Goal: Task Accomplishment & Management: Manage account settings

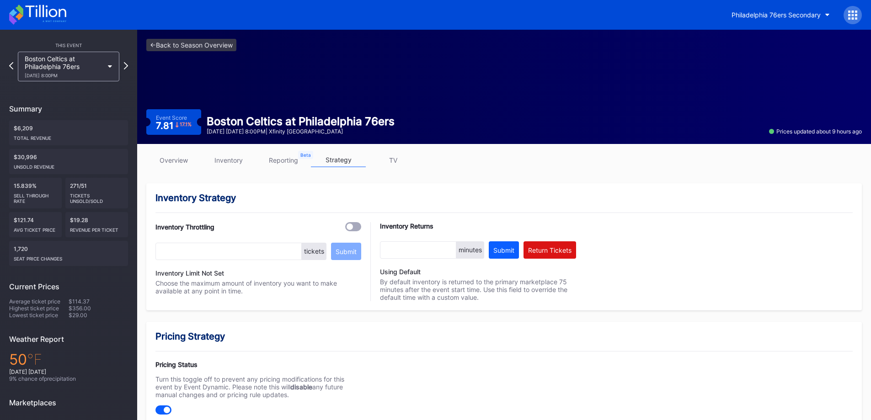
click at [69, 11] on div "Philadelphia 76ers Secondary" at bounding box center [435, 15] width 871 height 30
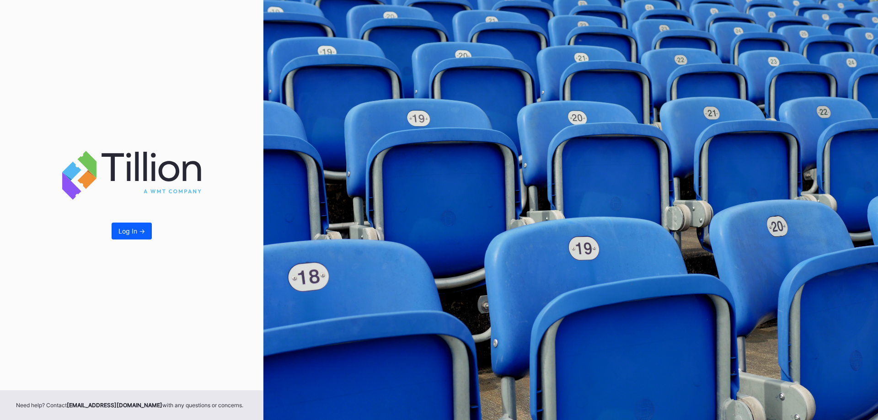
click at [144, 226] on button "Log In ->" at bounding box center [132, 231] width 40 height 17
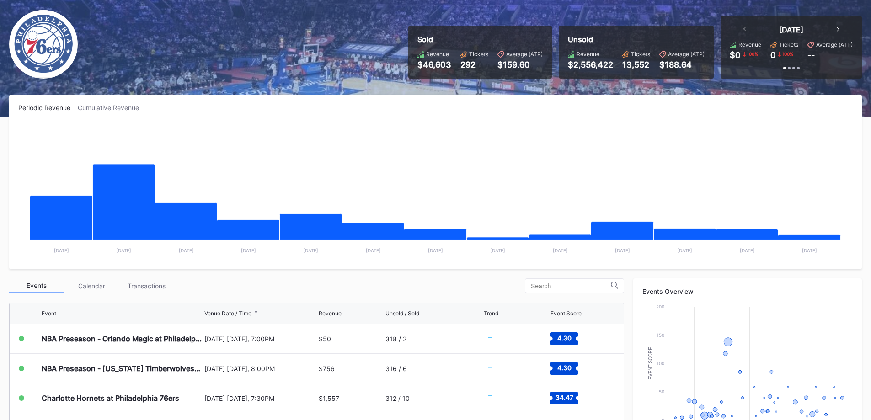
scroll to position [137, 0]
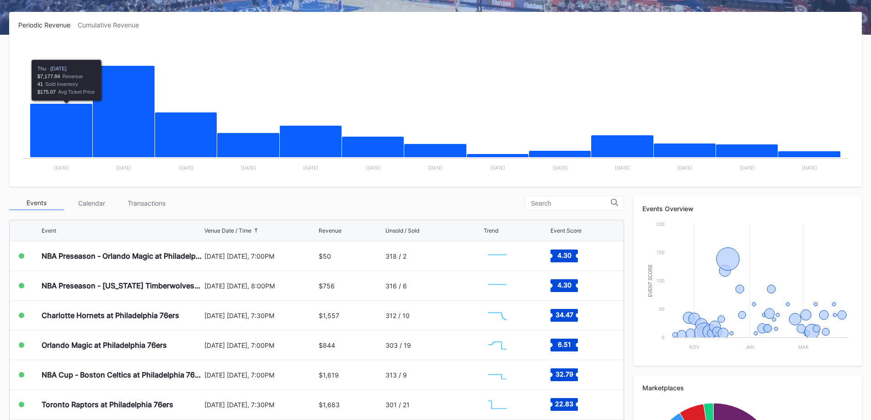
click at [160, 190] on div "Periodic Revenue Cumulative Revenue Created with Highcharts 11.2.0 Chart title …" at bounding box center [435, 283] width 871 height 543
click at [155, 198] on div "Transactions" at bounding box center [146, 203] width 55 height 14
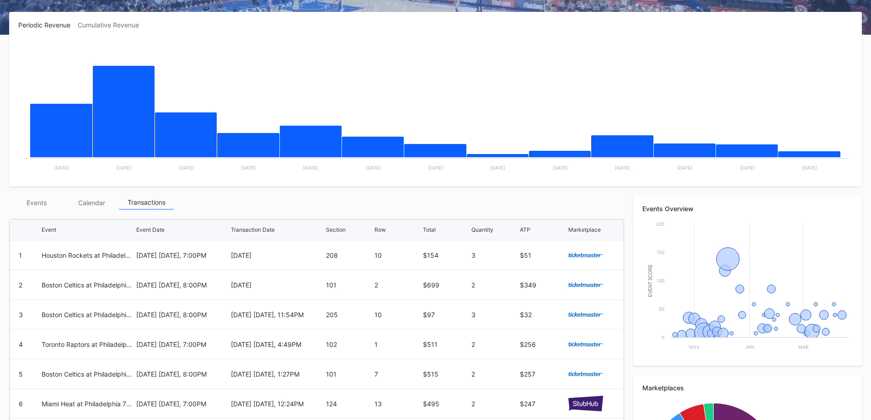
click at [172, 289] on div "[DATE] [DATE], 8:00PM" at bounding box center [182, 284] width 92 height 29
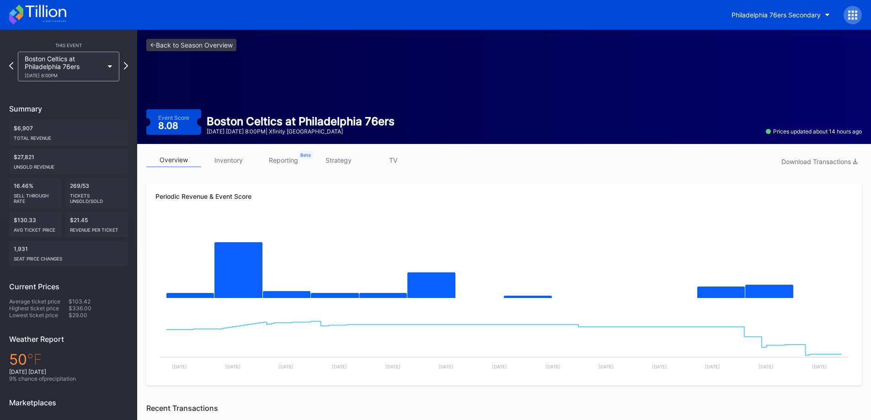
click at [105, 70] on div "Boston Celtics at Philadelphia 76ers [DATE] 8:00PM" at bounding box center [69, 67] width 102 height 30
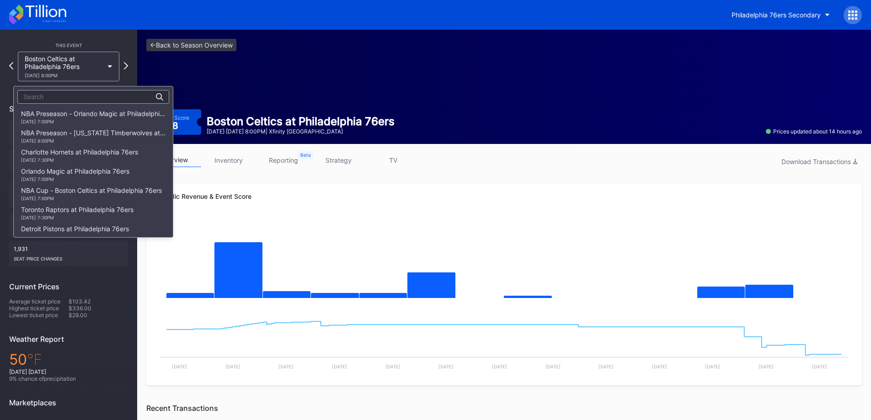
click at [123, 154] on div "Charlotte Hornets at Philadelphia 76ers 10/25 Saturday 7:30PM" at bounding box center [79, 155] width 117 height 15
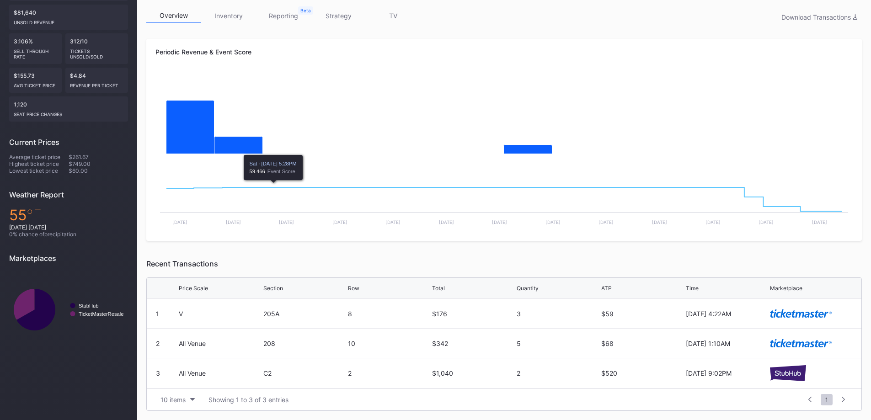
scroll to position [99, 0]
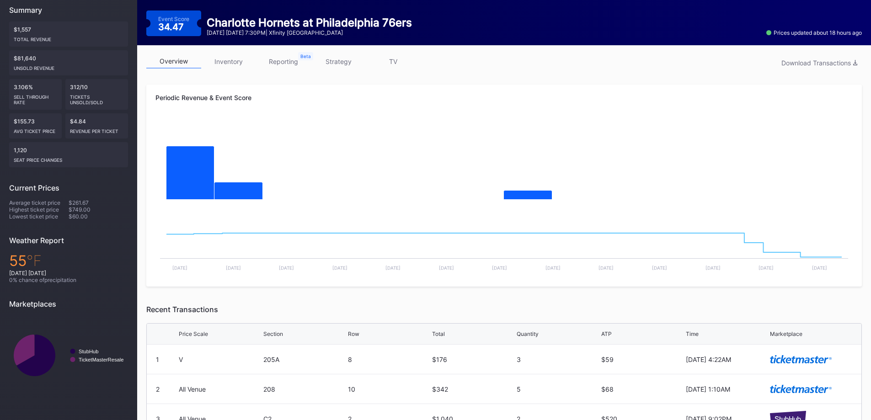
click at [238, 66] on link "inventory" at bounding box center [228, 61] width 55 height 14
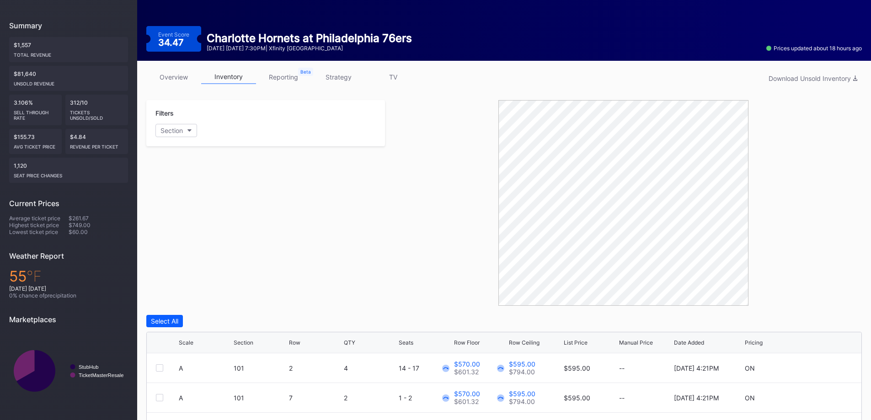
scroll to position [234, 0]
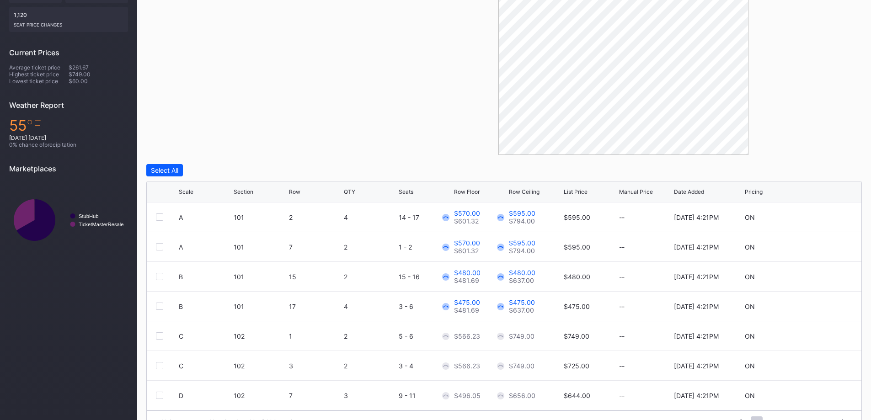
click at [476, 189] on div "Row Floor" at bounding box center [467, 191] width 26 height 7
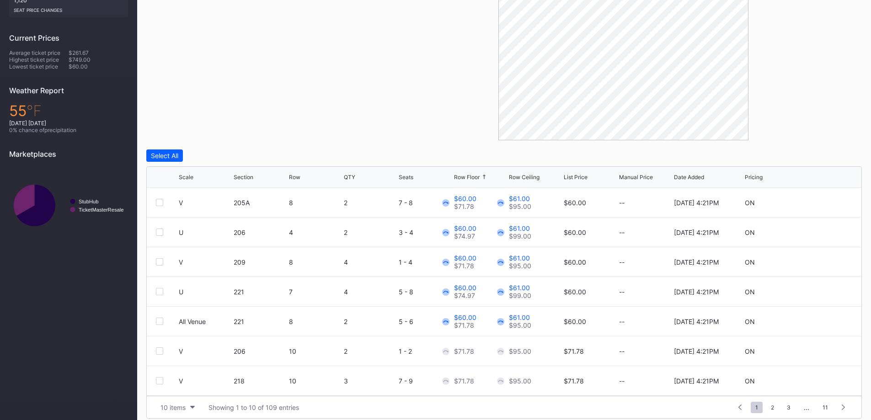
scroll to position [257, 0]
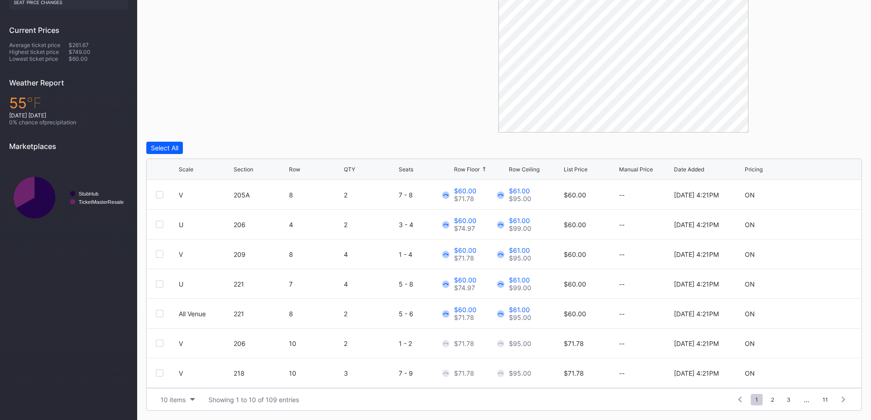
click at [177, 401] on div "10 items" at bounding box center [173, 400] width 25 height 8
click at [184, 380] on div "200 items" at bounding box center [178, 377] width 30 height 8
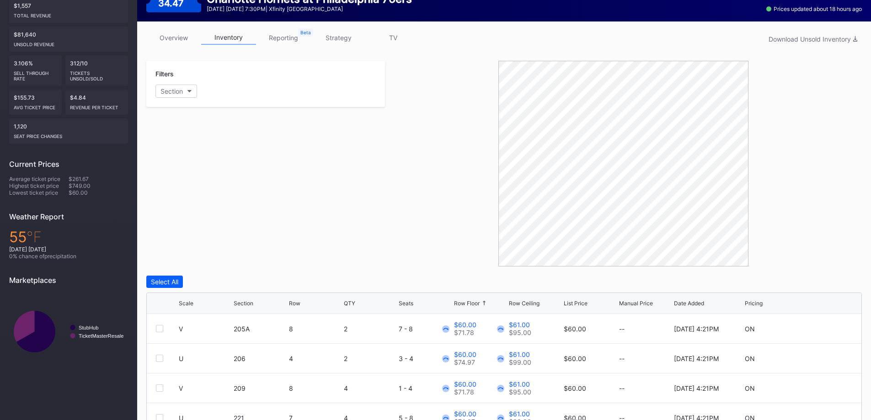
scroll to position [0, 0]
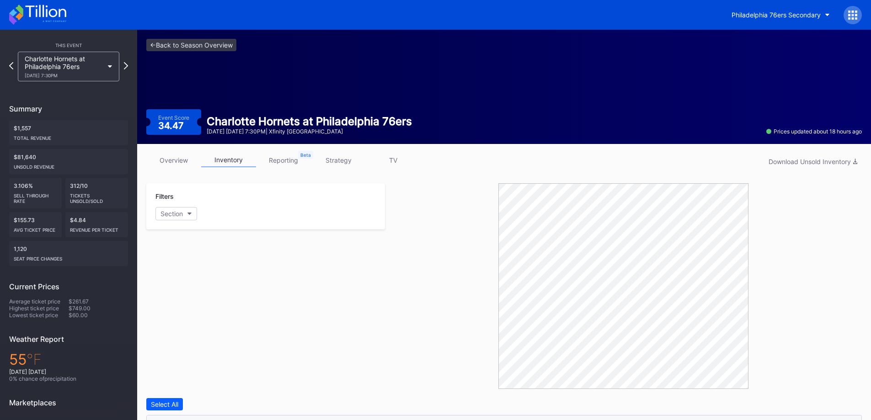
click at [328, 161] on link "strategy" at bounding box center [338, 160] width 55 height 14
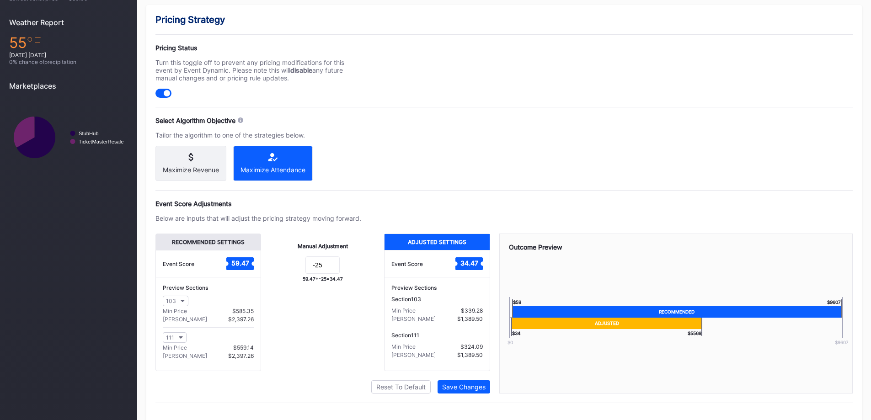
scroll to position [320, 0]
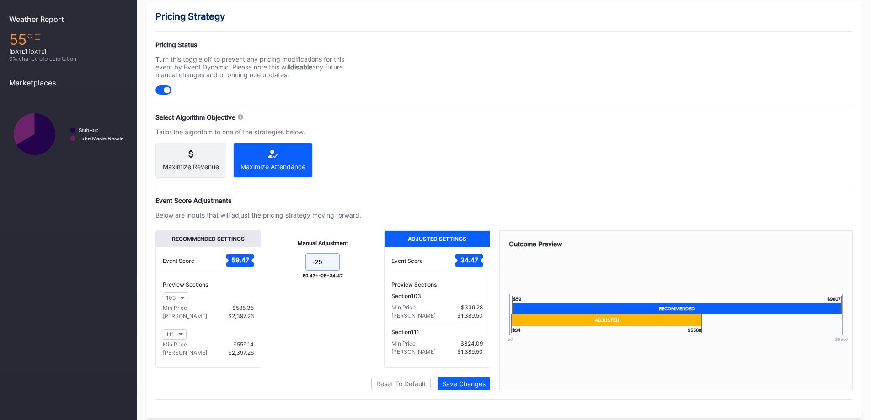
drag, startPoint x: 328, startPoint y: 271, endPoint x: 317, endPoint y: 270, distance: 11.4
click at [317, 270] on input "-25" at bounding box center [323, 261] width 34 height 17
click at [370, 194] on div "Pricing Strategy Pricing Status Turn this toggle off to prevent any pricing mod…" at bounding box center [504, 210] width 716 height 417
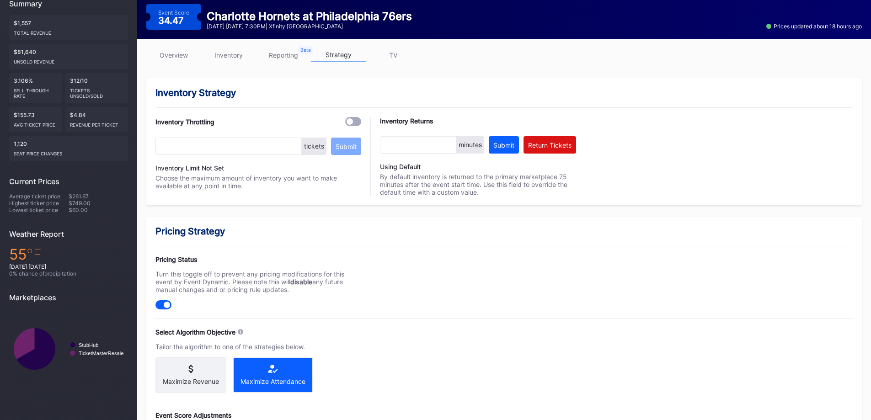
scroll to position [0, 0]
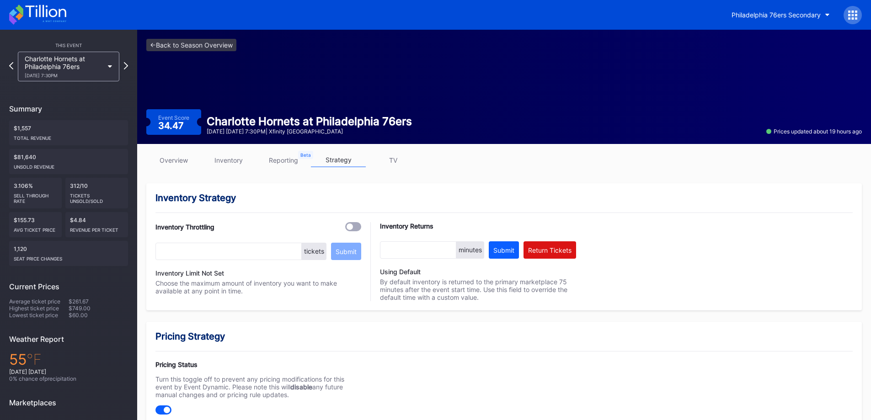
click at [56, 9] on icon at bounding box center [37, 15] width 57 height 20
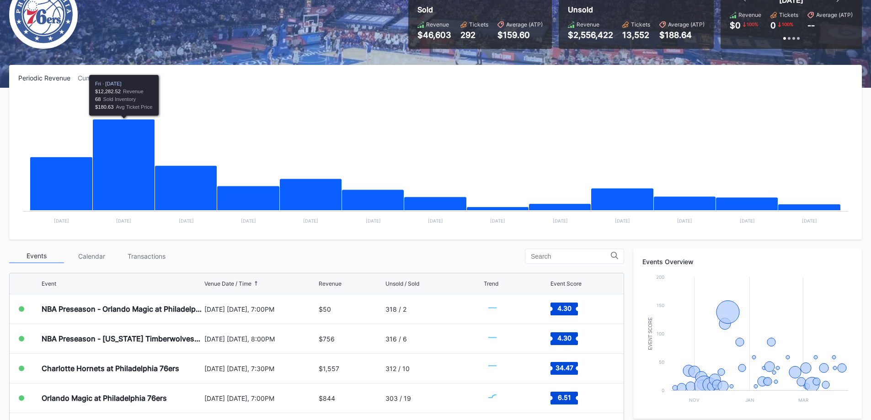
scroll to position [271, 0]
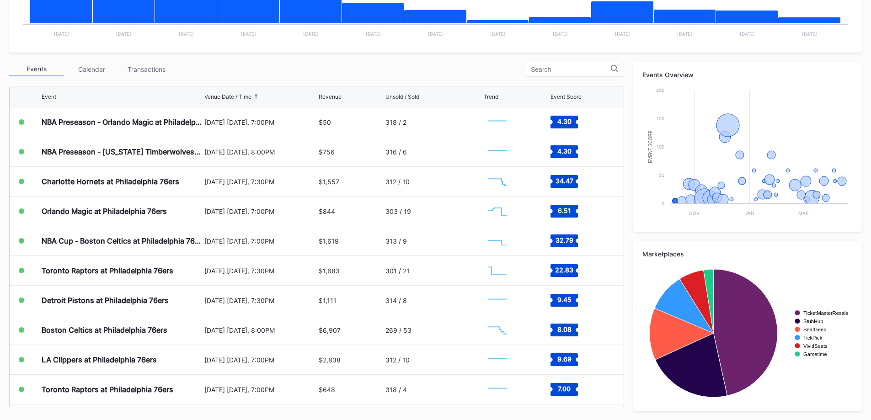
click at [139, 70] on div "Transactions" at bounding box center [146, 69] width 55 height 14
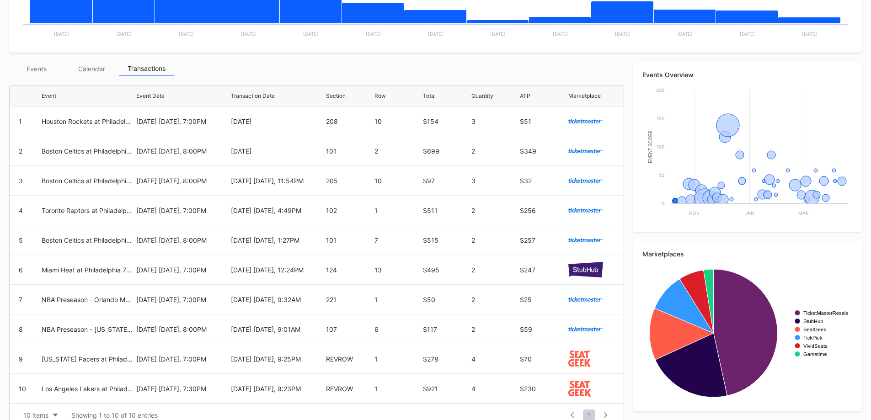
click at [40, 70] on div "Events" at bounding box center [36, 69] width 55 height 14
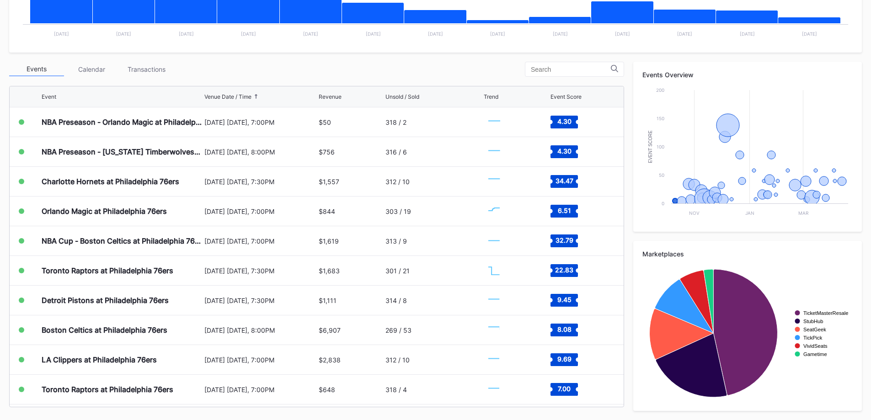
click at [131, 73] on div "Transactions" at bounding box center [146, 69] width 55 height 14
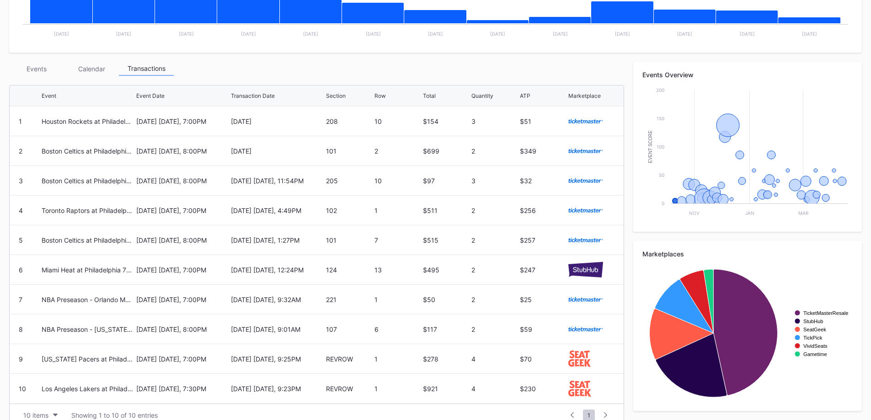
click at [37, 76] on div "Events Calendar Transactions Event Event Date Transaction Date Section Row Tota…" at bounding box center [316, 244] width 615 height 365
click at [42, 71] on div "Events" at bounding box center [36, 69] width 55 height 14
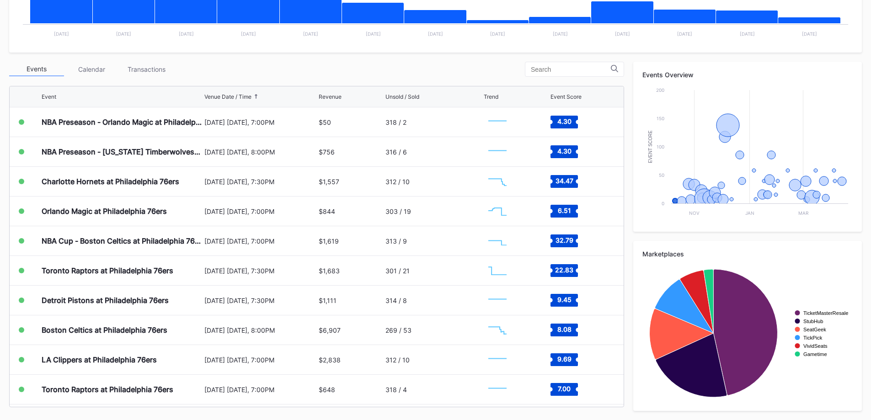
click at [140, 68] on div "Transactions" at bounding box center [146, 69] width 55 height 14
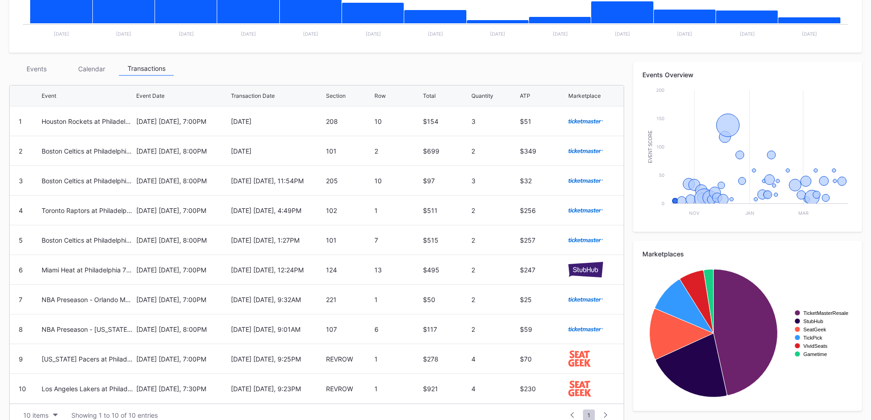
click at [25, 67] on div "Events" at bounding box center [36, 69] width 55 height 14
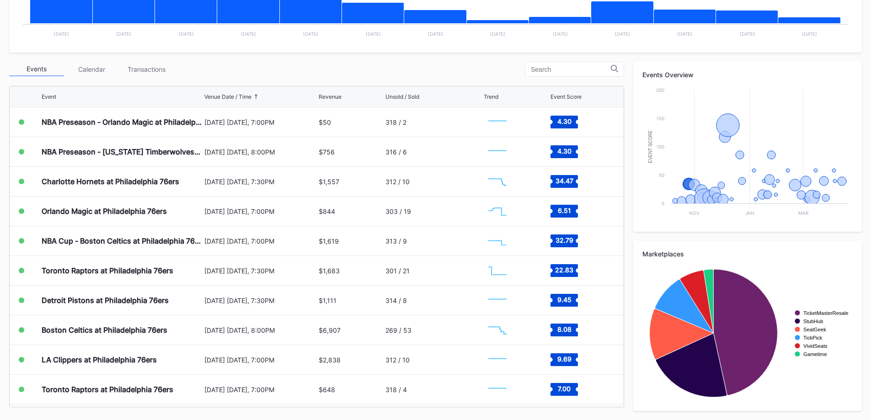
click at [154, 180] on div "Charlotte Hornets at Philadelphia 76ers" at bounding box center [111, 181] width 138 height 9
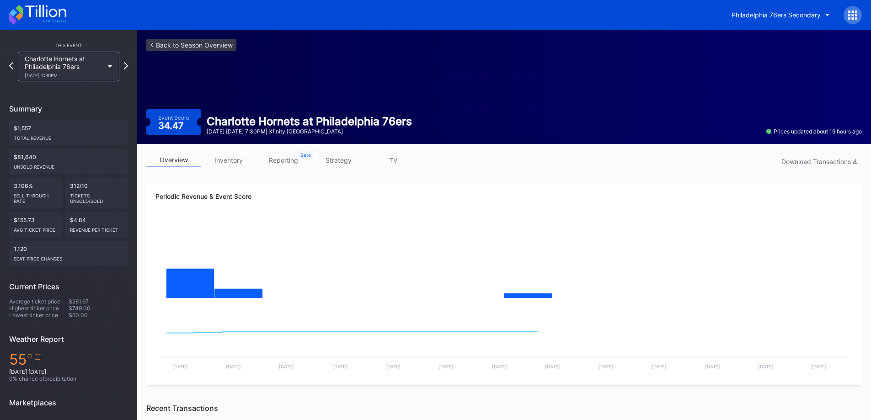
click at [229, 156] on link "inventory" at bounding box center [228, 160] width 55 height 14
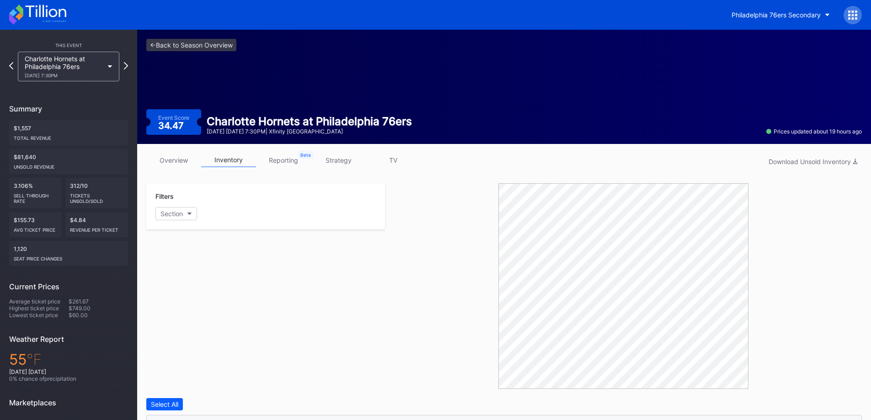
scroll to position [229, 0]
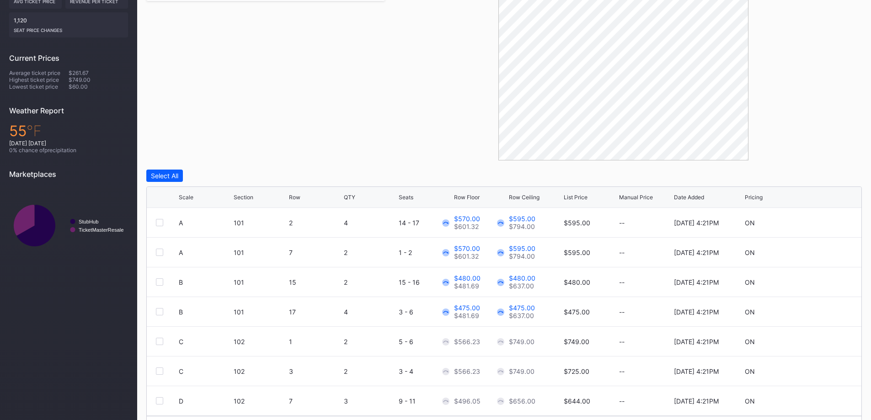
click at [486, 196] on icon at bounding box center [484, 197] width 5 height 5
click at [450, 117] on div at bounding box center [623, 58] width 477 height 206
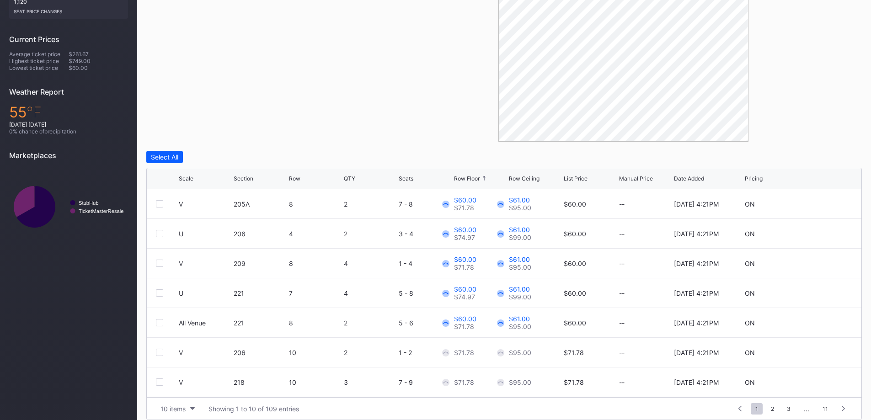
scroll to position [257, 0]
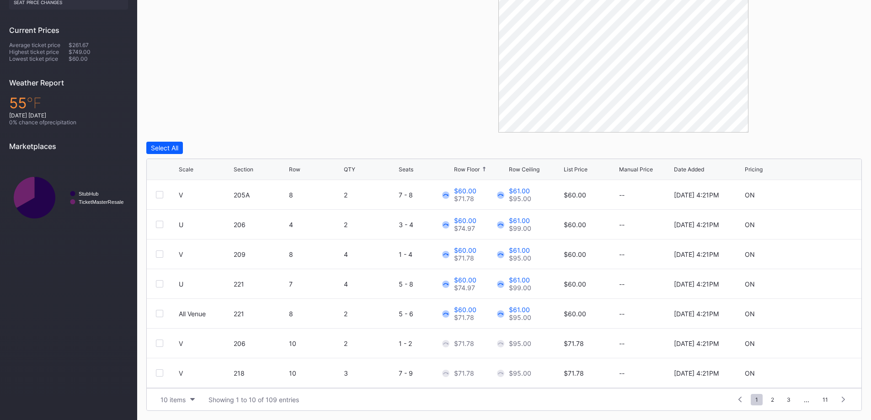
click at [187, 405] on button "10 items" at bounding box center [177, 400] width 43 height 12
click at [187, 379] on div "200 items" at bounding box center [178, 377] width 30 height 8
click at [472, 172] on div "Row Floor" at bounding box center [467, 169] width 26 height 7
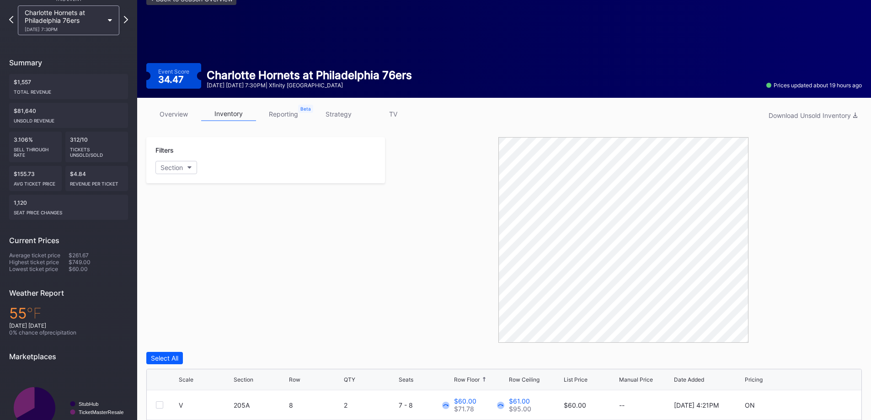
scroll to position [46, 0]
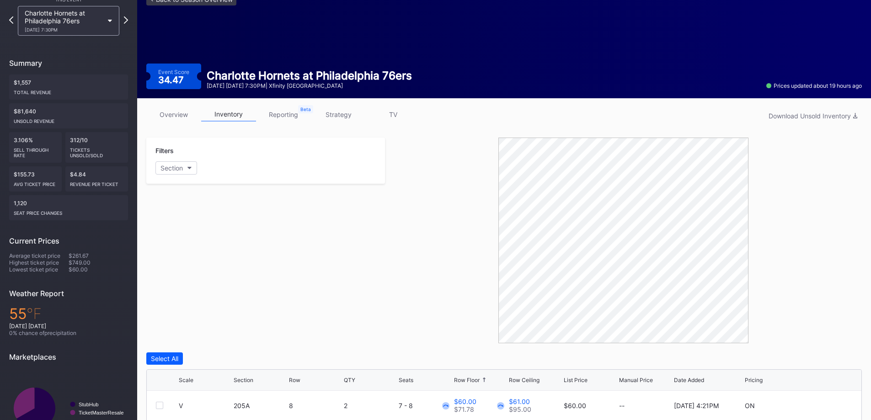
click at [180, 116] on link "overview" at bounding box center [173, 115] width 55 height 14
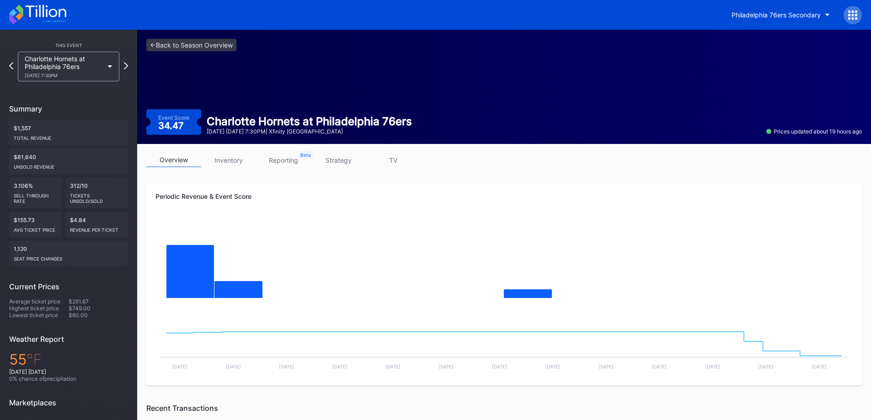
click at [241, 146] on div "overview inventory reporting strategy TV Periodic Revenue & Event Score Created…" at bounding box center [504, 354] width 734 height 421
click at [239, 150] on div "overview inventory reporting strategy TV Periodic Revenue & Event Score Created…" at bounding box center [504, 354] width 734 height 421
click at [241, 160] on link "inventory" at bounding box center [228, 160] width 55 height 14
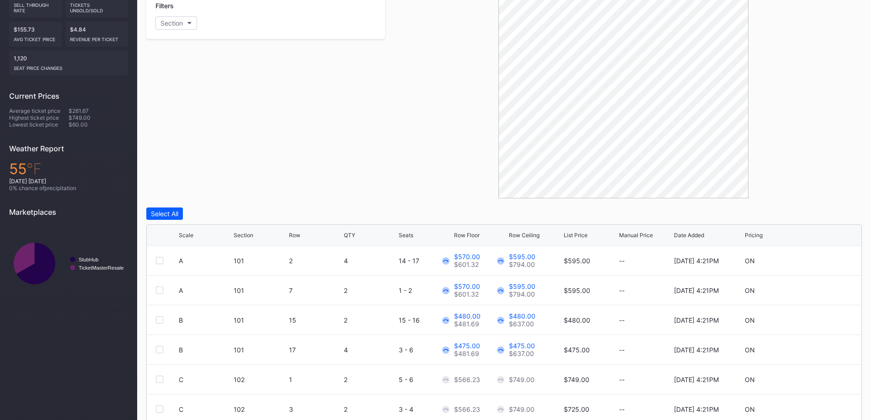
scroll to position [257, 0]
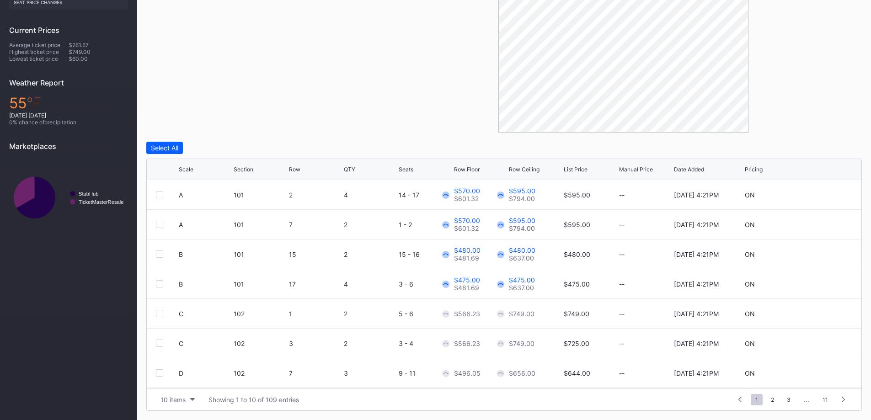
click at [168, 398] on div "10 items" at bounding box center [173, 400] width 25 height 8
click at [169, 375] on div "200 items" at bounding box center [178, 377] width 30 height 8
click at [489, 164] on div "Scale Section Row QTY Seats Row Floor Row Ceiling List Price Manual Price Date …" at bounding box center [504, 169] width 715 height 21
click at [485, 167] on icon at bounding box center [484, 169] width 5 height 5
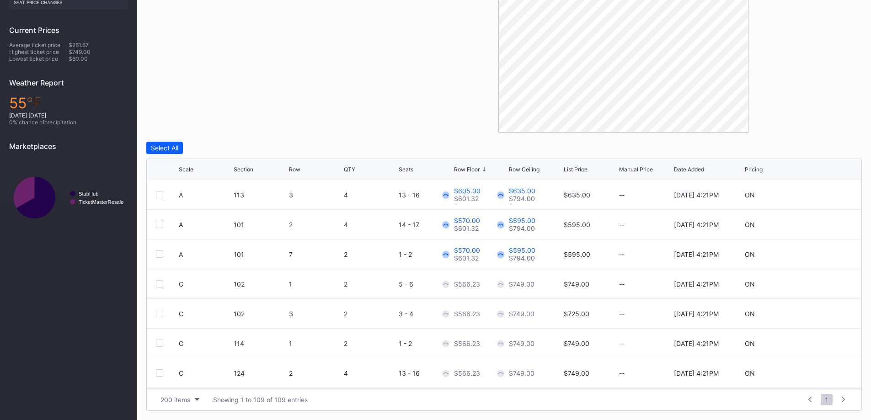
click at [484, 167] on icon at bounding box center [484, 169] width 2 height 5
click at [484, 167] on icon at bounding box center [484, 169] width 5 height 5
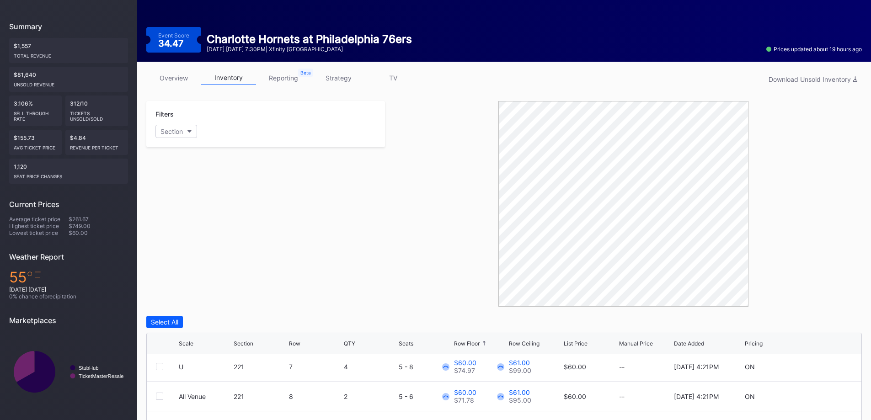
scroll to position [0, 0]
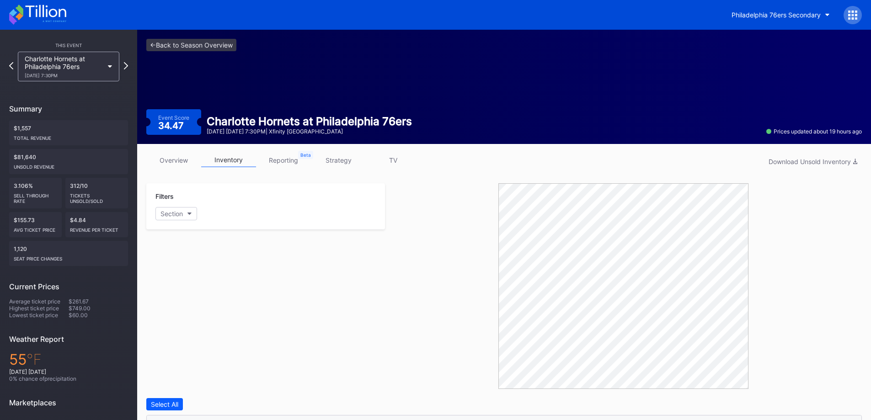
click at [52, 66] on div "Charlotte Hornets at Philadelphia 76ers 10/25 Saturday 7:30PM" at bounding box center [64, 66] width 79 height 23
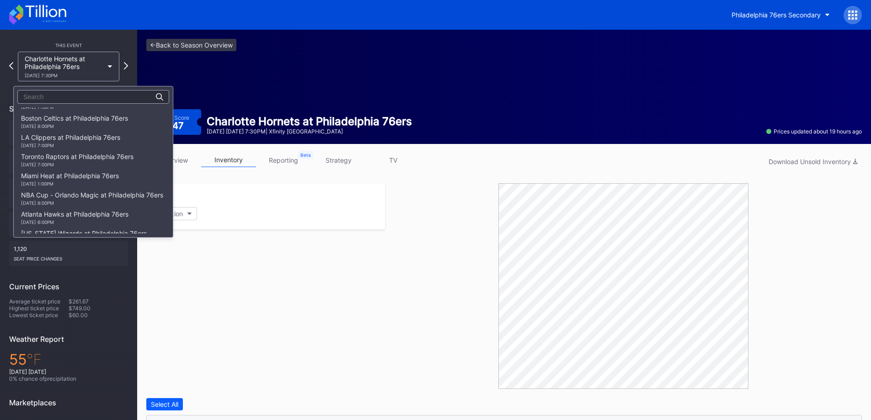
scroll to position [176, 0]
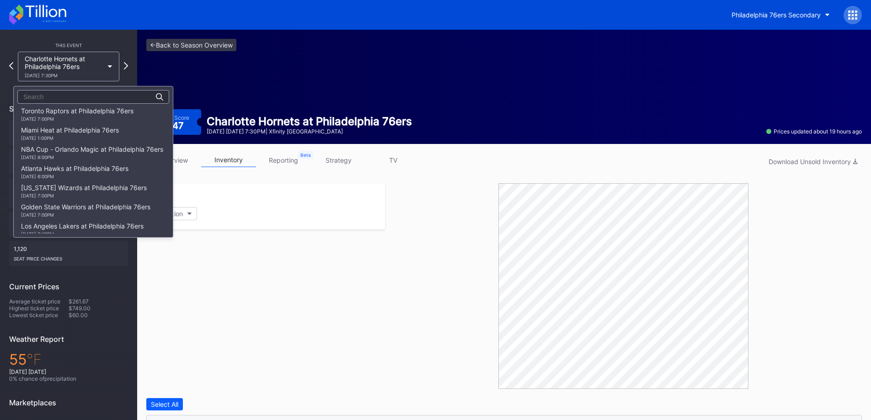
click at [97, 210] on div "Golden State Warriors at Philadelphia 76ers 12/4 Thursday 7:00PM" at bounding box center [85, 210] width 129 height 15
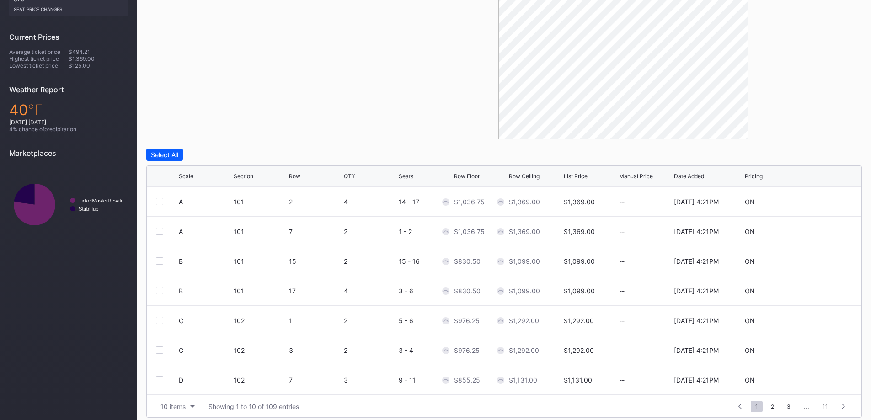
scroll to position [257, 0]
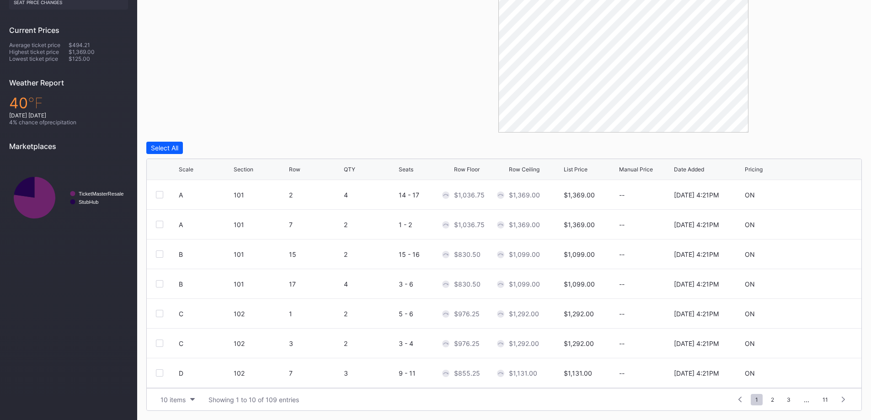
click at [185, 409] on div "10 items Showing 1 to 10 of 109 entries 1 ... -1 0 1 2 3 ... 11" at bounding box center [504, 399] width 715 height 22
click at [184, 403] on div "10 items" at bounding box center [173, 400] width 25 height 8
click at [184, 377] on div "200 items" at bounding box center [178, 377] width 30 height 8
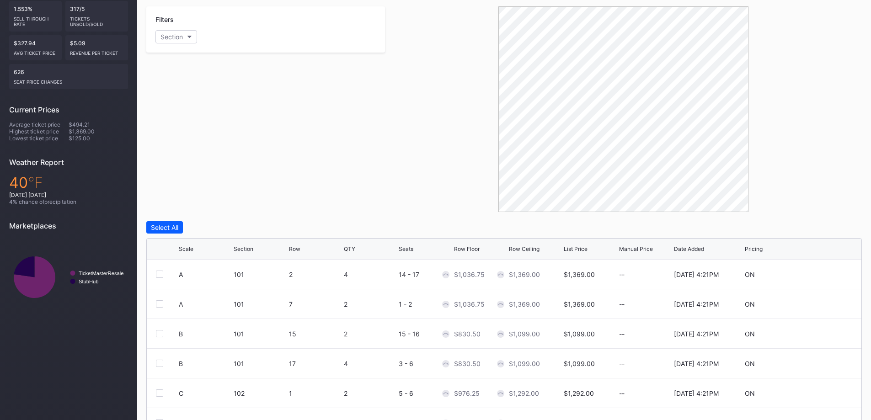
scroll to position [74, 0]
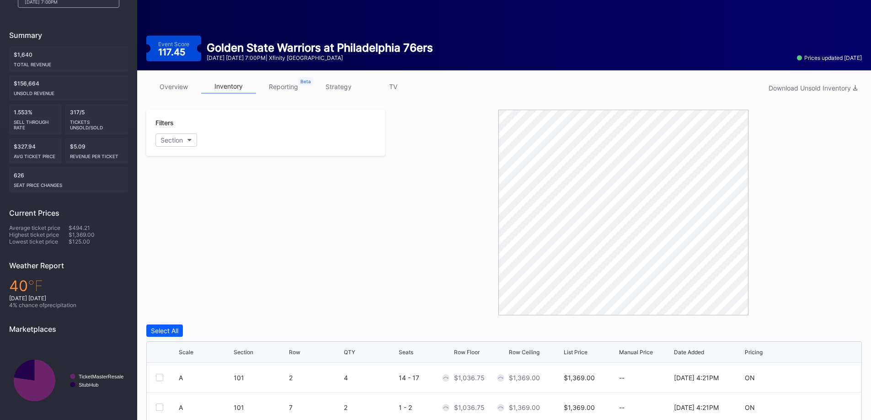
click at [182, 90] on link "overview" at bounding box center [173, 87] width 55 height 14
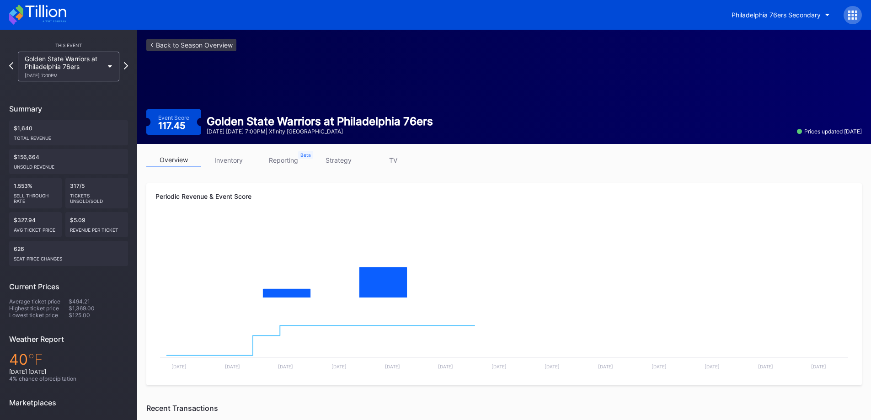
click at [228, 165] on link "inventory" at bounding box center [228, 160] width 55 height 14
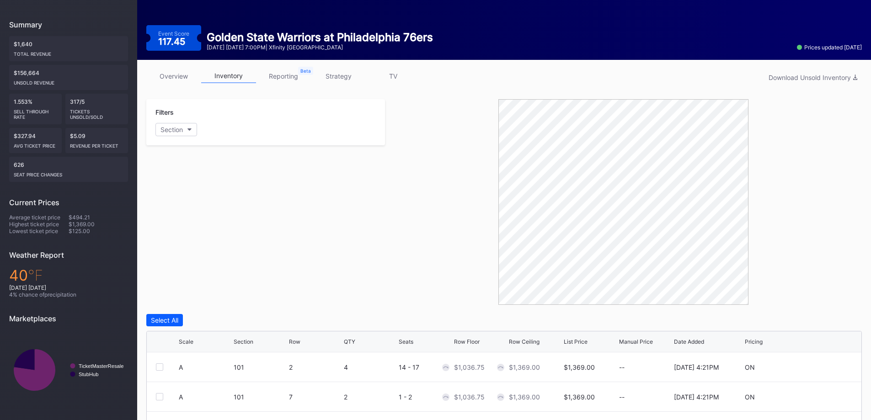
scroll to position [91, 0]
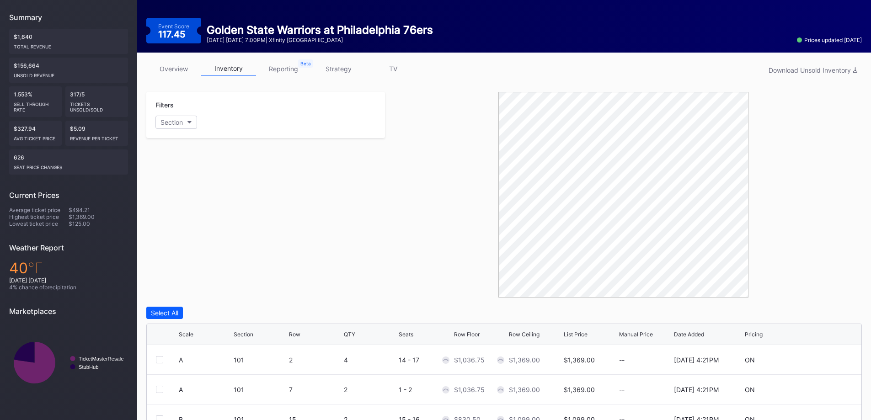
click at [159, 70] on link "overview" at bounding box center [173, 69] width 55 height 14
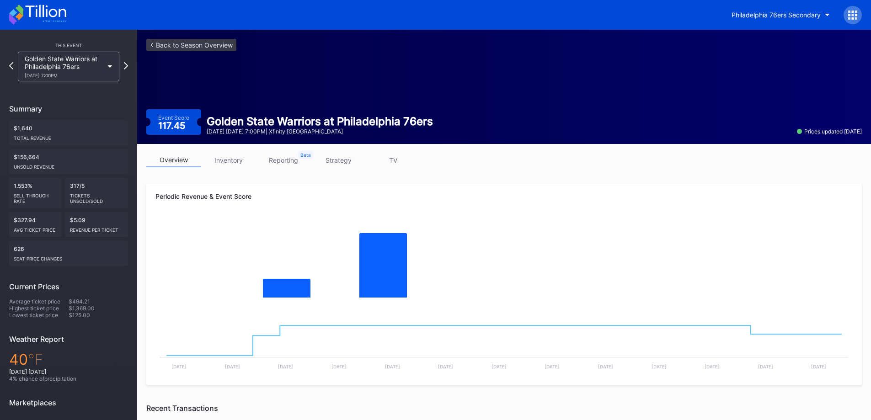
click at [233, 165] on link "inventory" at bounding box center [228, 160] width 55 height 14
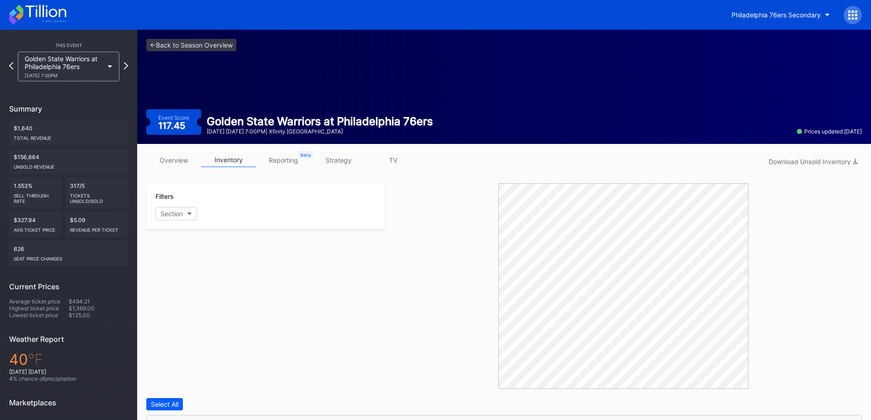
click at [186, 158] on link "overview" at bounding box center [173, 160] width 55 height 14
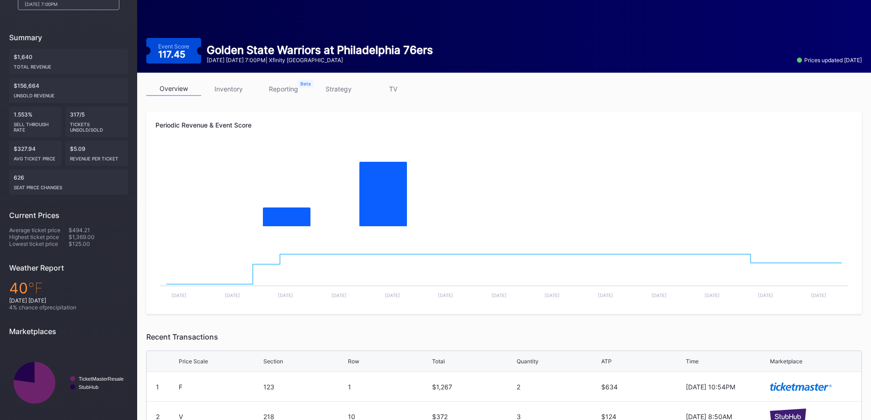
scroll to position [115, 0]
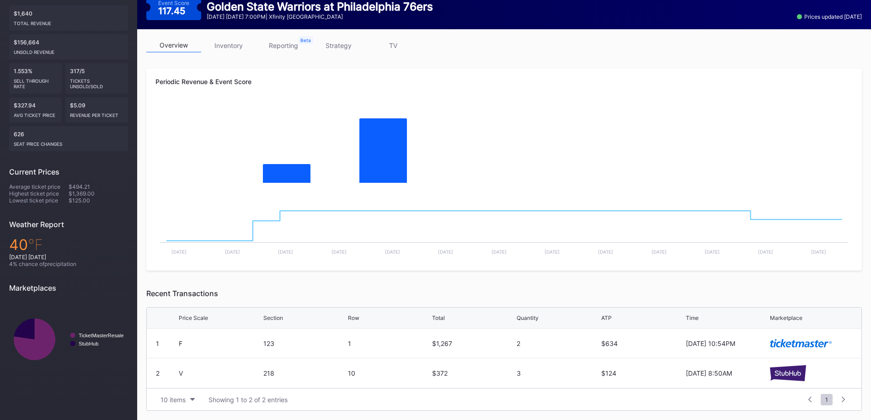
click at [226, 45] on link "inventory" at bounding box center [228, 45] width 55 height 14
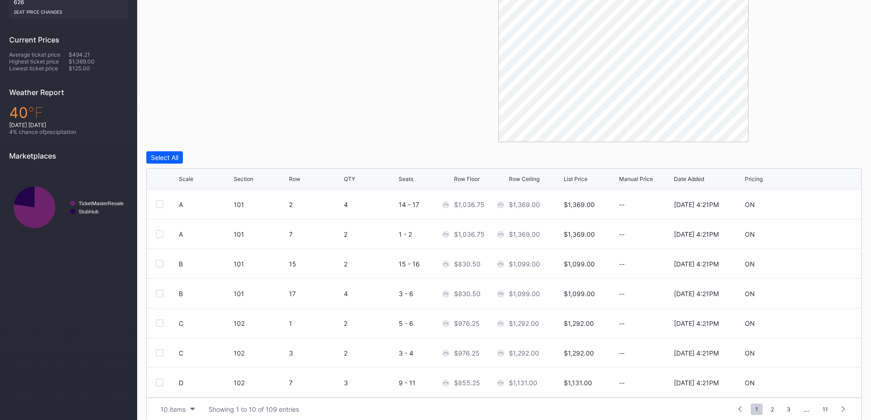
scroll to position [257, 0]
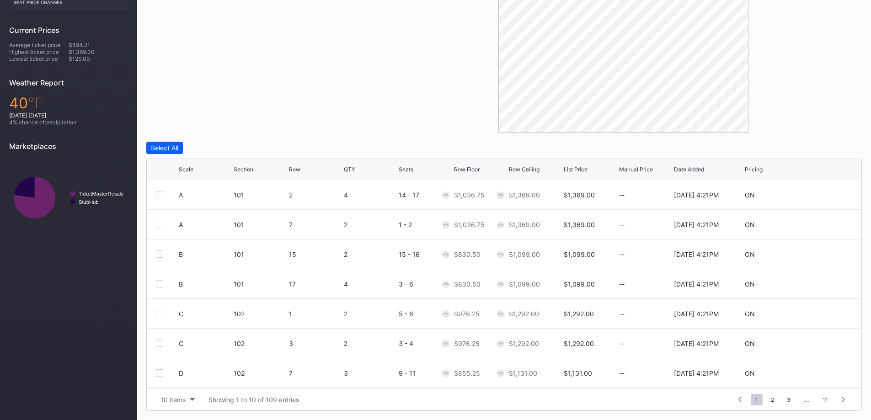
click at [177, 399] on div "10 items" at bounding box center [173, 400] width 25 height 8
click at [178, 383] on div "200 items" at bounding box center [177, 377] width 43 height 17
click at [255, 86] on div "Filters Section" at bounding box center [265, 30] width 239 height 206
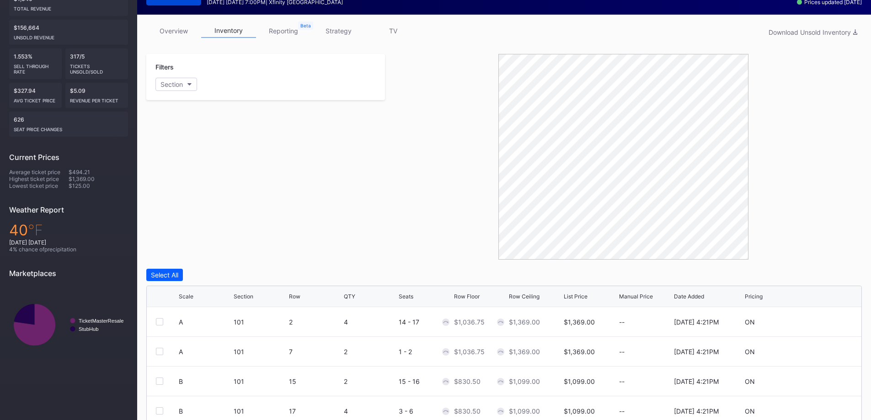
scroll to position [28, 0]
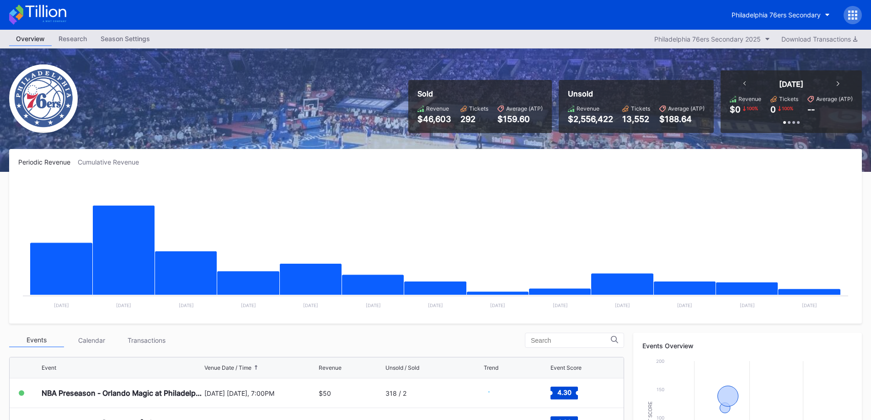
scroll to position [271, 0]
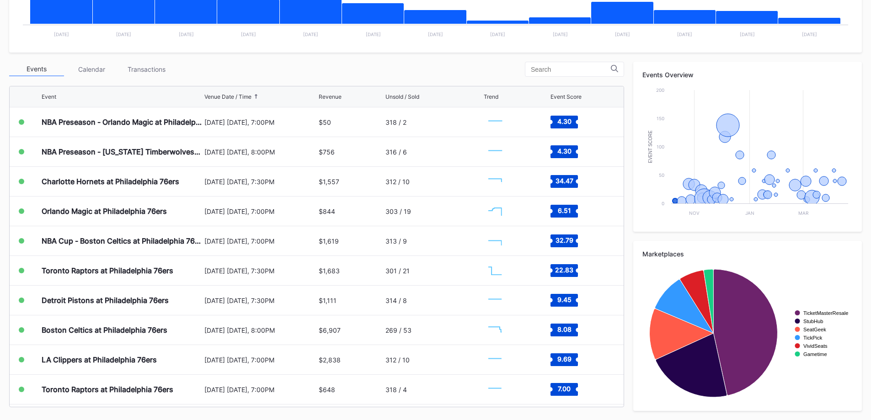
click at [160, 72] on div "Transactions" at bounding box center [146, 69] width 55 height 14
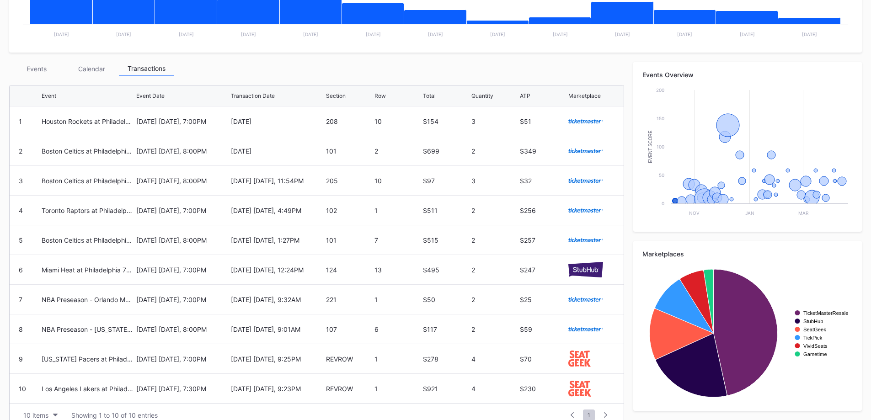
click at [31, 65] on div "Events" at bounding box center [36, 69] width 55 height 14
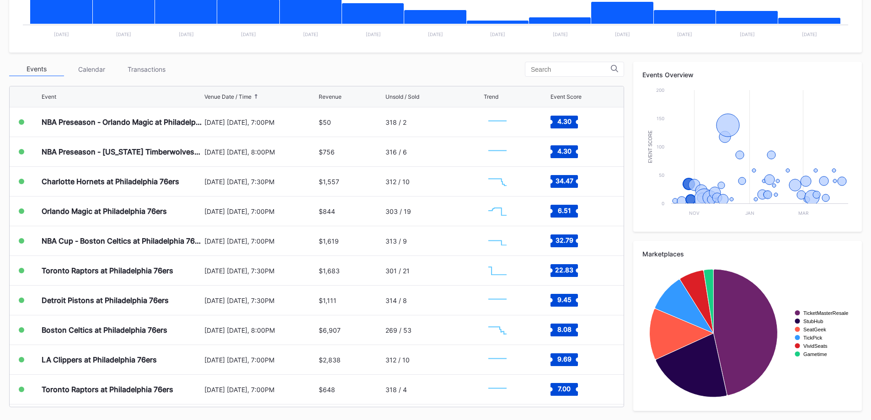
click at [136, 188] on div "Charlotte Hornets at Philadelphia 76ers" at bounding box center [122, 181] width 161 height 29
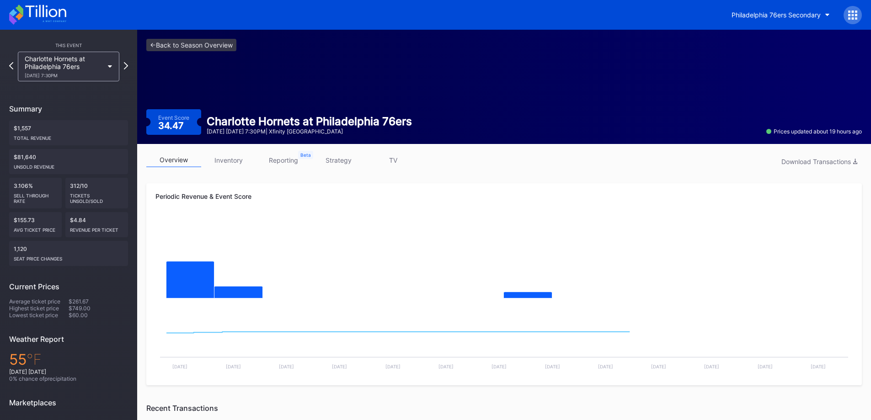
click at [225, 162] on link "inventory" at bounding box center [228, 160] width 55 height 14
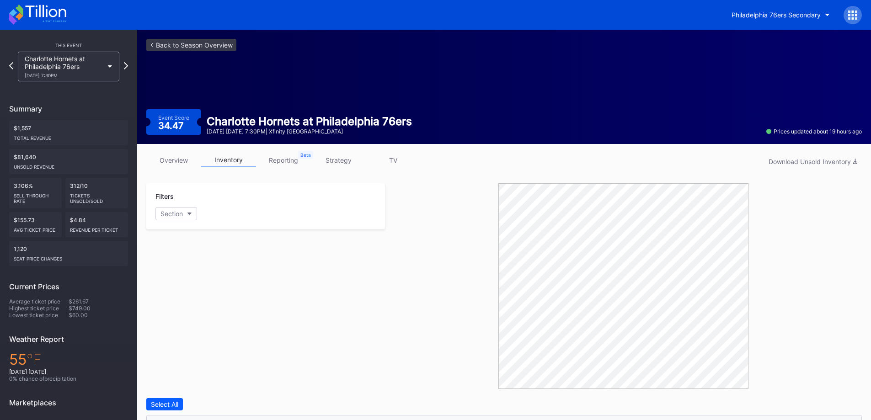
click at [325, 164] on link "strategy" at bounding box center [338, 160] width 55 height 14
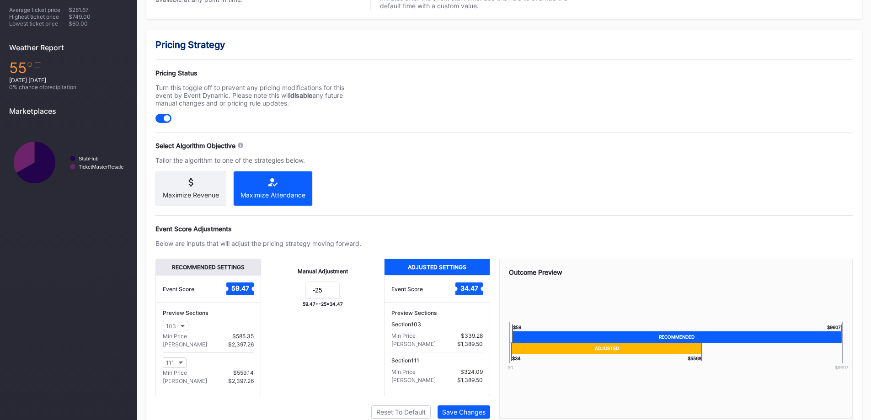
scroll to position [320, 0]
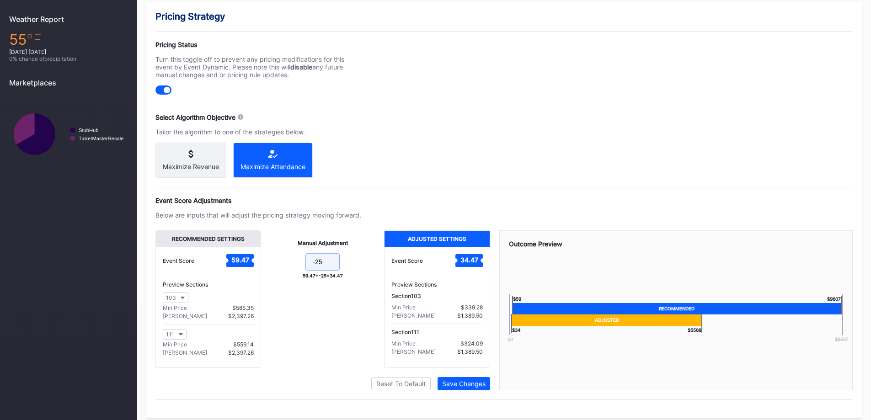
click at [320, 269] on input "-25" at bounding box center [323, 261] width 34 height 17
type input "-35"
click at [338, 219] on div "Below are inputs that will adjust the pricing strategy moving forward." at bounding box center [259, 215] width 206 height 8
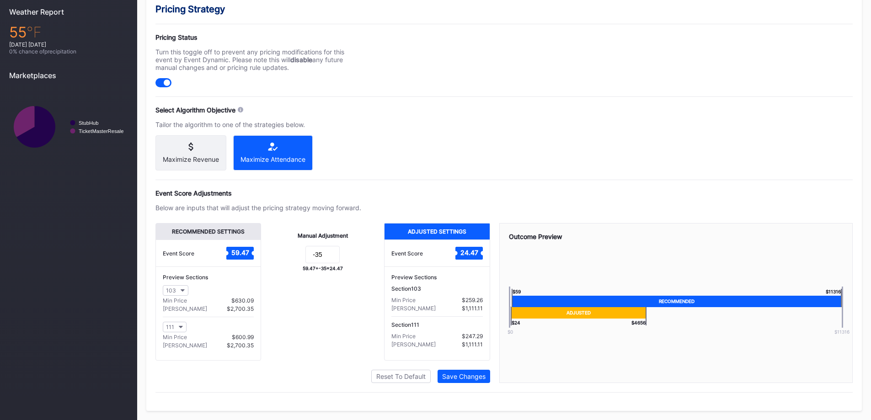
scroll to position [335, 0]
click at [457, 373] on button "Save Changes" at bounding box center [464, 376] width 53 height 13
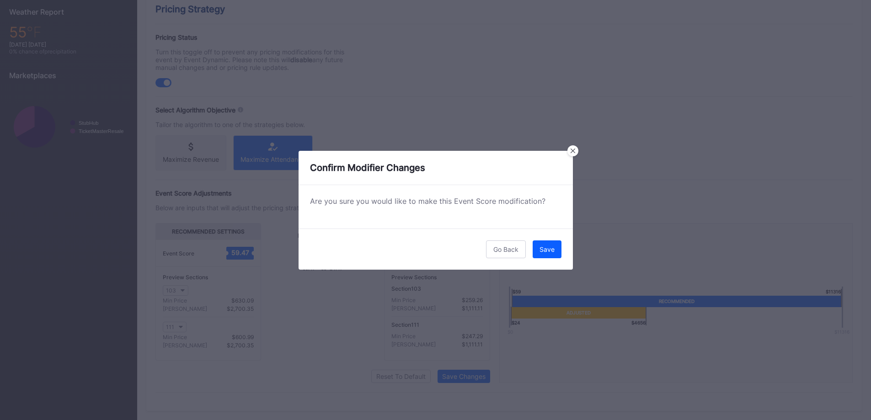
click at [540, 244] on button "Save" at bounding box center [547, 250] width 29 height 18
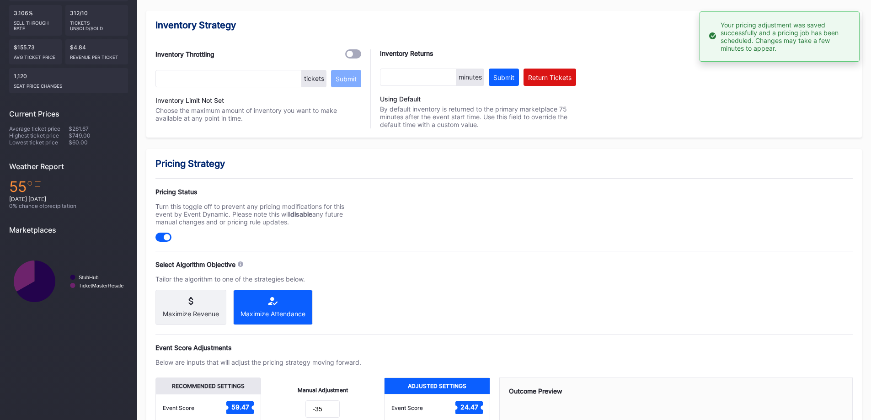
scroll to position [0, 0]
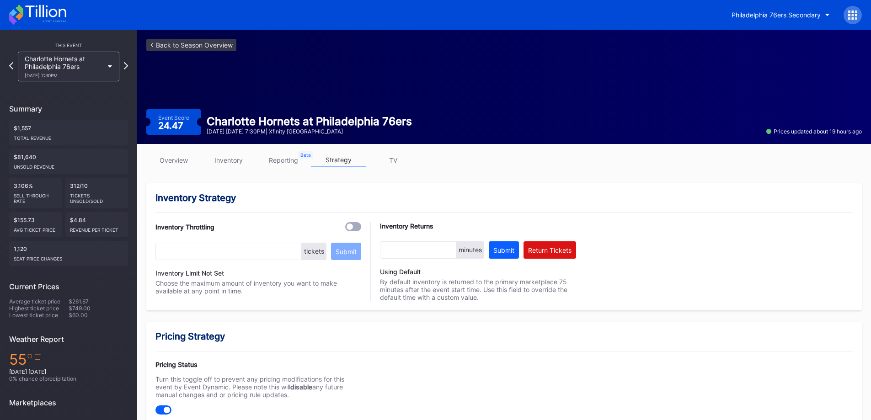
click at [59, 19] on icon at bounding box center [37, 15] width 57 height 20
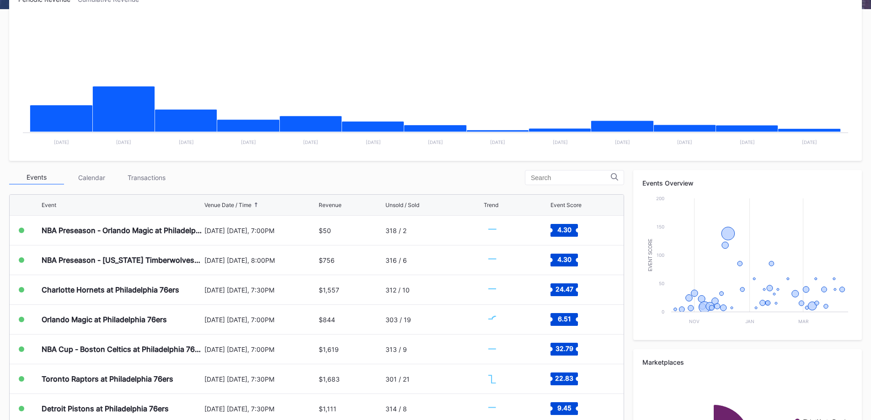
scroll to position [271, 0]
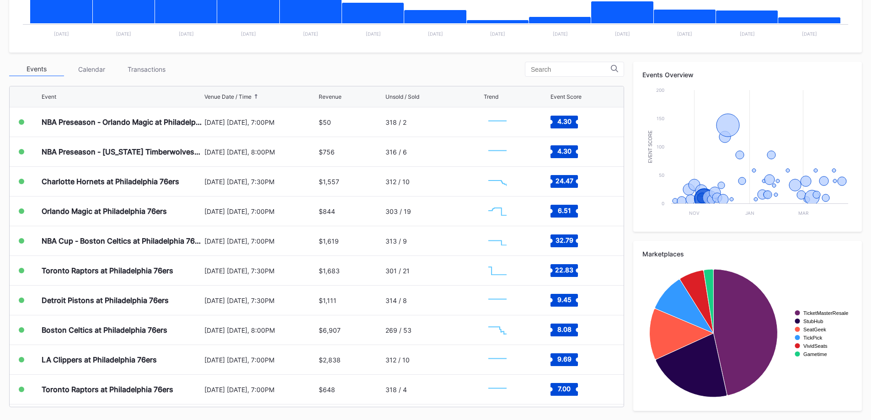
click at [183, 327] on div "Boston Celtics at Philadelphia 76ers" at bounding box center [122, 330] width 161 height 29
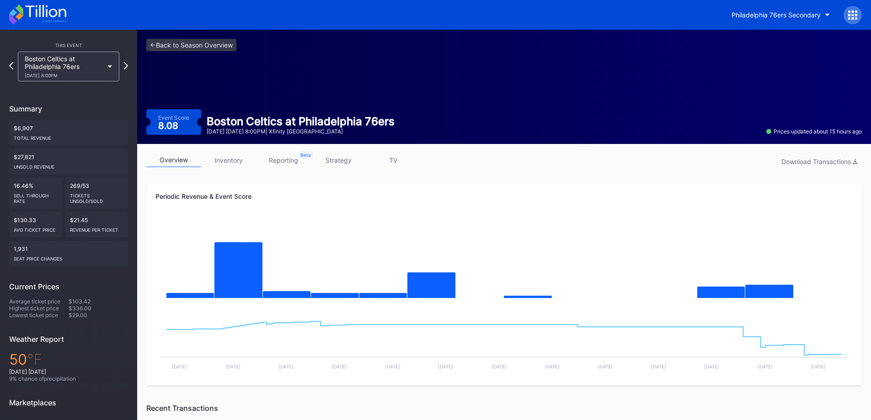
click at [234, 156] on link "inventory" at bounding box center [228, 160] width 55 height 14
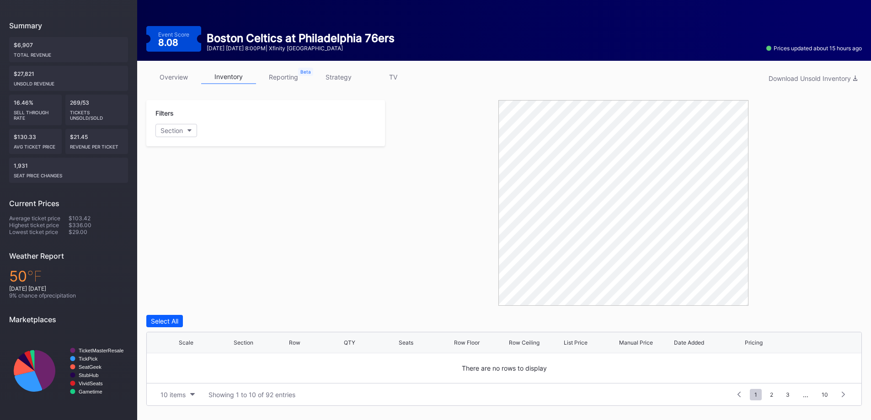
scroll to position [234, 0]
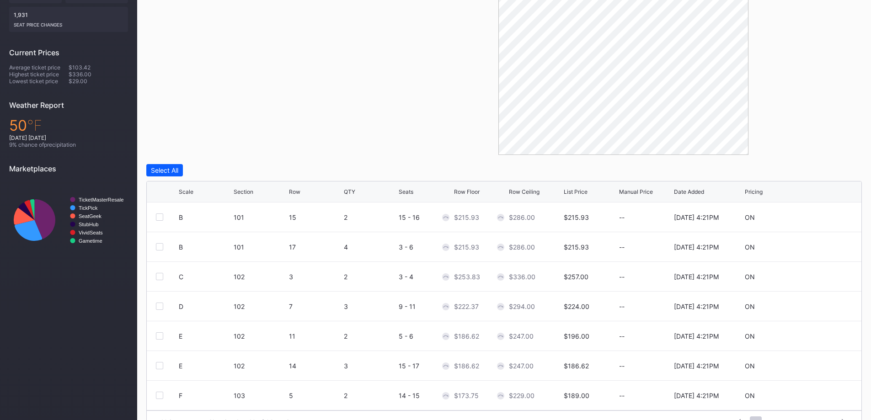
click at [473, 189] on div "Row Floor" at bounding box center [467, 191] width 26 height 7
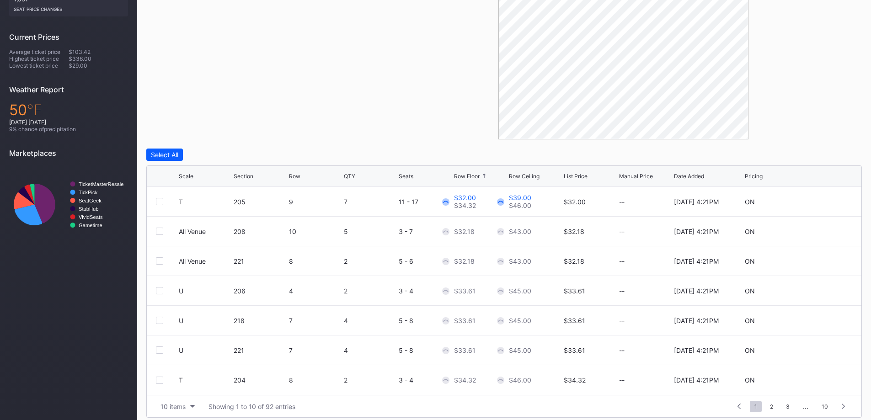
scroll to position [257, 0]
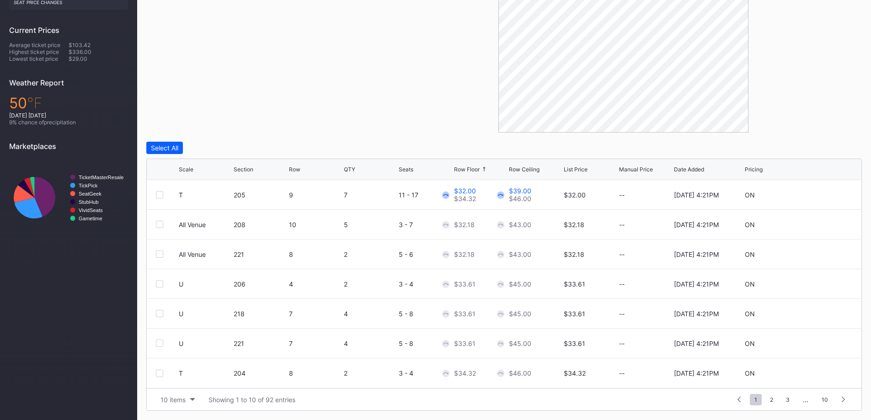
click at [173, 399] on div "10 items" at bounding box center [173, 400] width 25 height 8
click at [183, 382] on div "200 items" at bounding box center [177, 377] width 43 height 17
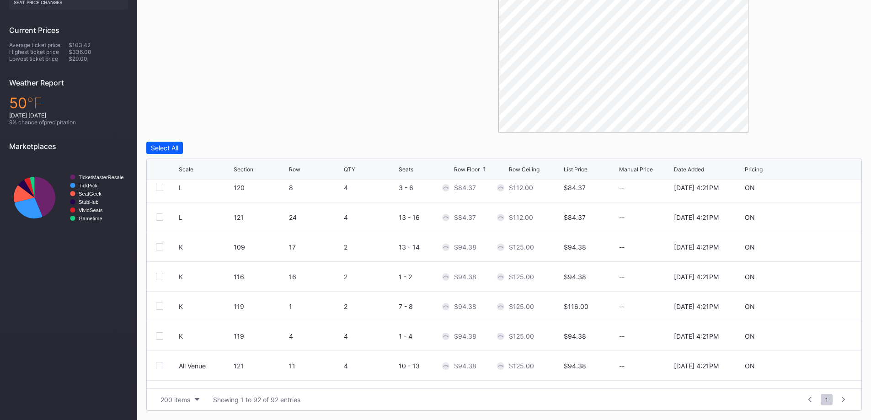
scroll to position [1738, 0]
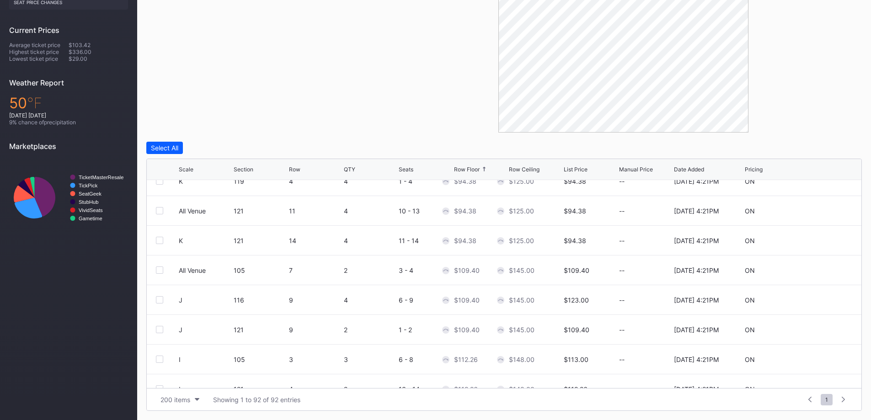
click at [238, 125] on div "Filters Section" at bounding box center [265, 30] width 239 height 206
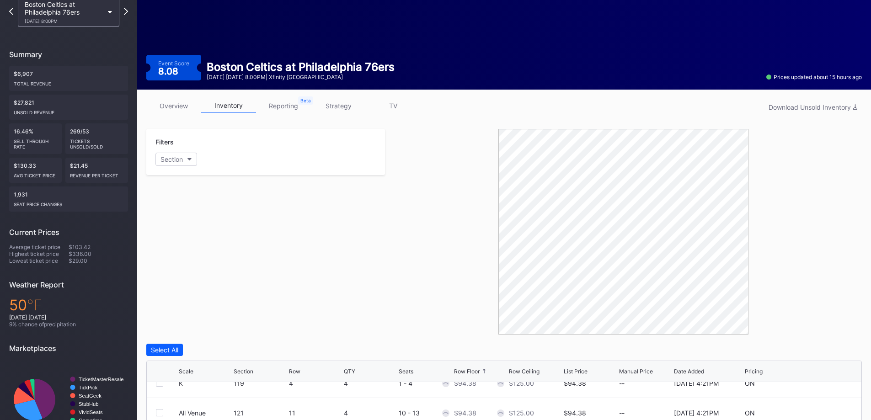
scroll to position [0, 0]
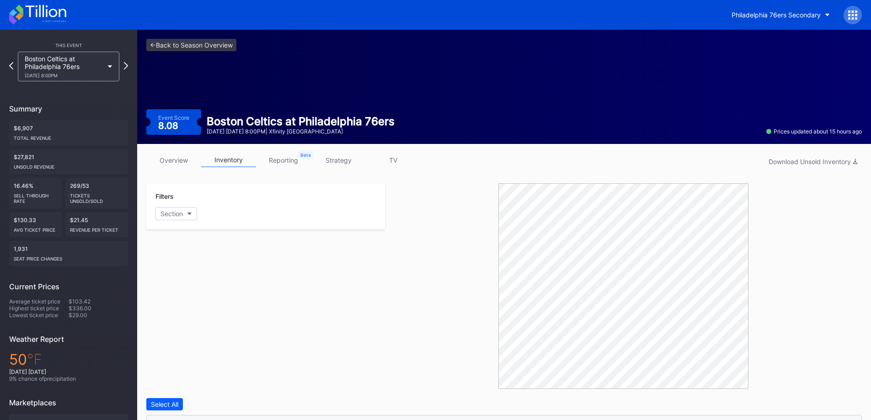
click at [39, 63] on div "Boston Celtics at Philadelphia 76ers [DATE] 8:00PM" at bounding box center [64, 66] width 79 height 23
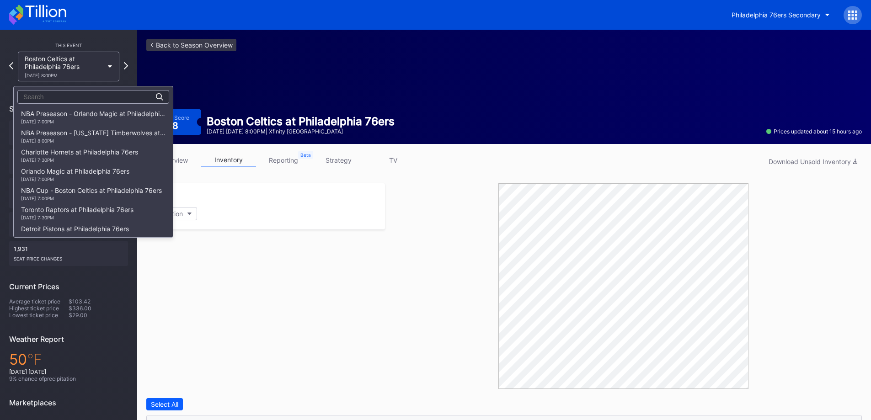
scroll to position [134, 0]
click at [83, 134] on div "LA Clippers at Philadelphia 76ers [DATE] 7:00PM" at bounding box center [70, 136] width 99 height 15
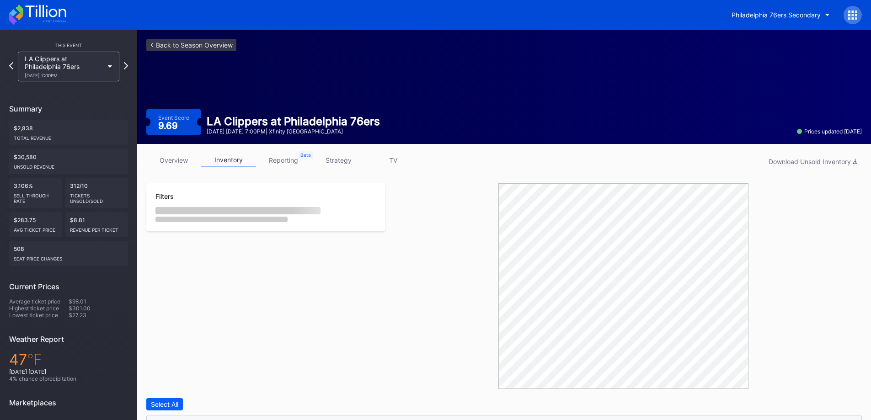
click at [73, 69] on div "LA Clippers at Philadelphia 76ers [DATE] 7:00PM" at bounding box center [64, 66] width 79 height 23
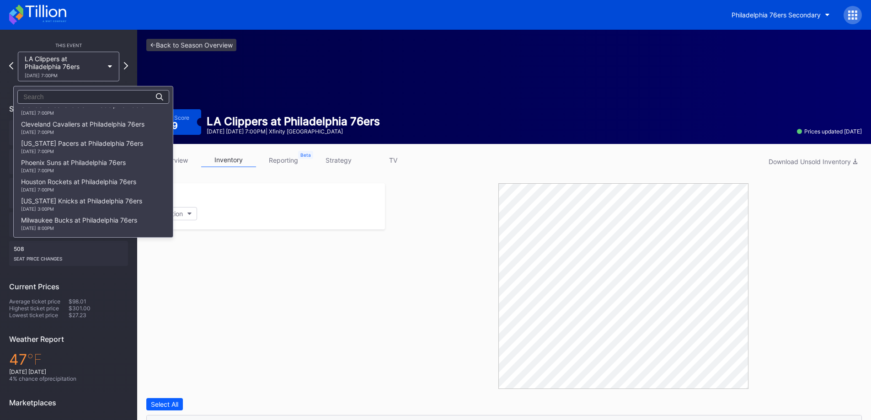
scroll to position [428, 0]
click at [88, 194] on div "[DATE] 3:00PM" at bounding box center [81, 192] width 121 height 5
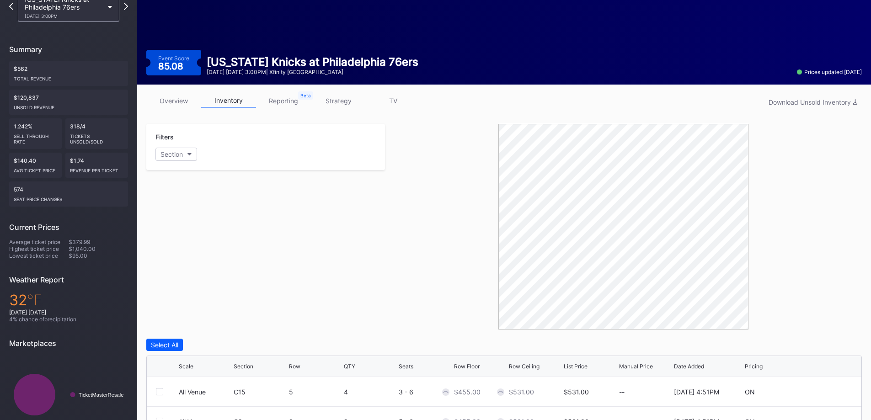
scroll to position [257, 0]
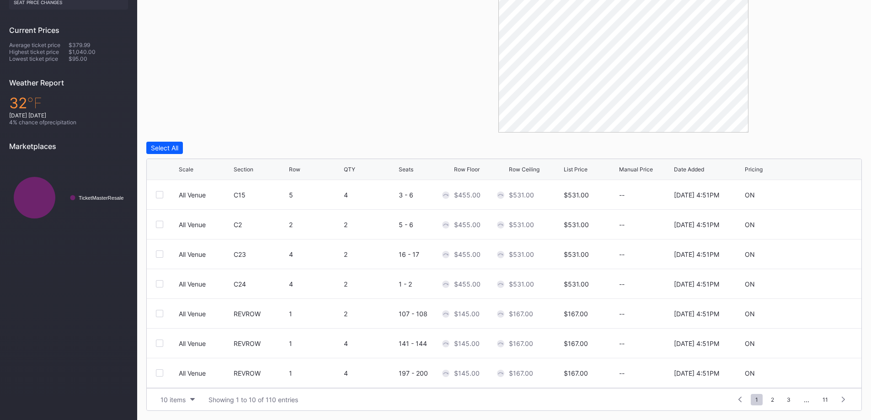
click at [194, 398] on button "10 items" at bounding box center [177, 400] width 43 height 12
click at [187, 377] on div "200 items" at bounding box center [178, 377] width 30 height 8
click at [474, 167] on div "Row Floor" at bounding box center [467, 169] width 26 height 7
click at [474, 166] on div "Row Floor" at bounding box center [467, 169] width 26 height 7
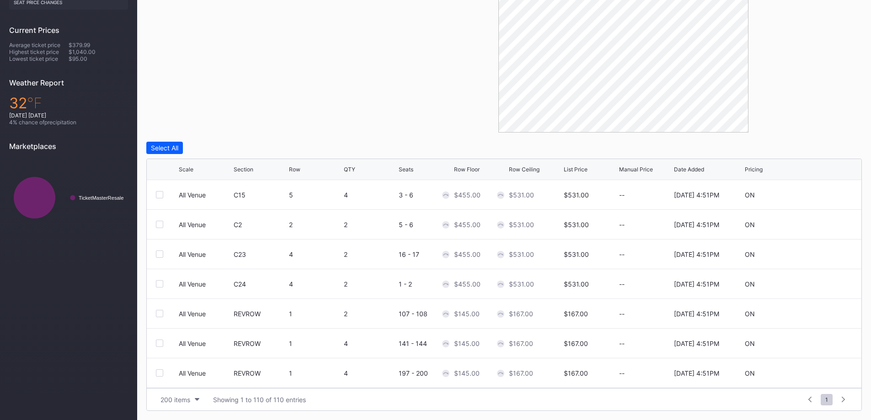
click at [474, 166] on div "Row Floor" at bounding box center [467, 169] width 26 height 7
click at [473, 166] on div "Row Floor" at bounding box center [467, 169] width 26 height 7
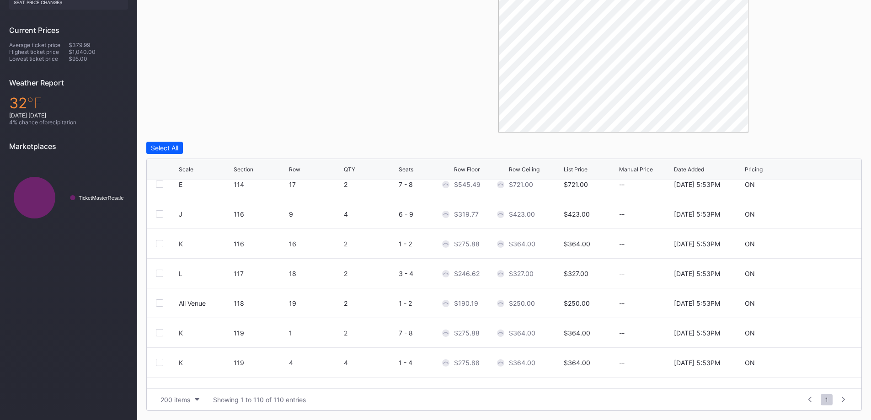
scroll to position [1409, 0]
click at [330, 111] on div "Filters Section" at bounding box center [265, 30] width 239 height 206
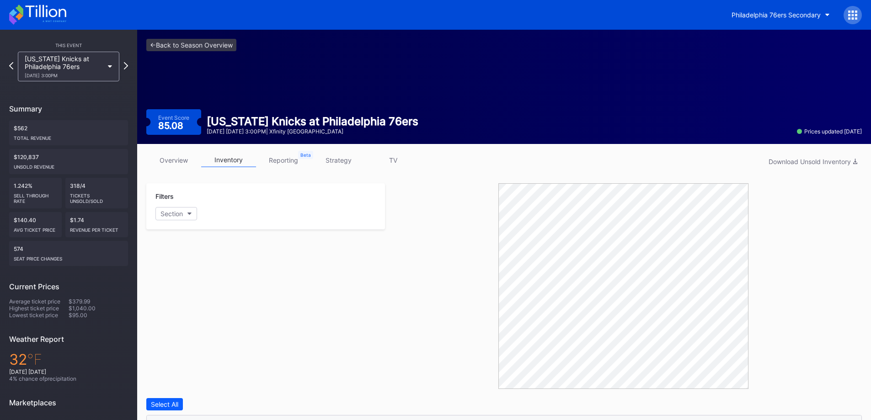
click at [166, 155] on link "overview" at bounding box center [173, 160] width 55 height 14
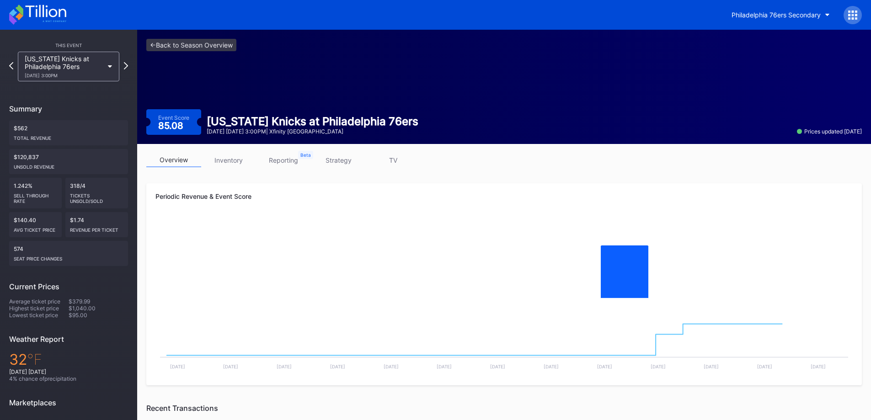
click at [165, 163] on link "overview" at bounding box center [173, 160] width 55 height 14
click at [210, 160] on link "inventory" at bounding box center [228, 160] width 55 height 14
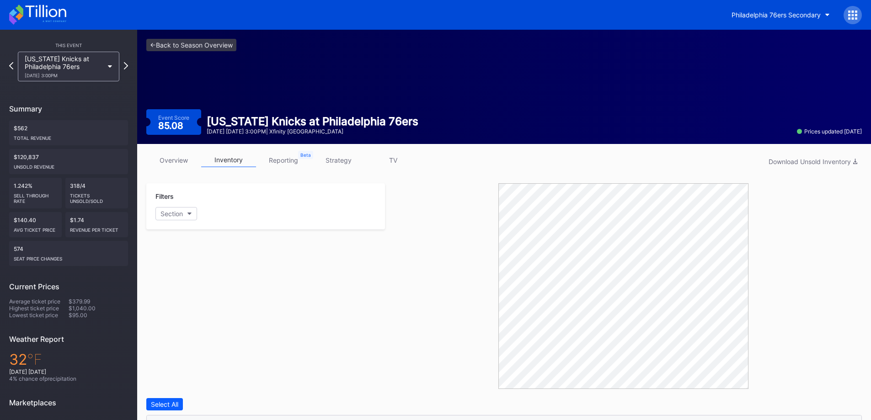
click at [166, 159] on link "overview" at bounding box center [173, 160] width 55 height 14
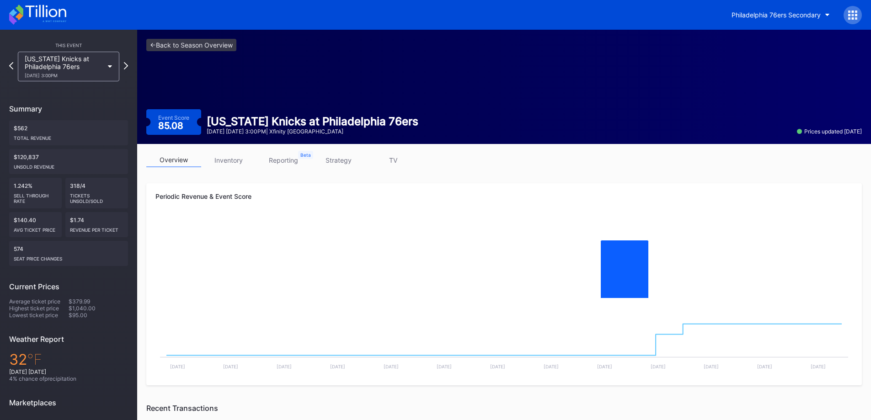
click at [222, 155] on link "inventory" at bounding box center [228, 160] width 55 height 14
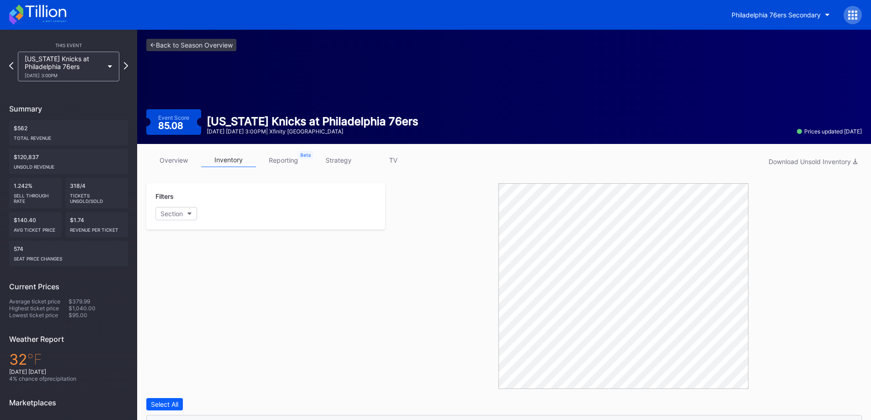
click at [158, 161] on link "overview" at bounding box center [173, 160] width 55 height 14
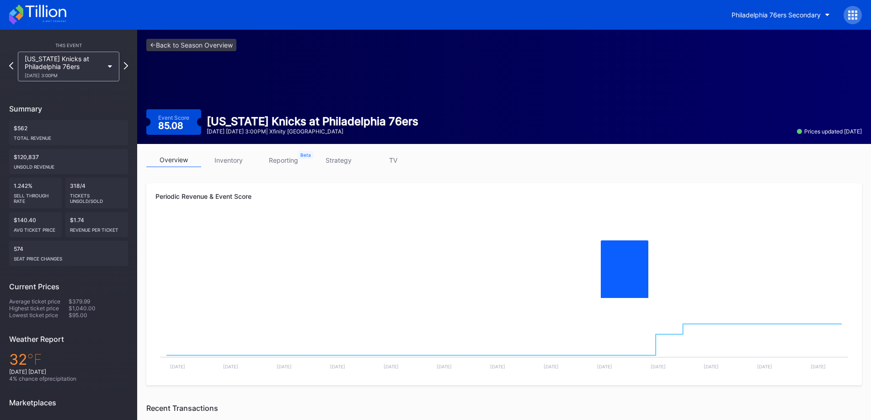
click at [229, 162] on link "inventory" at bounding box center [228, 160] width 55 height 14
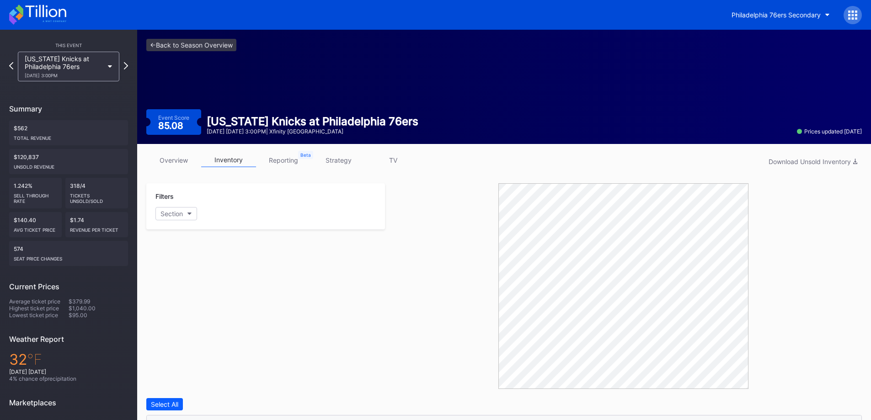
click at [172, 165] on link "overview" at bounding box center [173, 160] width 55 height 14
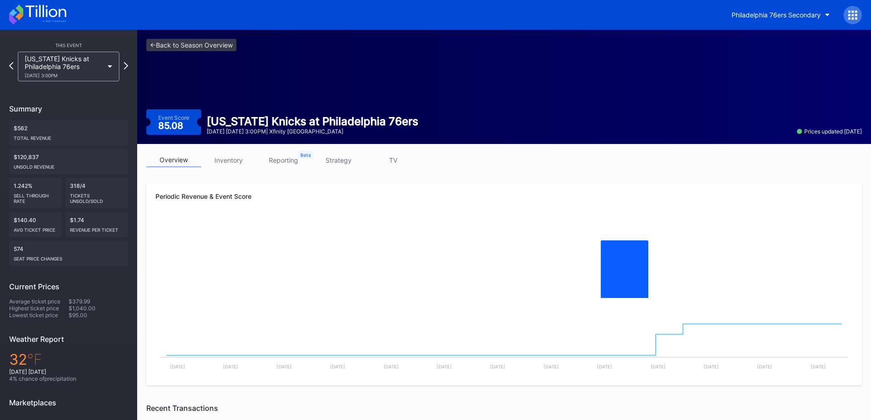
click at [66, 81] on div "New York Knicks at Philadelphia 76ers 1/24 Saturday 3:00PM" at bounding box center [69, 67] width 102 height 30
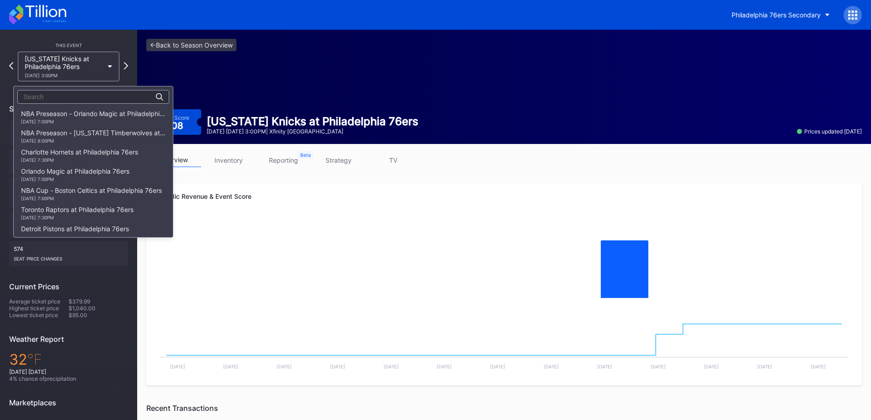
scroll to position [46, 0]
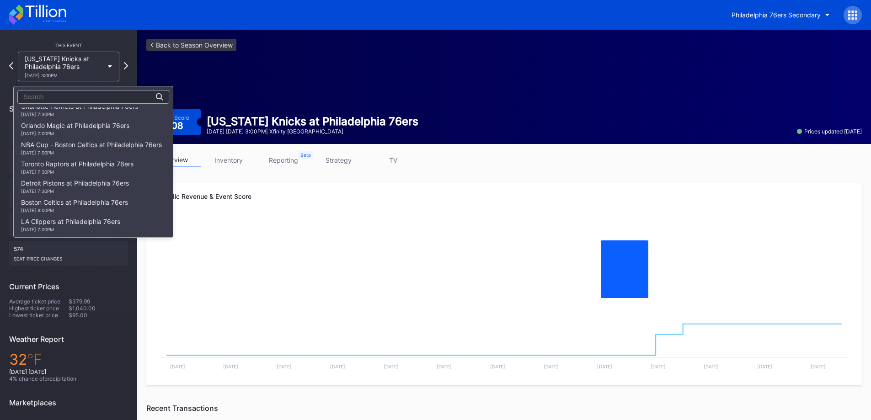
click at [130, 209] on div "Boston Celtics at Philadelphia 76ers 11/11 Tuesday 8:00PM" at bounding box center [93, 205] width 159 height 19
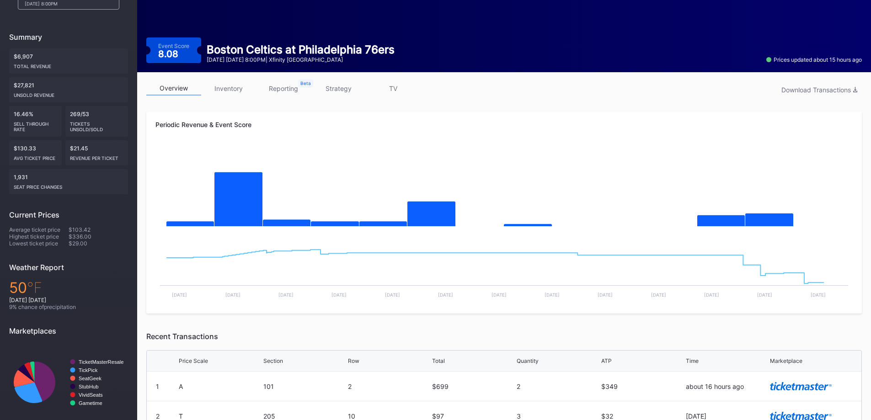
scroll to position [91, 0]
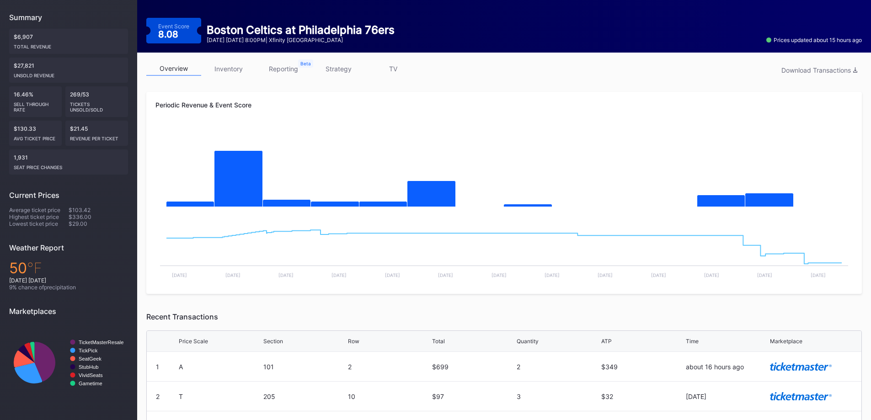
click at [231, 69] on link "inventory" at bounding box center [228, 69] width 55 height 14
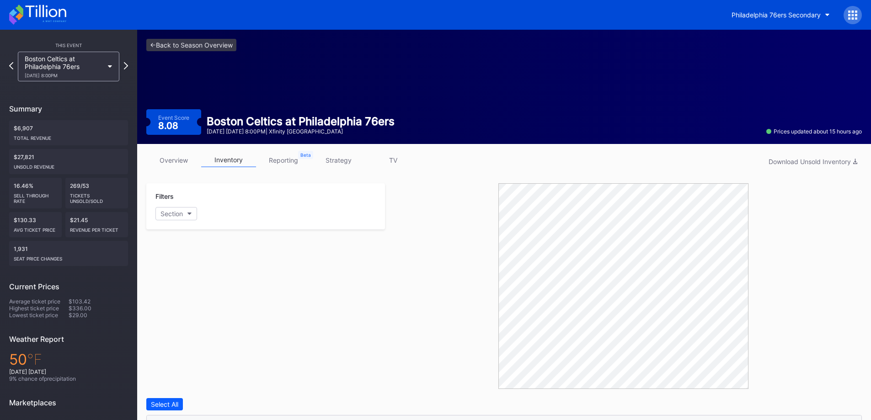
click at [160, 155] on link "overview" at bounding box center [173, 160] width 55 height 14
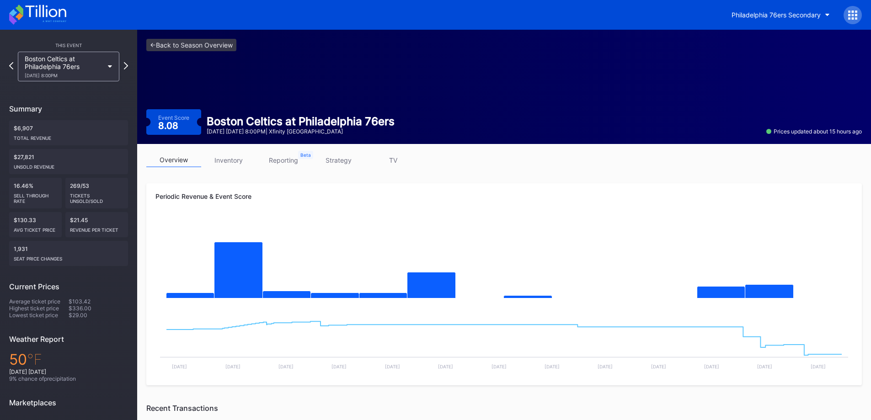
click at [95, 71] on div "Boston Celtics at Philadelphia 76ers 11/11 Tuesday 8:00PM" at bounding box center [64, 66] width 79 height 23
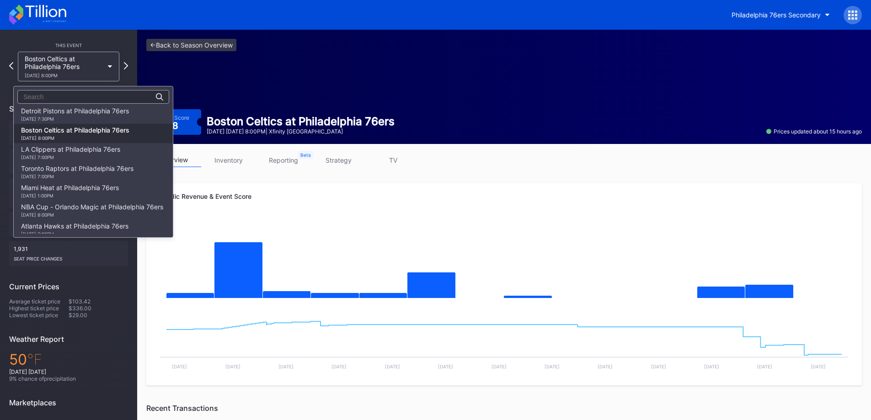
scroll to position [89, 0]
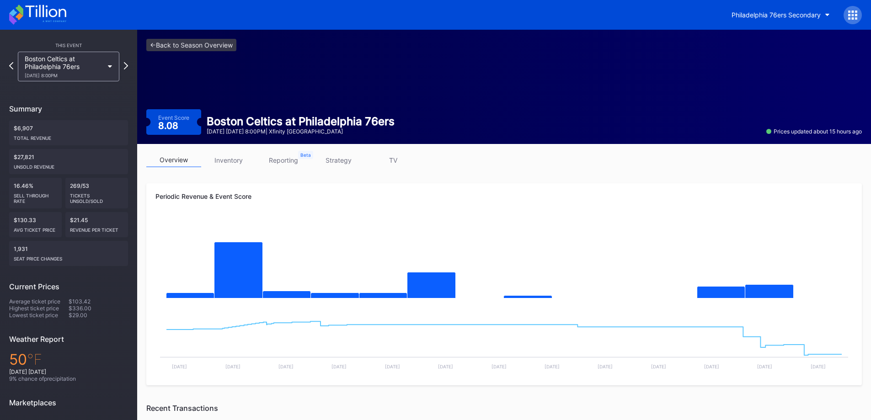
click at [787, 19] on button "Philadelphia 76ers Secondary" at bounding box center [781, 14] width 112 height 17
click at [81, 74] on div "11/11 Tuesday 8:00PM" at bounding box center [64, 75] width 79 height 5
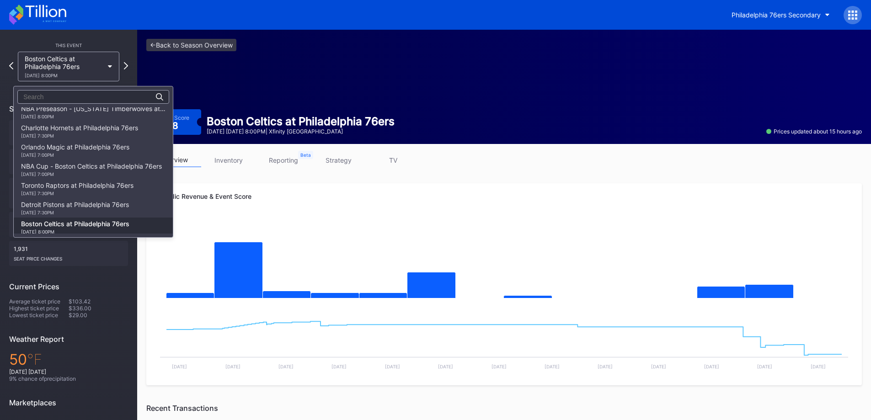
scroll to position [0, 0]
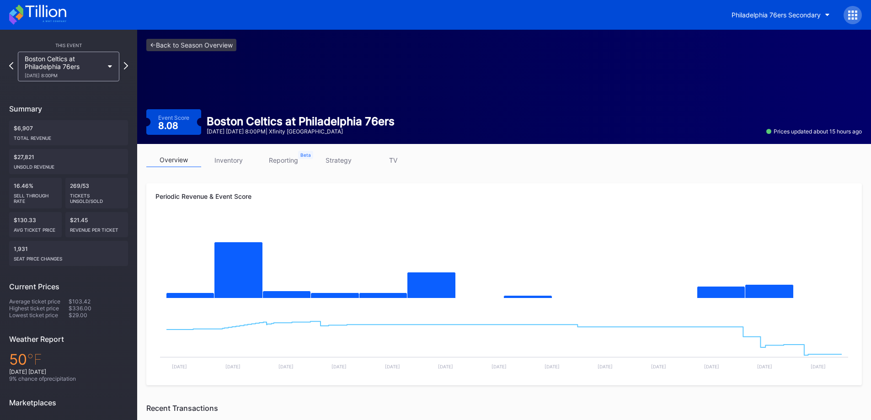
click at [40, 21] on icon at bounding box center [37, 15] width 57 height 20
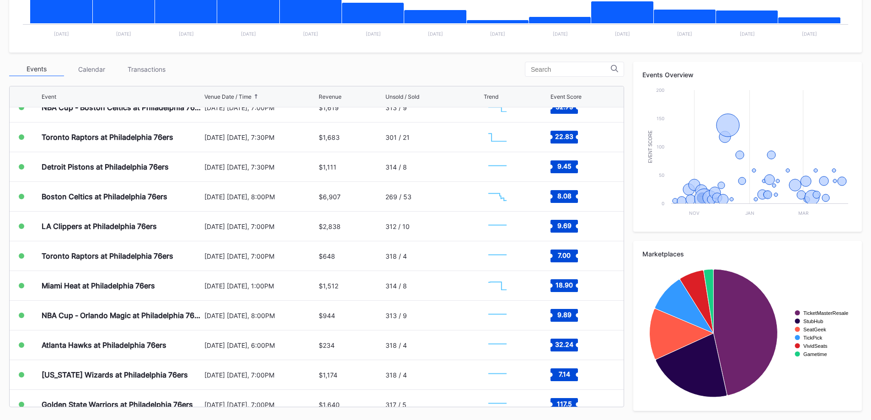
scroll to position [137, 0]
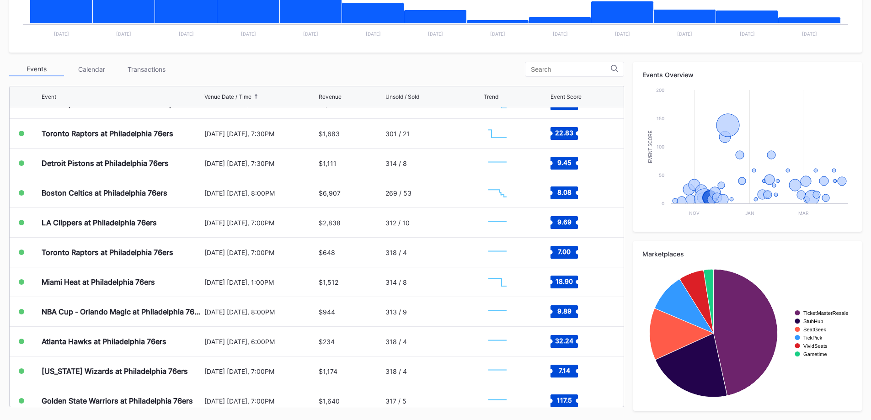
click at [127, 221] on div "LA Clippers at Philadelphia 76ers" at bounding box center [99, 222] width 115 height 9
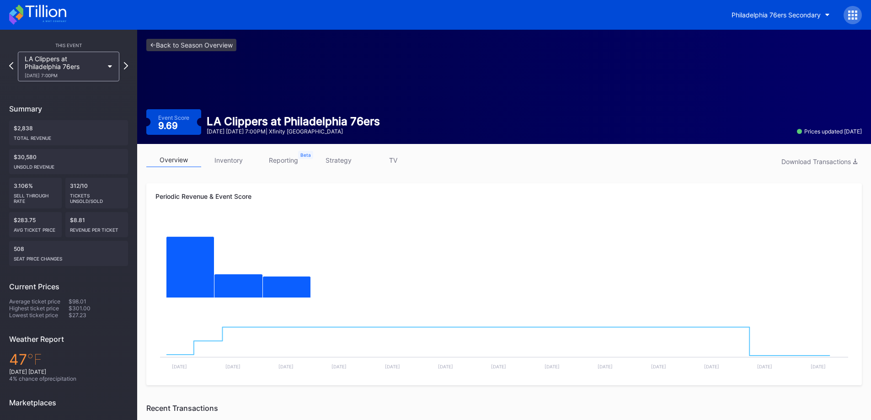
click at [227, 160] on link "inventory" at bounding box center [228, 160] width 55 height 14
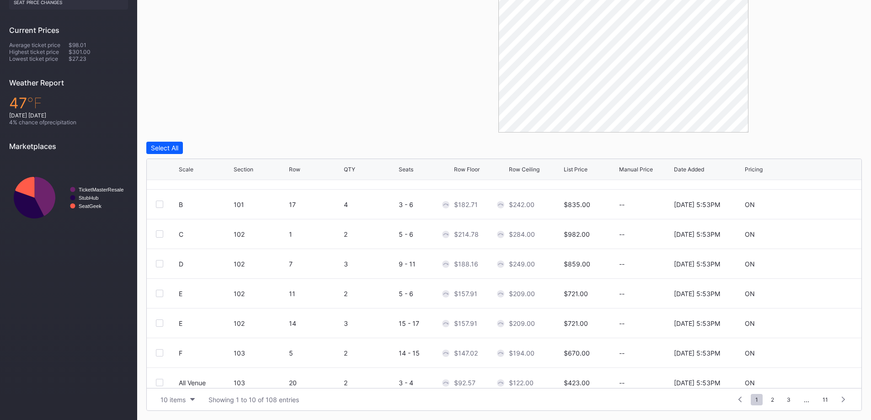
scroll to position [89, 0]
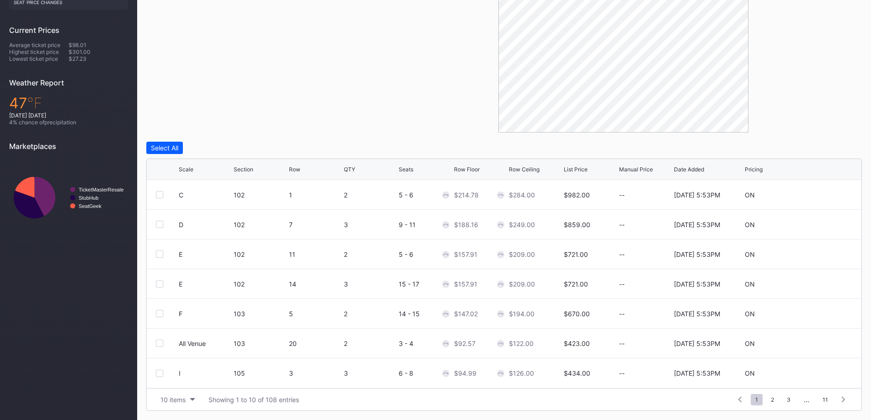
click at [176, 401] on div "10 items" at bounding box center [173, 400] width 25 height 8
click at [187, 386] on div "10 items 50 items 100 items 200 items" at bounding box center [177, 351] width 43 height 75
click at [188, 376] on div "200 items" at bounding box center [178, 377] width 30 height 8
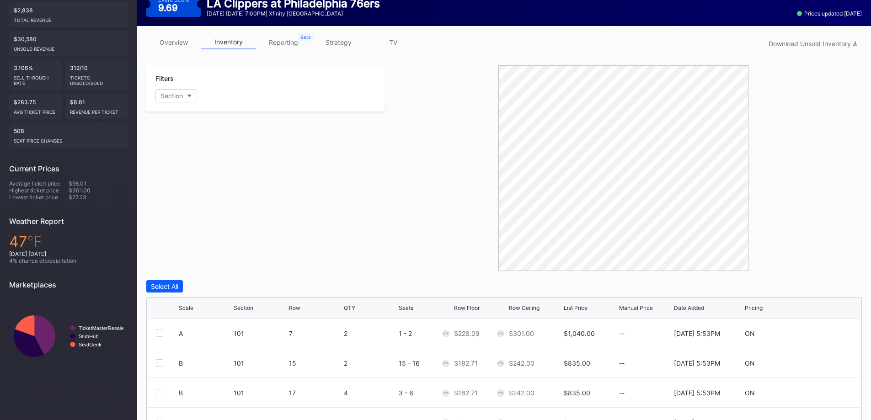
scroll to position [0, 0]
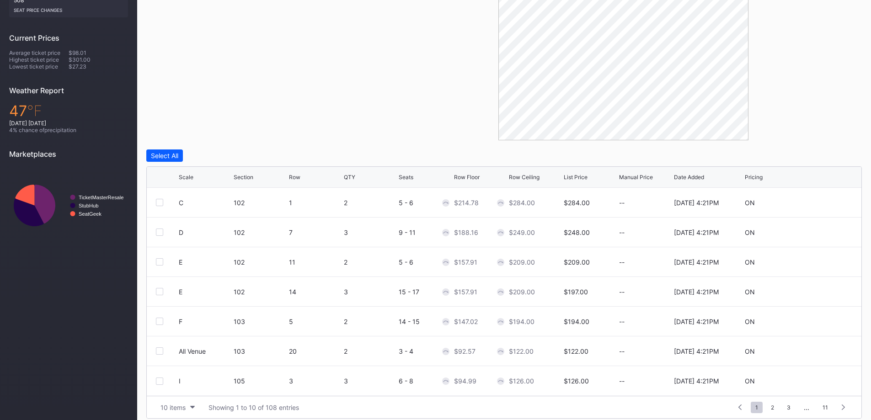
scroll to position [257, 0]
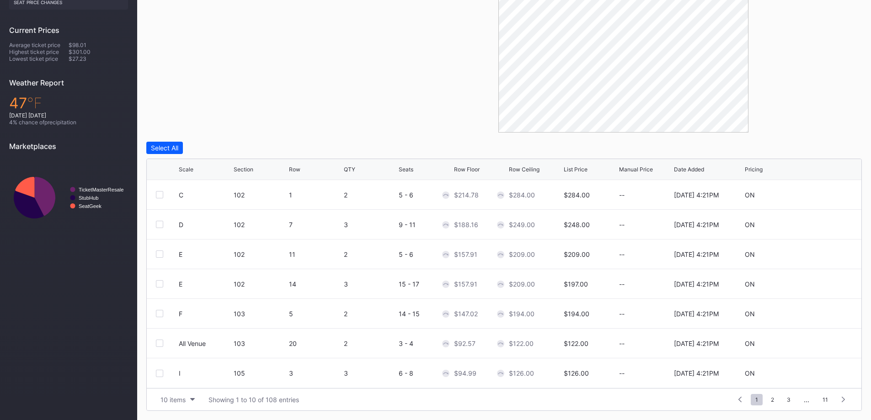
click at [181, 400] on div "10 items" at bounding box center [173, 400] width 25 height 8
click at [180, 383] on div "200 items" at bounding box center [177, 377] width 43 height 17
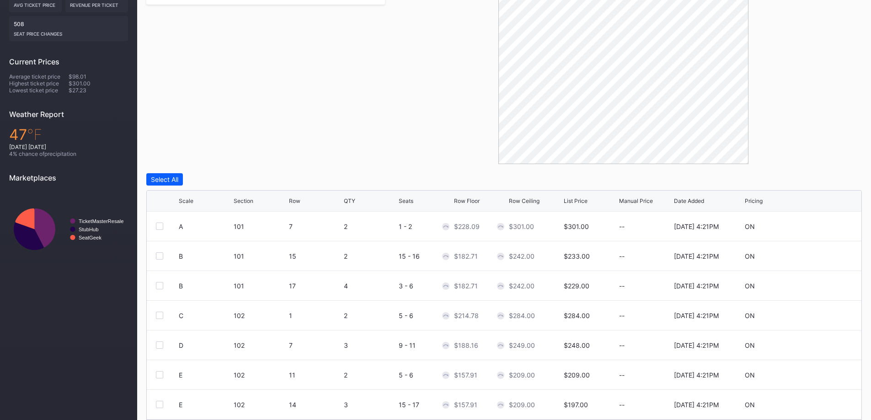
scroll to position [0, 0]
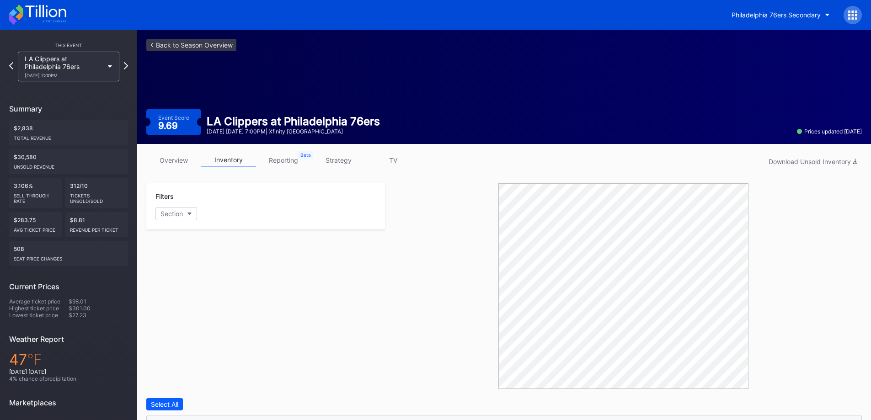
click at [345, 163] on link "strategy" at bounding box center [338, 160] width 55 height 14
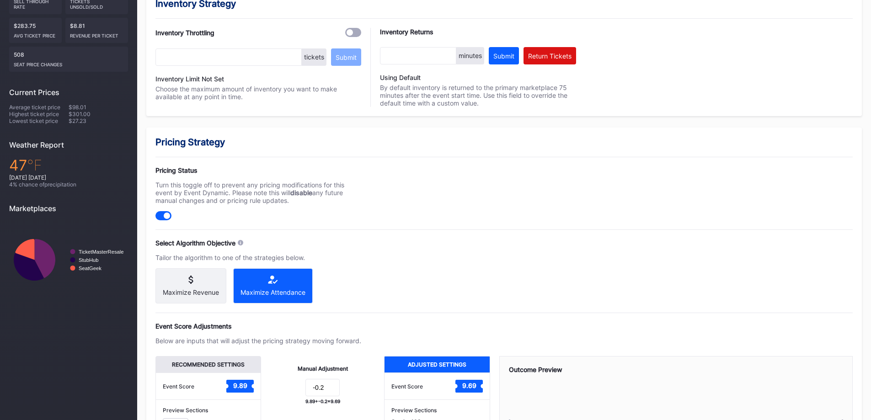
scroll to position [320, 0]
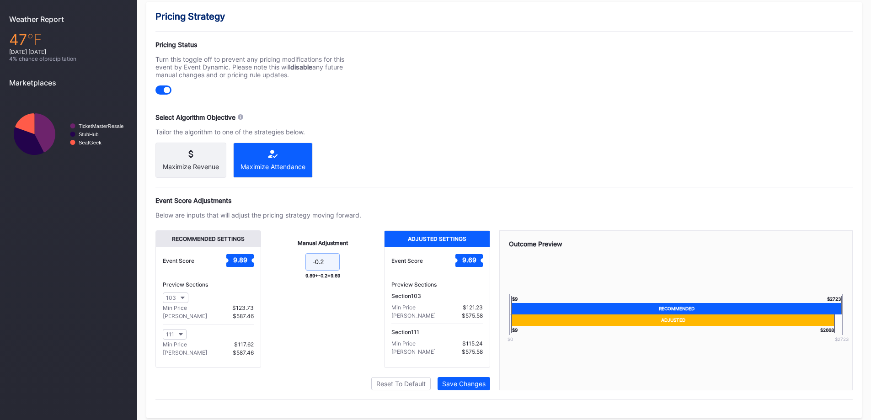
click at [327, 270] on input "-0.2" at bounding box center [323, 261] width 34 height 17
type input "-1"
click at [477, 388] on div "Save Changes" at bounding box center [463, 384] width 43 height 8
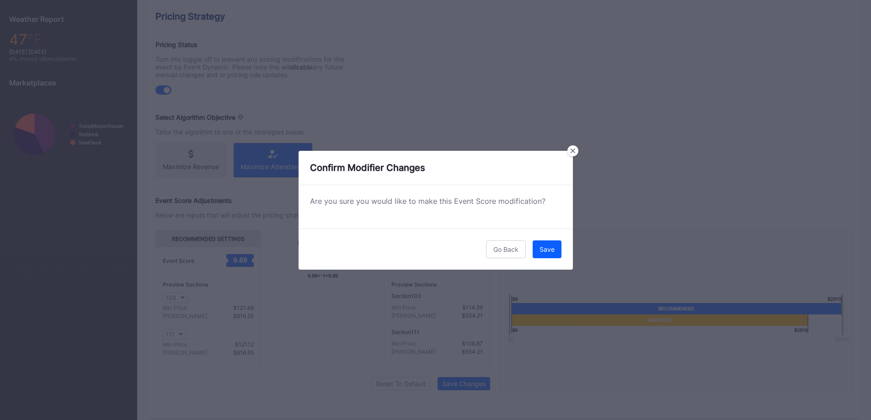
click at [549, 243] on button "Save" at bounding box center [547, 250] width 29 height 18
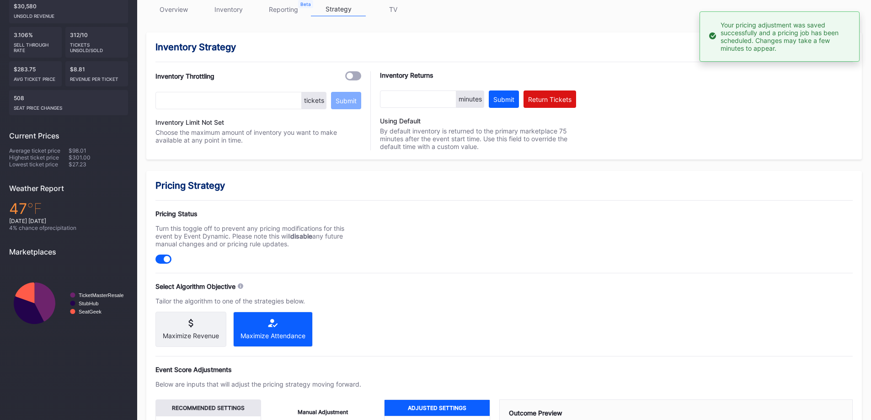
scroll to position [0, 0]
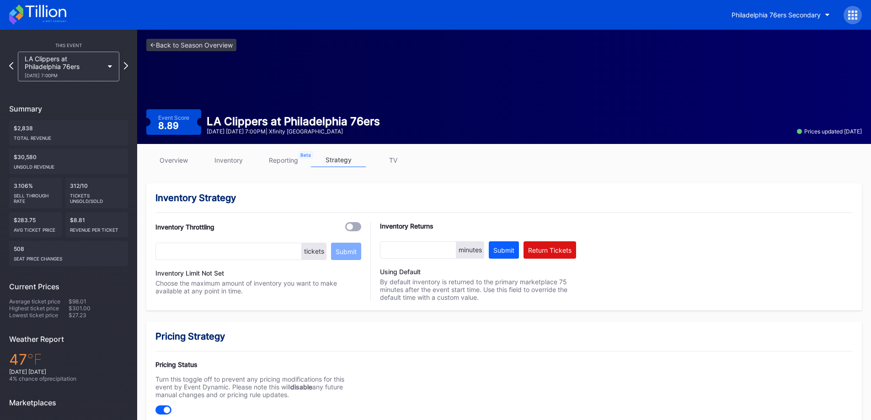
click at [43, 15] on icon at bounding box center [45, 11] width 41 height 12
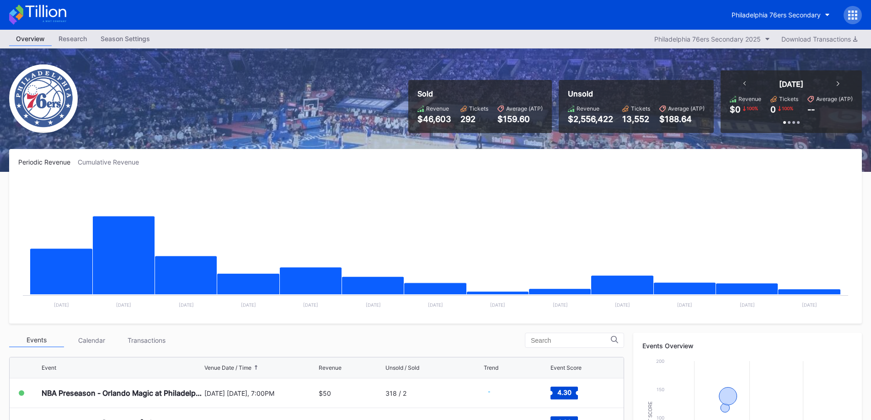
scroll to position [229, 0]
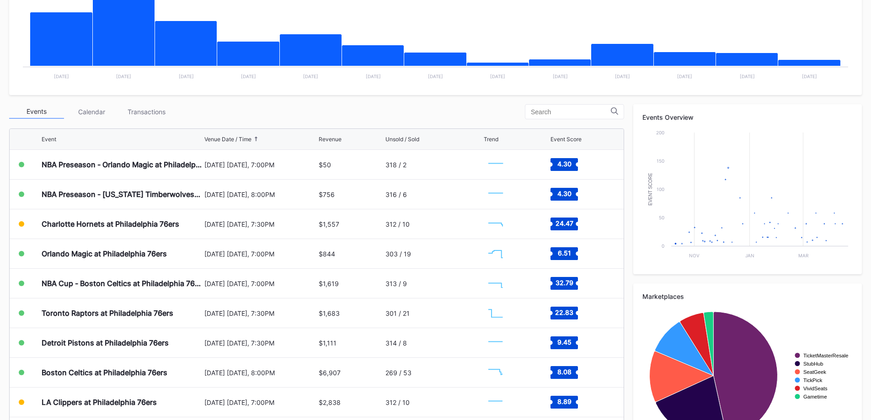
click at [153, 110] on div "Transactions" at bounding box center [146, 112] width 55 height 14
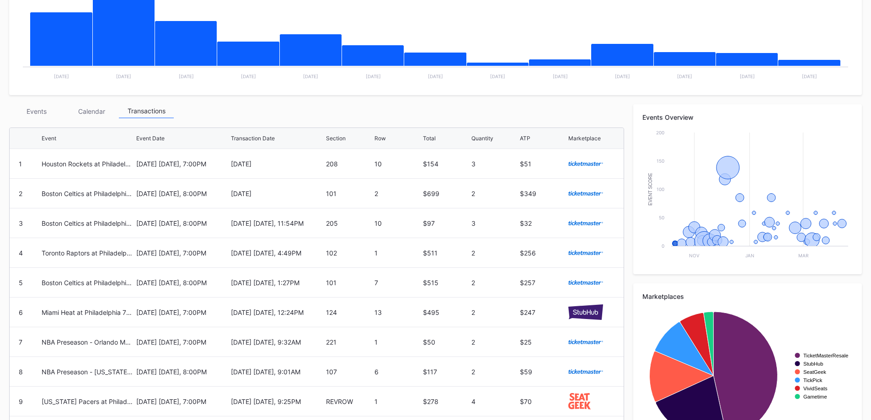
click at [37, 116] on div "Events" at bounding box center [36, 111] width 55 height 14
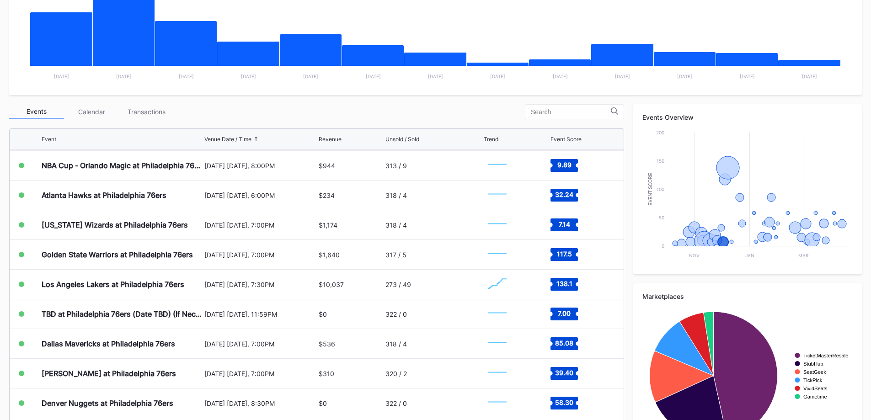
scroll to position [343, 0]
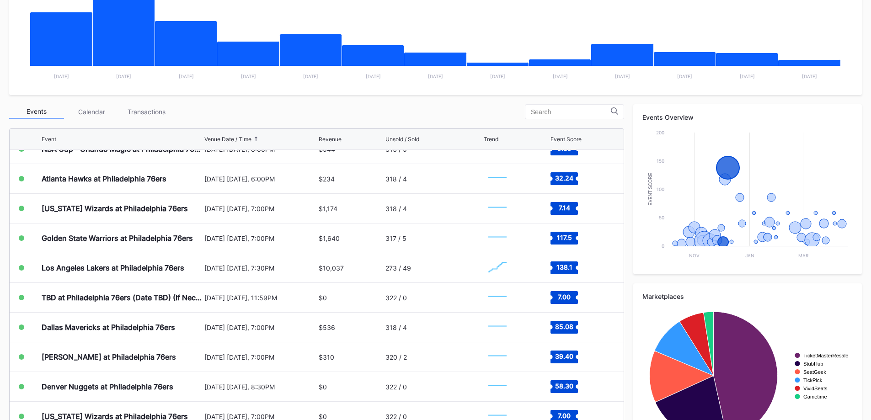
click at [368, 283] on div "$0" at bounding box center [351, 297] width 64 height 29
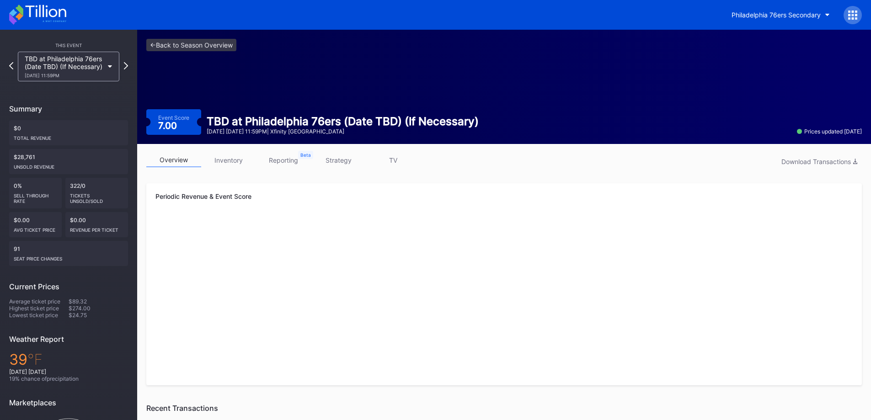
click at [95, 70] on div "TBD at Philadelphia 76ers (Date TBD) (If Necessary) 12/11 Thursday 11:59PM" at bounding box center [64, 66] width 79 height 23
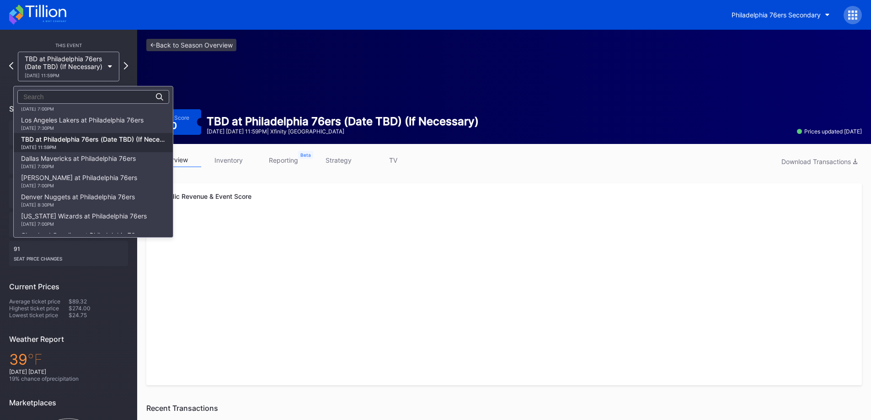
scroll to position [262, 0]
click at [106, 145] on div "Los Angeles Lakers at Philadelphia 76ers 12/7 Sunday 7:30PM" at bounding box center [82, 143] width 123 height 15
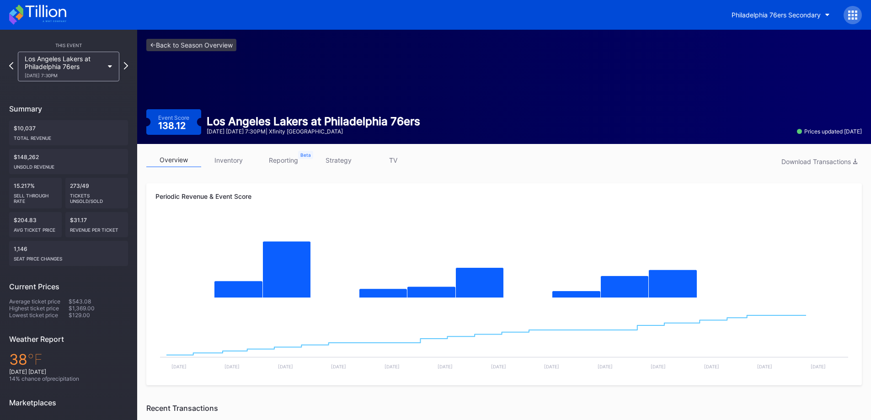
click at [247, 159] on link "inventory" at bounding box center [228, 160] width 55 height 14
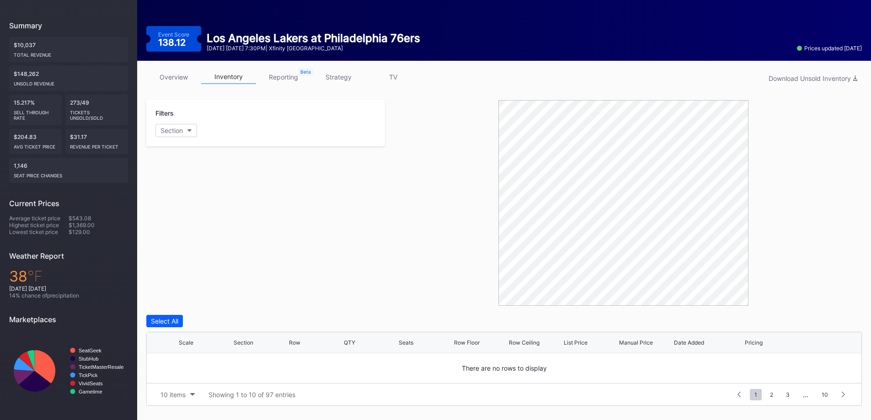
scroll to position [234, 0]
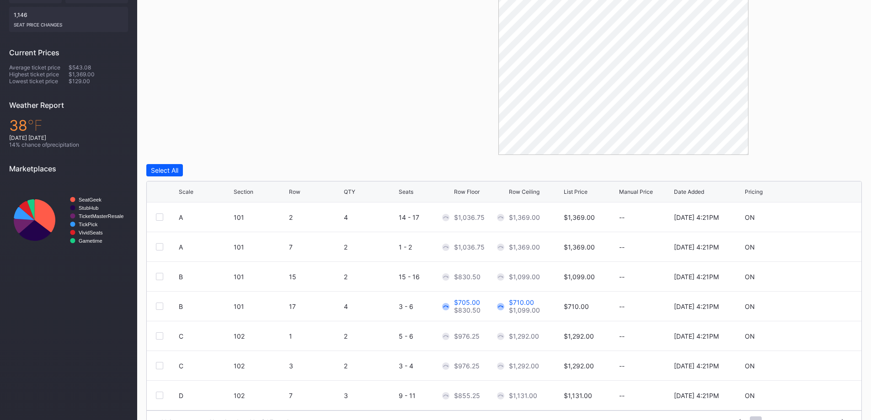
click at [343, 93] on div "Filters Section" at bounding box center [265, 52] width 239 height 206
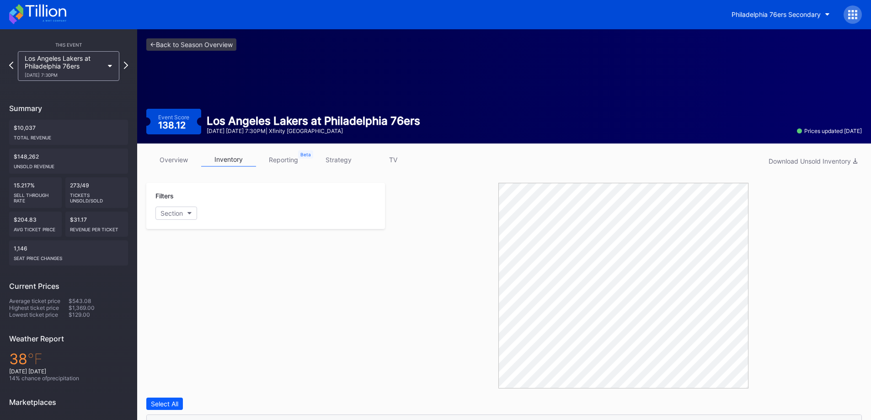
scroll to position [0, 0]
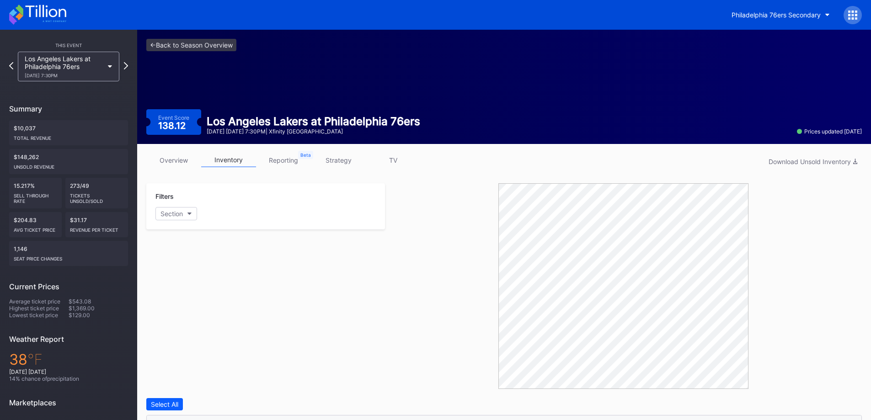
click at [110, 58] on div "Los Angeles Lakers at Philadelphia 76ers 12/7 Sunday 7:30PM" at bounding box center [69, 67] width 102 height 30
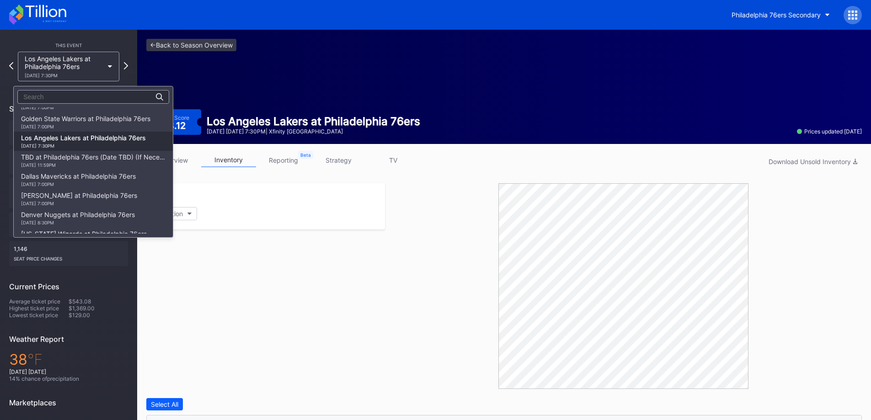
scroll to position [242, 0]
click at [111, 142] on div "Golden State Warriors at Philadelphia 76ers 12/4 Thursday 7:00PM" at bounding box center [85, 143] width 129 height 15
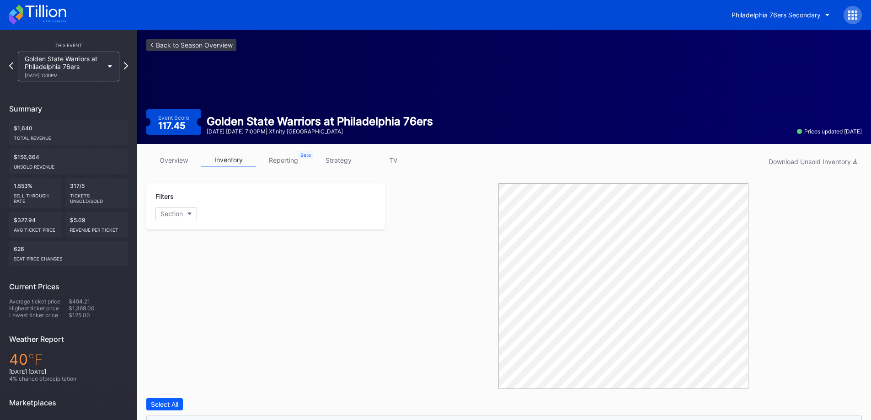
click at [86, 71] on div "Golden State Warriors at Philadelphia 76ers 12/4 Thursday 7:00PM" at bounding box center [64, 66] width 79 height 23
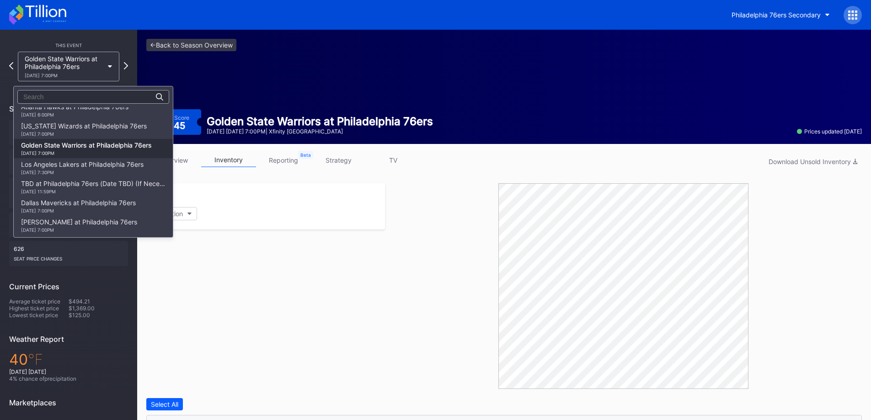
scroll to position [223, 0]
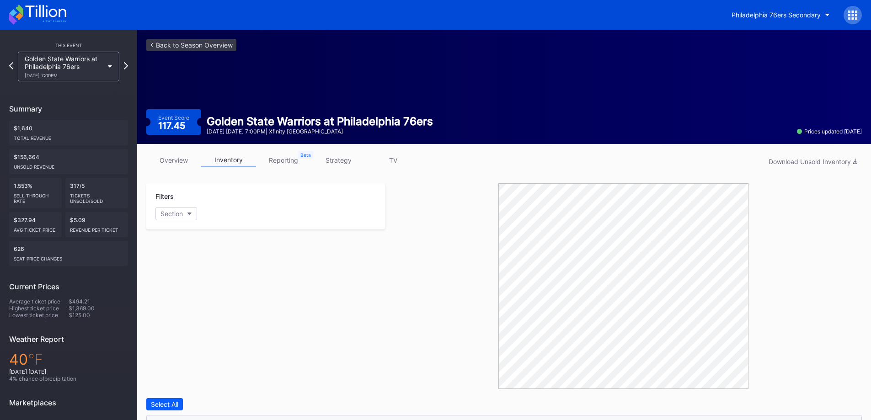
click at [14, 16] on icon at bounding box center [37, 15] width 57 height 20
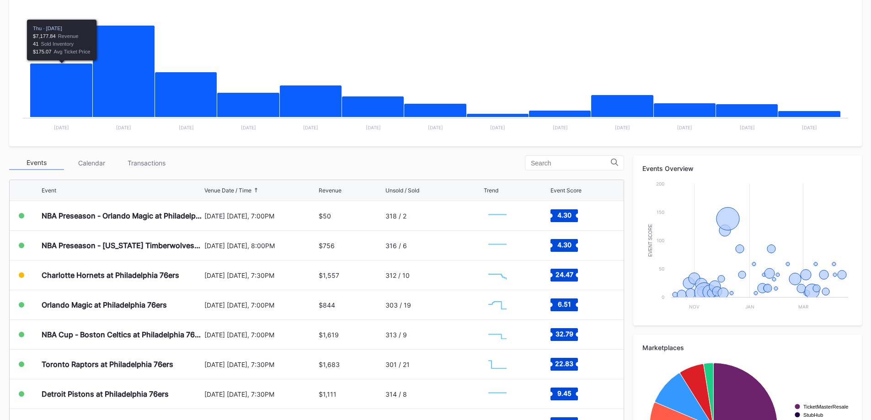
scroll to position [271, 0]
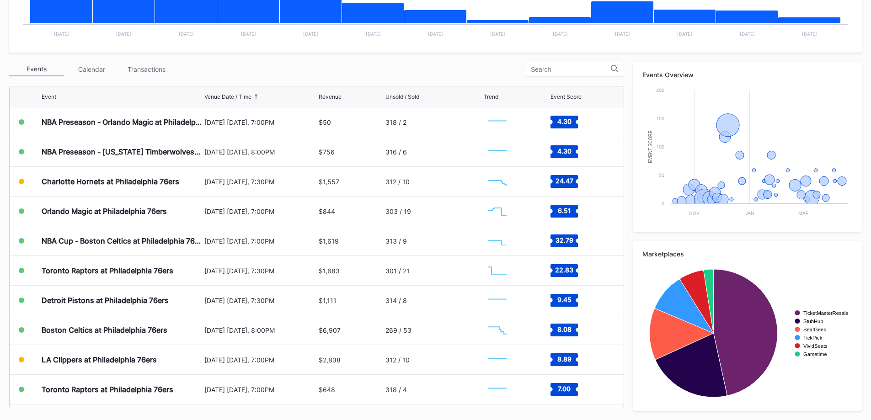
click at [144, 64] on div "Transactions" at bounding box center [146, 69] width 55 height 14
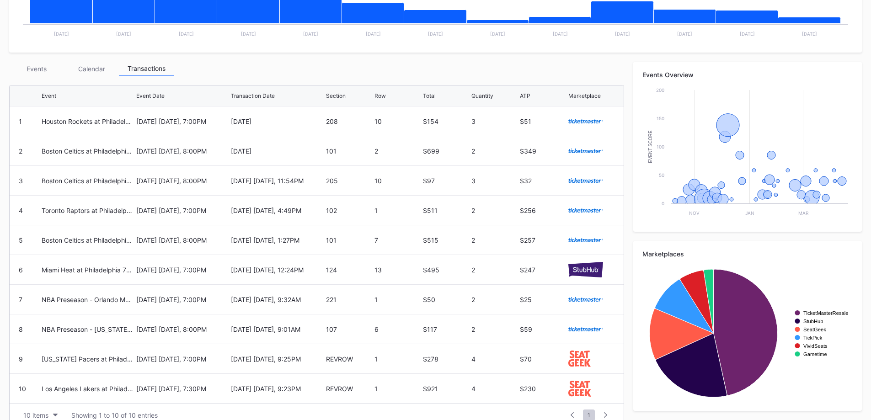
click at [441, 114] on div "$154" at bounding box center [446, 121] width 46 height 29
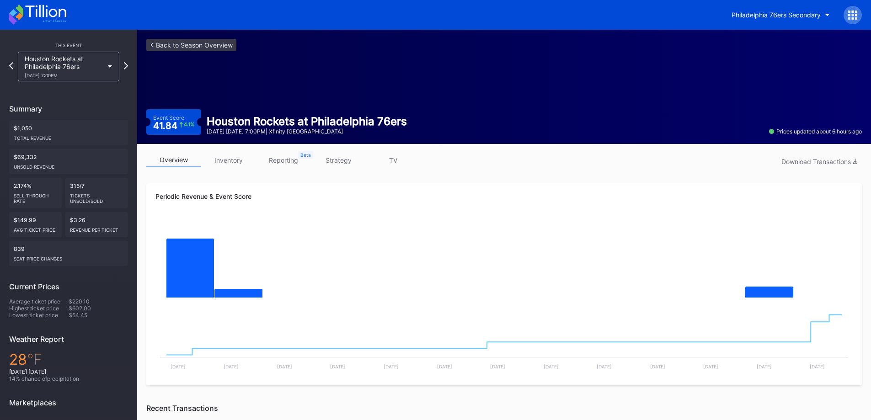
click at [221, 156] on link "inventory" at bounding box center [228, 160] width 55 height 14
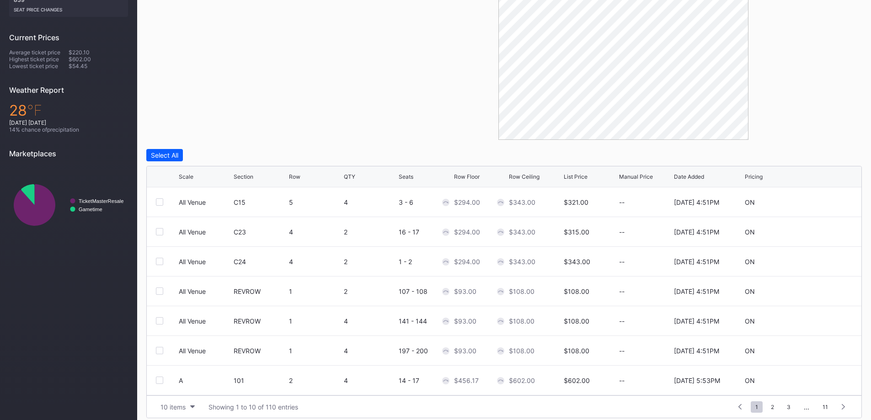
scroll to position [257, 0]
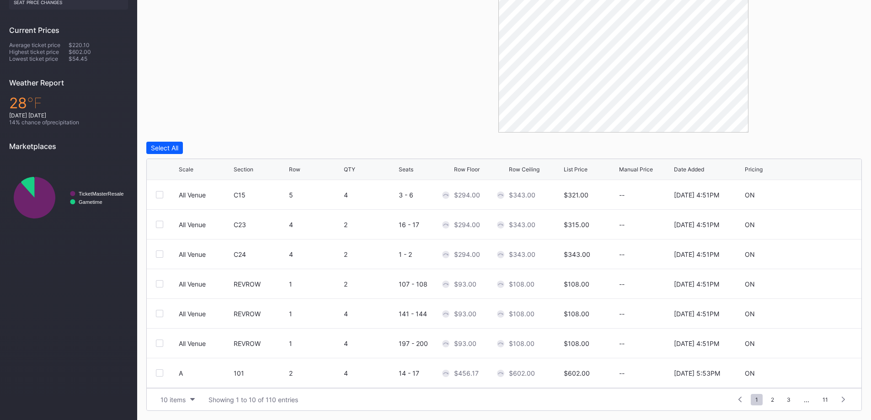
click at [188, 394] on button "10 items" at bounding box center [177, 400] width 43 height 12
drag, startPoint x: 188, startPoint y: 381, endPoint x: 250, endPoint y: 346, distance: 70.9
click at [187, 381] on div "200 items" at bounding box center [177, 377] width 43 height 17
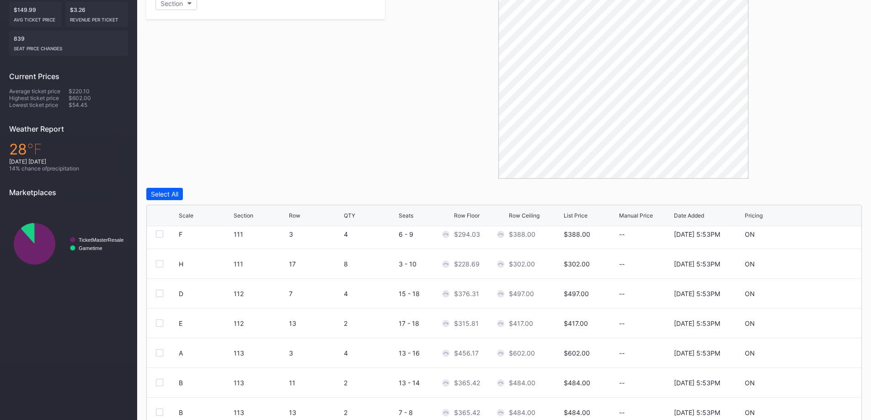
scroll to position [0, 0]
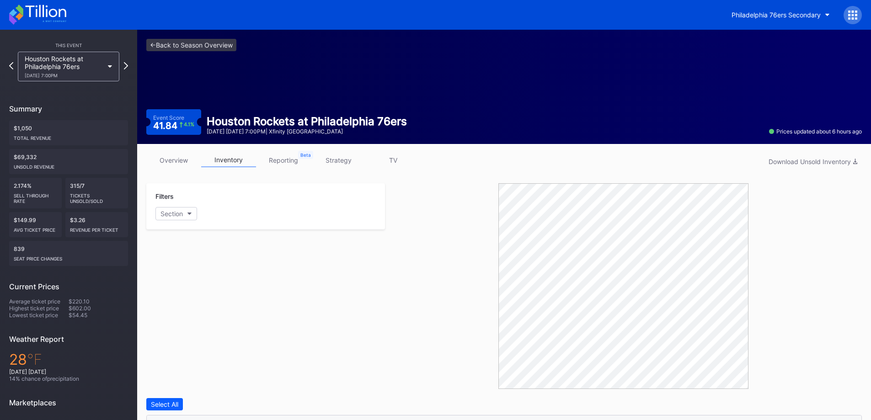
click at [330, 160] on link "strategy" at bounding box center [338, 160] width 55 height 14
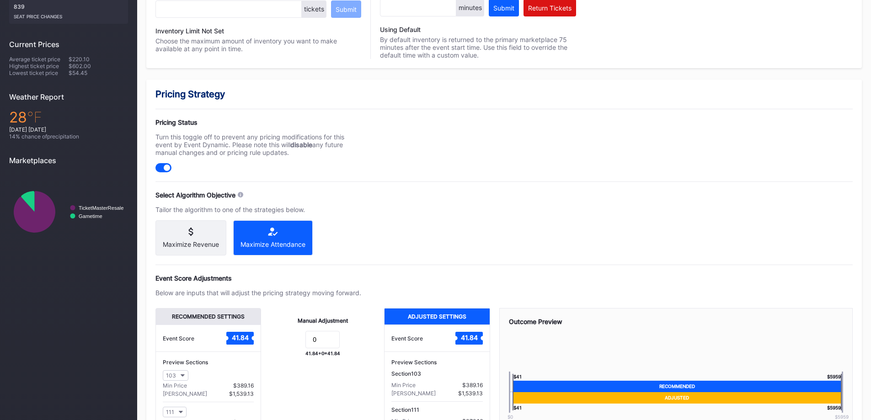
scroll to position [335, 0]
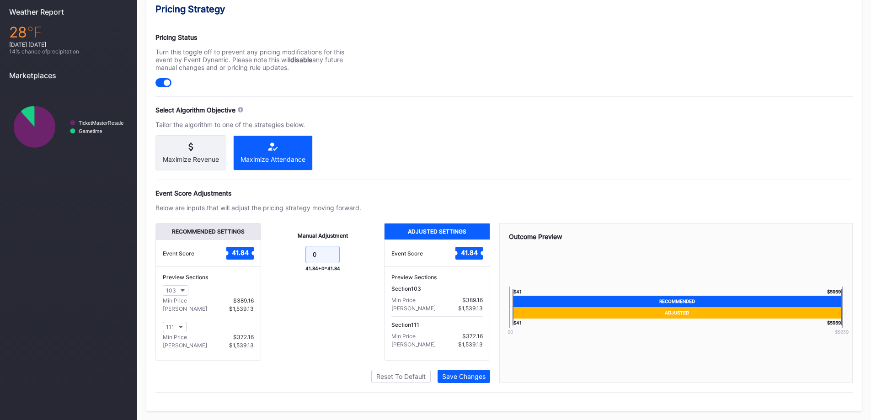
drag, startPoint x: 308, startPoint y: 263, endPoint x: 288, endPoint y: 263, distance: 20.6
click at [289, 263] on form "0" at bounding box center [322, 256] width 105 height 20
click at [391, 167] on div "Pricing Strategy Pricing Status Turn this toggle off to prevent any pricing mod…" at bounding box center [504, 203] width 716 height 417
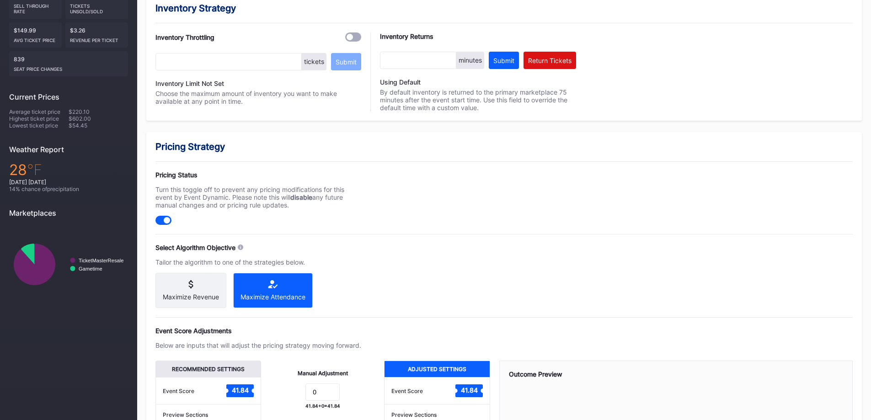
scroll to position [0, 0]
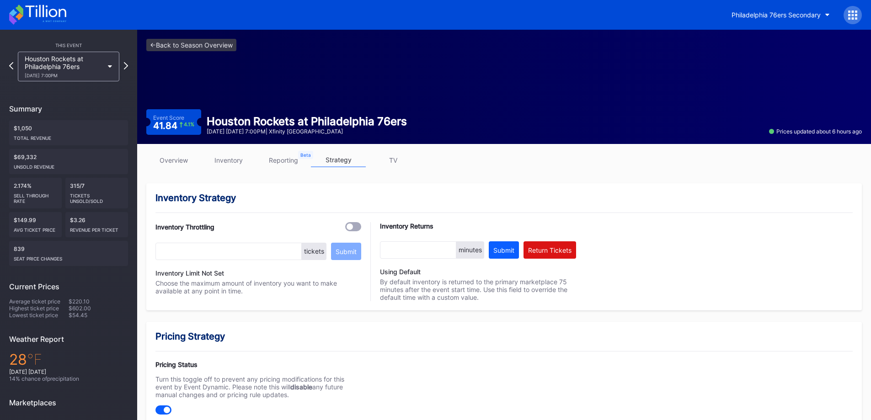
click at [27, 19] on icon at bounding box center [37, 15] width 57 height 20
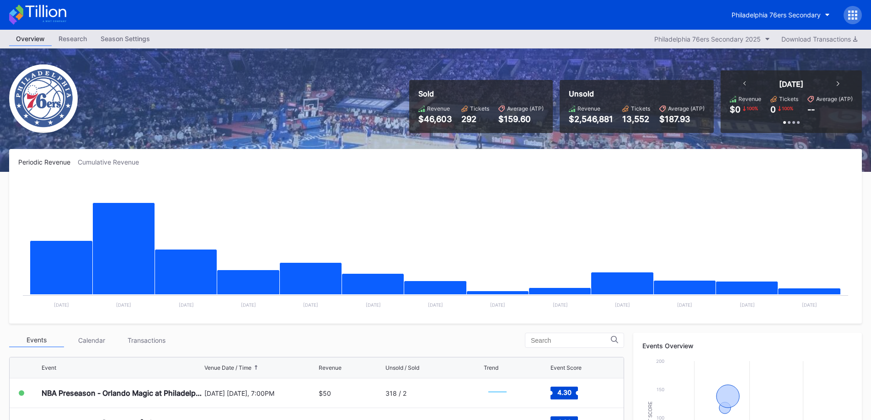
click at [773, 11] on button "Philadelphia 76ers Secondary" at bounding box center [781, 14] width 112 height 17
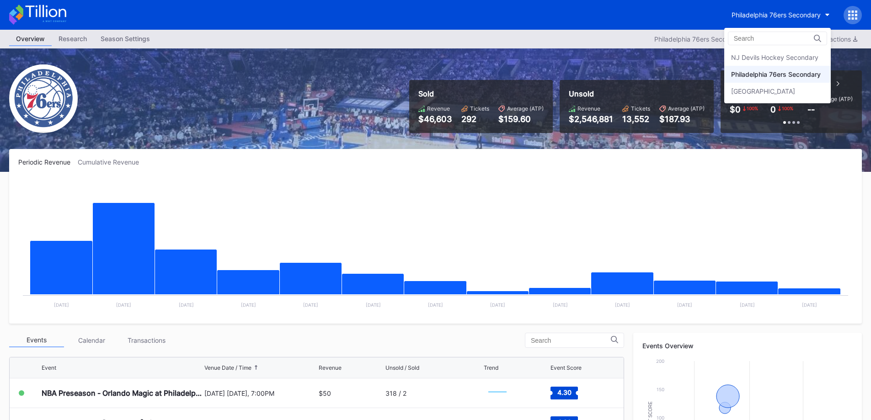
click at [769, 54] on div "NJ Devils Hockey Secondary" at bounding box center [774, 58] width 87 height 8
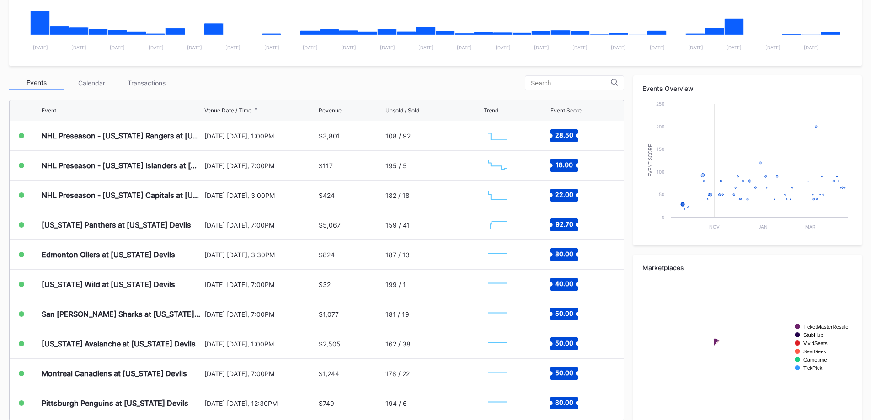
scroll to position [271, 0]
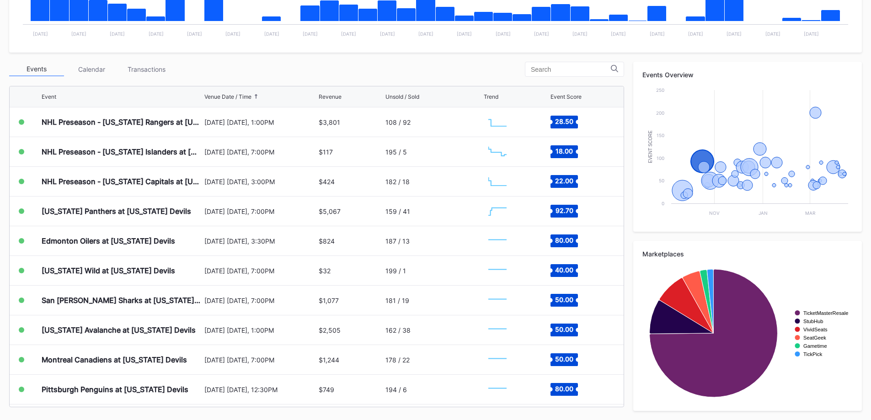
click at [217, 216] on div "October 16 Thursday, 7:00PM" at bounding box center [260, 211] width 113 height 29
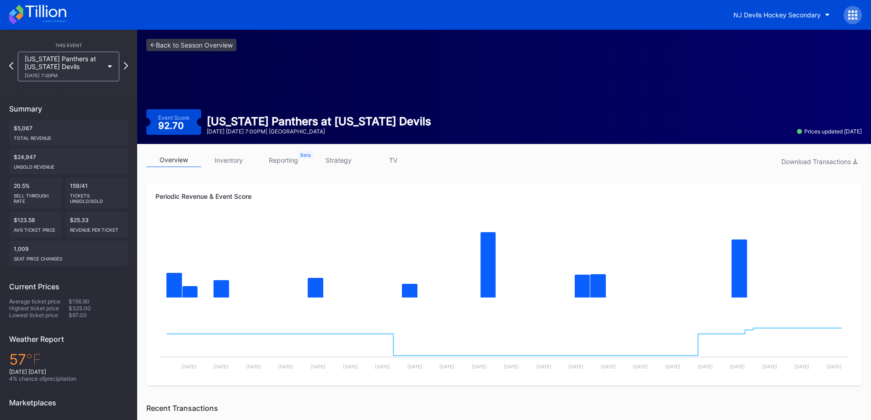
click at [57, 12] on icon at bounding box center [37, 15] width 57 height 20
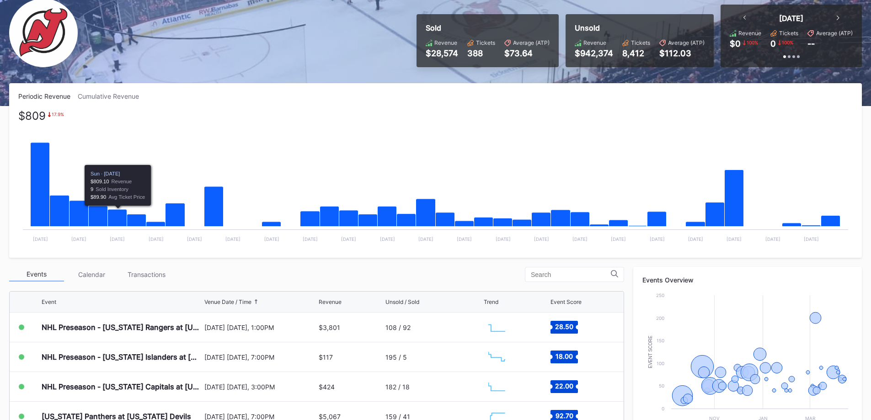
scroll to position [137, 0]
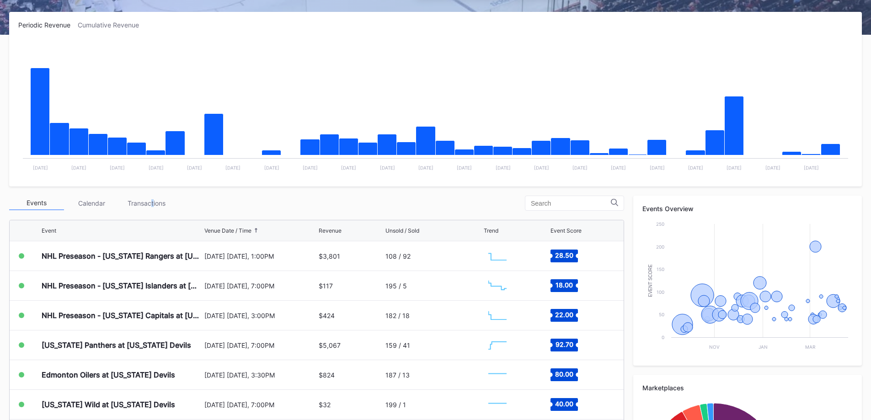
click at [153, 205] on div "Transactions" at bounding box center [146, 203] width 55 height 14
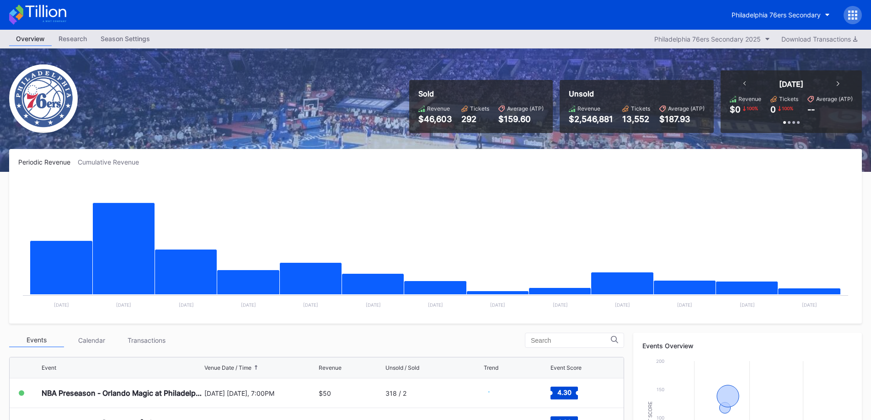
scroll to position [271, 0]
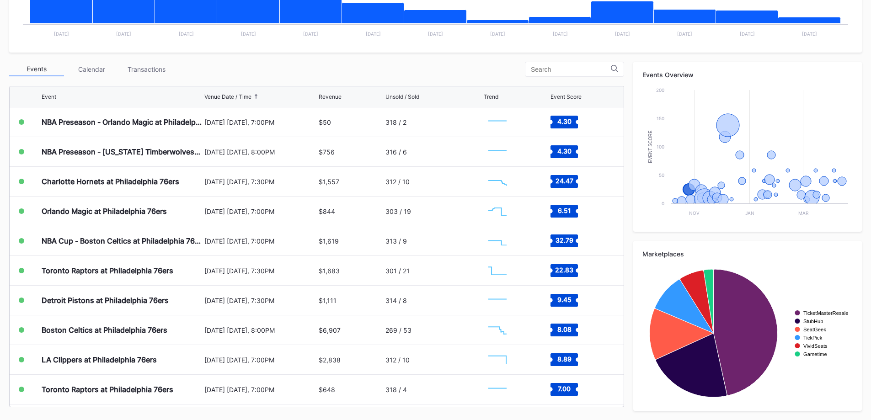
drag, startPoint x: 80, startPoint y: 188, endPoint x: 94, endPoint y: 177, distance: 18.2
click at [94, 177] on div "Charlotte Hornets at Philadelphia 76ers" at bounding box center [111, 181] width 138 height 9
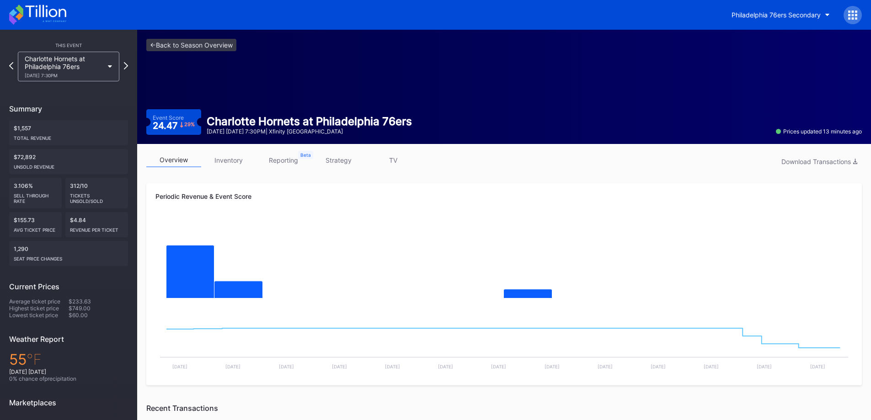
click at [228, 163] on link "inventory" at bounding box center [228, 160] width 55 height 14
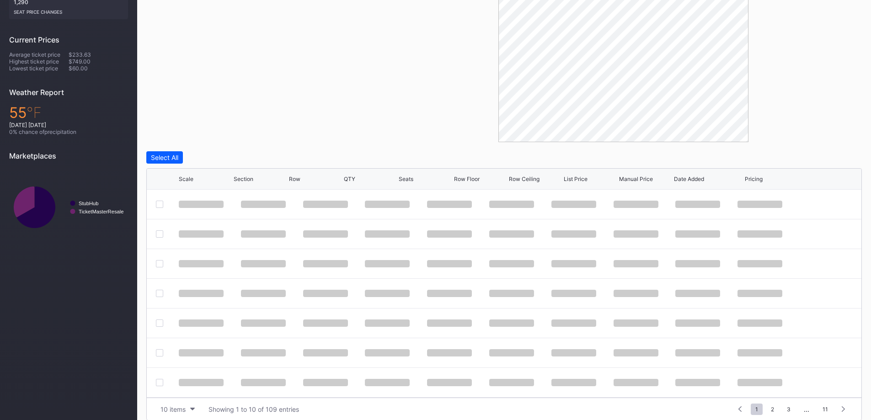
scroll to position [257, 0]
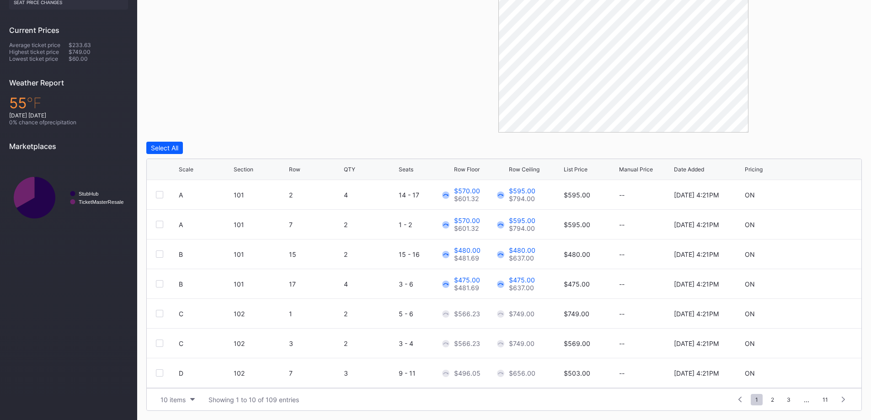
click at [184, 393] on div "10 items Showing 1 to 10 of 109 entries 1 ... -1 0 1 2 3 ... 11" at bounding box center [504, 399] width 715 height 22
click at [184, 396] on div "10 items" at bounding box center [173, 400] width 25 height 8
click at [183, 381] on div "200 items" at bounding box center [177, 377] width 43 height 17
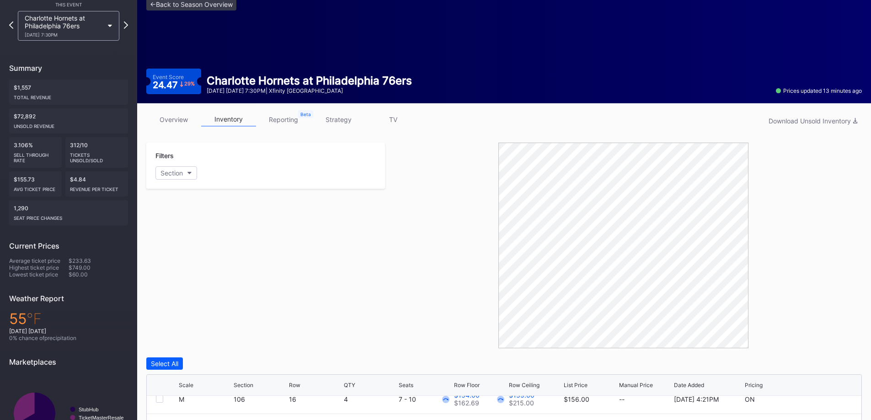
scroll to position [0, 0]
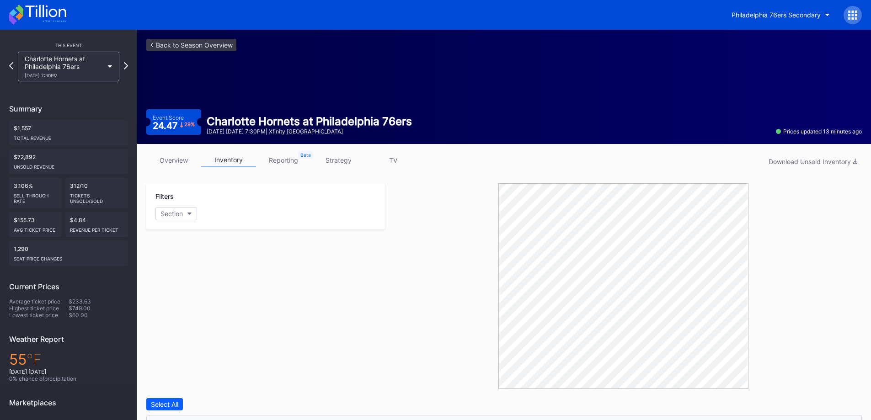
click at [76, 63] on div "Charlotte Hornets at Philadelphia 76ers 10/25 Saturday 7:30PM" at bounding box center [64, 66] width 79 height 23
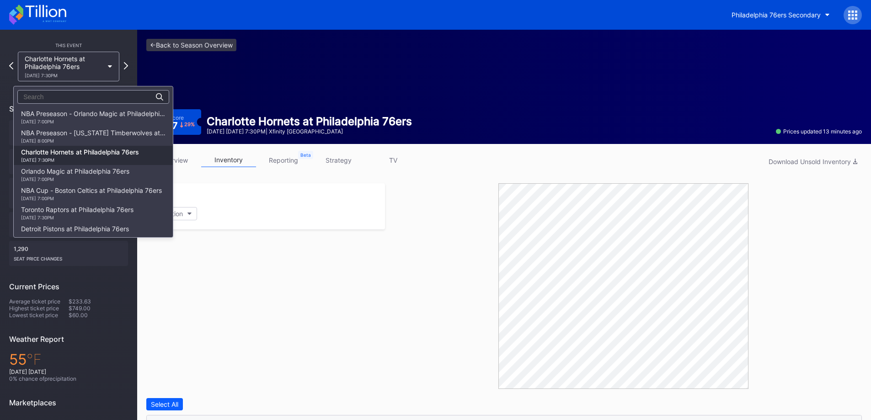
scroll to position [38, 0]
click at [75, 134] on div "Orlando Magic at Philadelphia 76ers 10/27 Monday 7:00PM" at bounding box center [75, 136] width 108 height 15
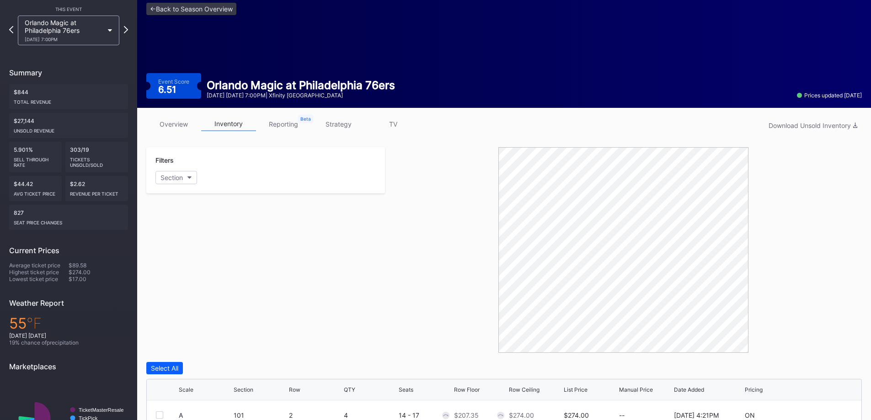
scroll to position [257, 0]
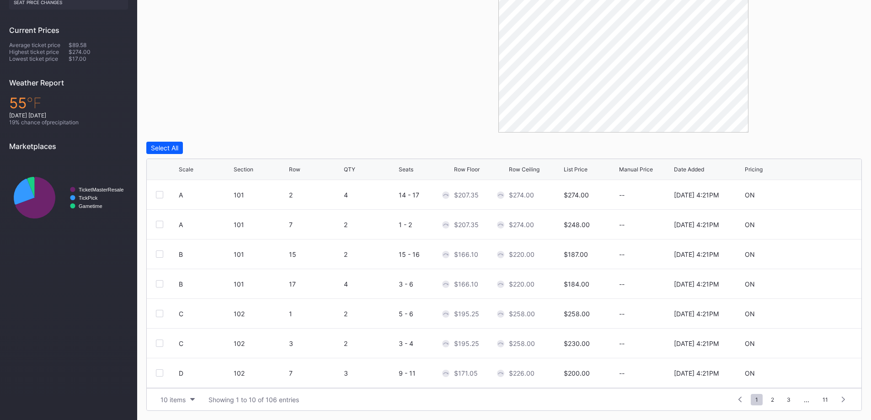
click at [174, 397] on div "10 items" at bounding box center [173, 400] width 25 height 8
click at [175, 377] on div "200 items" at bounding box center [178, 377] width 30 height 8
click at [469, 162] on div "Scale Section Row QTY Seats Row Floor Row Ceiling List Price Manual Price Date …" at bounding box center [504, 169] width 715 height 21
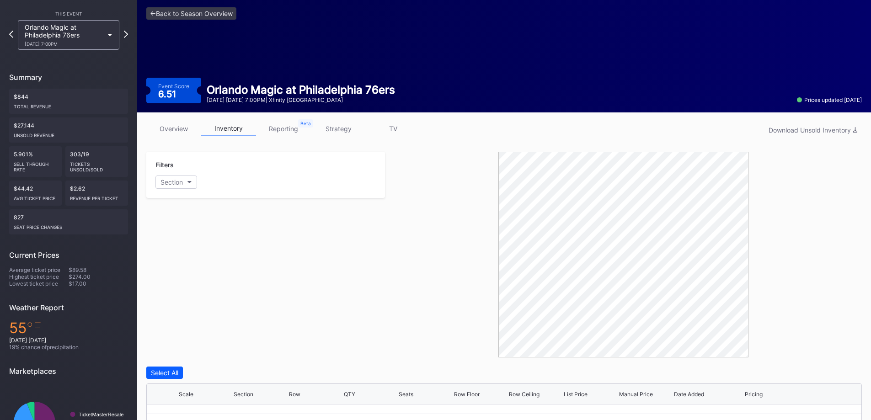
scroll to position [0, 0]
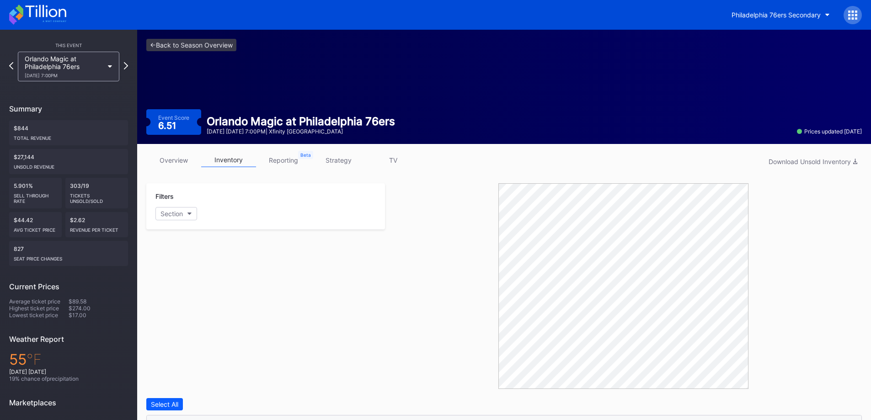
click at [331, 156] on link "strategy" at bounding box center [338, 160] width 55 height 14
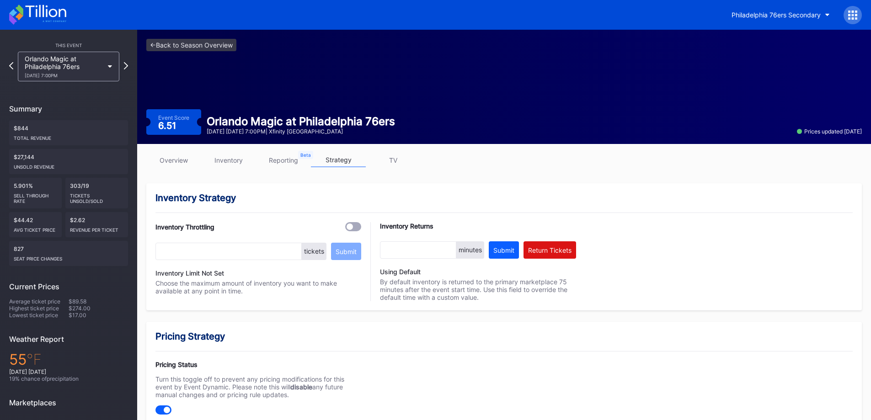
scroll to position [274, 0]
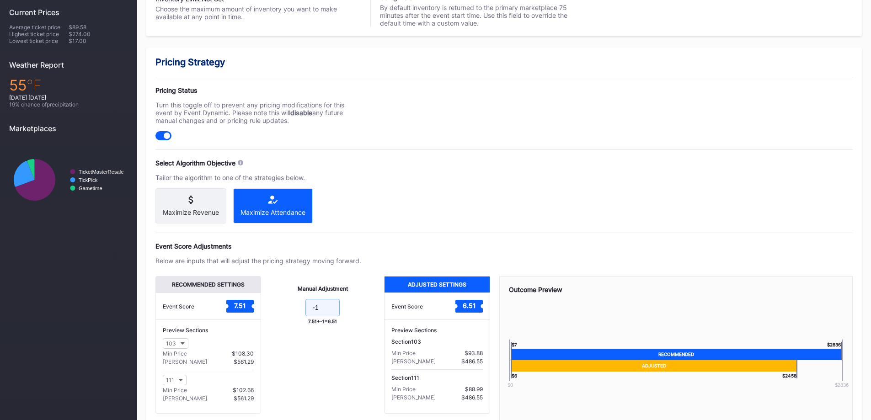
click at [327, 312] on input "-1" at bounding box center [323, 307] width 34 height 17
type input "-2"
drag, startPoint x: 516, startPoint y: 166, endPoint x: 508, endPoint y: 176, distance: 13.0
click at [516, 166] on div "Pricing Strategy Pricing Status Turn this toggle off to prevent any pricing mod…" at bounding box center [504, 256] width 716 height 417
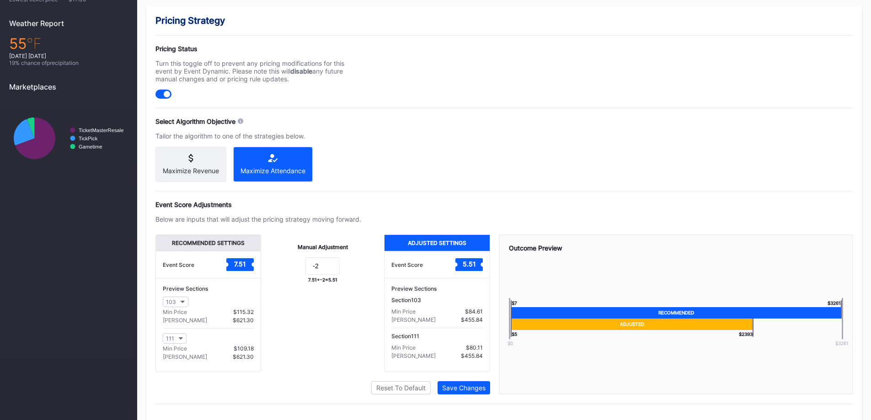
scroll to position [335, 0]
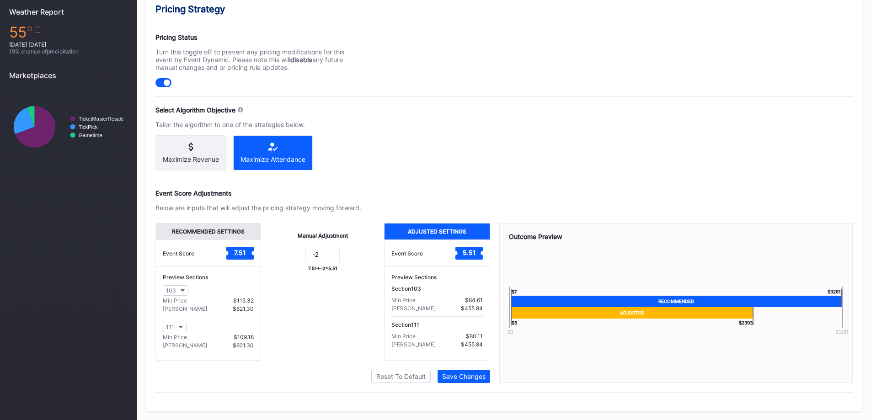
click at [466, 376] on div "Save Changes" at bounding box center [463, 377] width 43 height 8
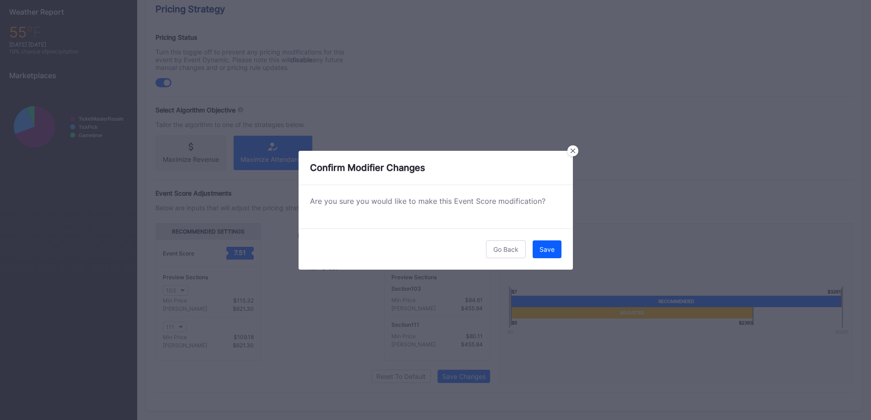
click at [553, 251] on div "Save" at bounding box center [547, 250] width 15 height 8
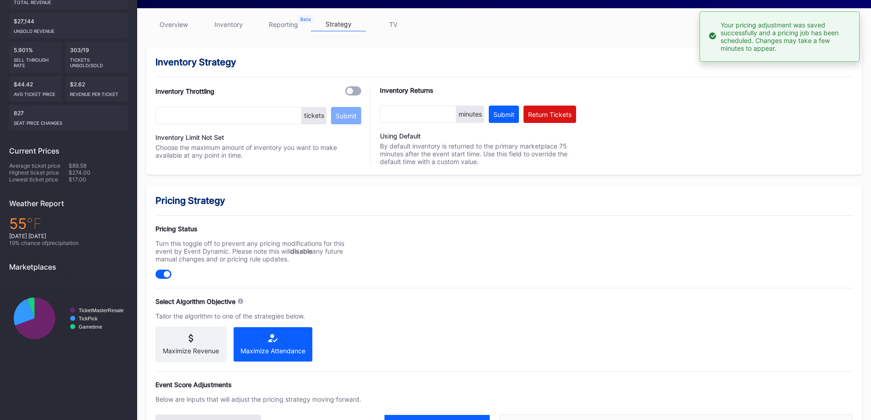
scroll to position [0, 0]
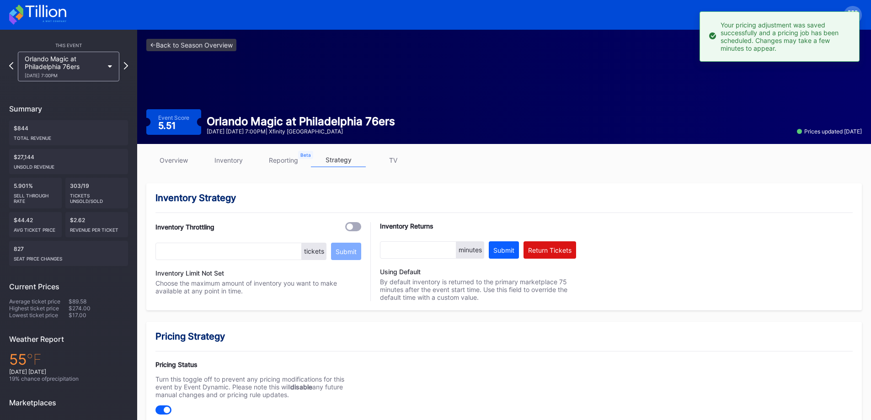
click at [55, 65] on div "Orlando Magic at Philadelphia 76ers 10/27 Monday 7:00PM" at bounding box center [64, 66] width 79 height 23
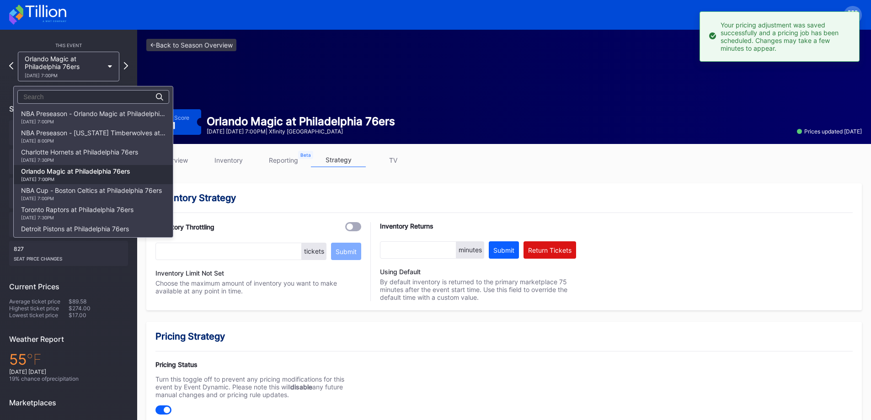
scroll to position [58, 0]
click at [66, 135] on div "NBA Cup - Boston Celtics at Philadelphia 76ers 10/31 Friday 7:00PM" at bounding box center [91, 136] width 141 height 15
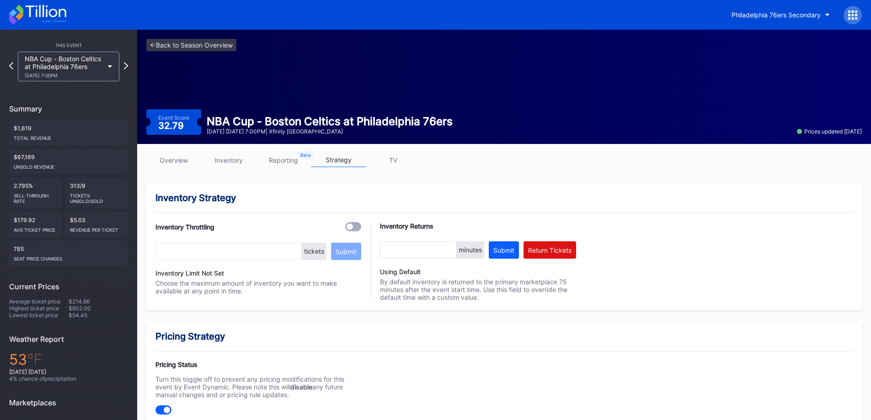
click at [240, 159] on link "inventory" at bounding box center [228, 160] width 55 height 14
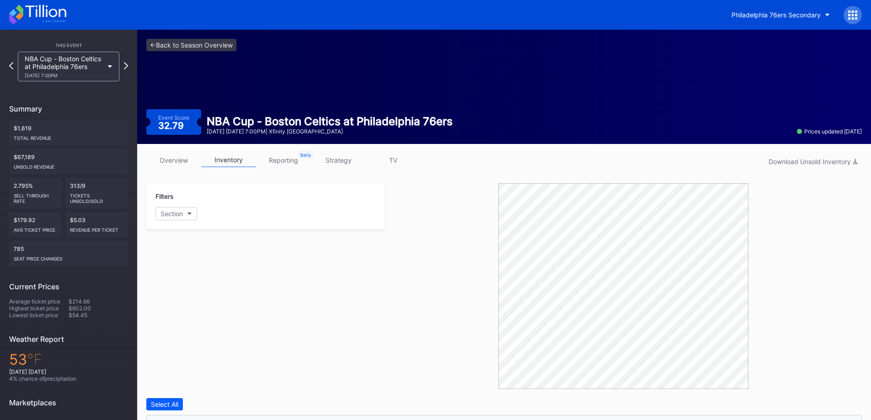
click at [240, 159] on link "inventory" at bounding box center [228, 160] width 55 height 14
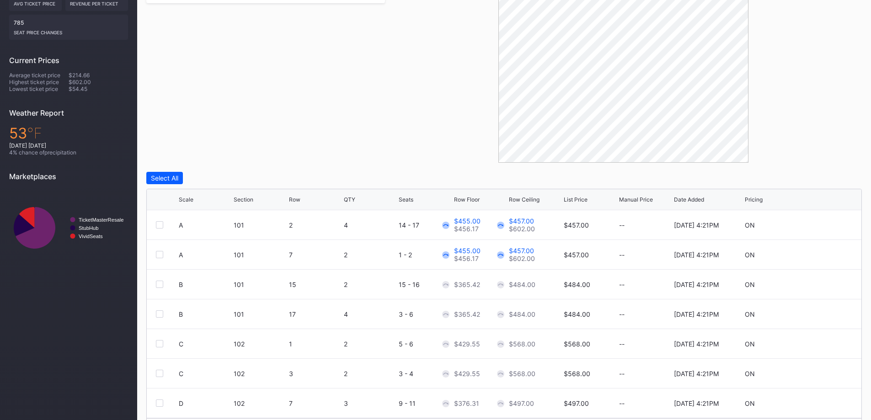
scroll to position [257, 0]
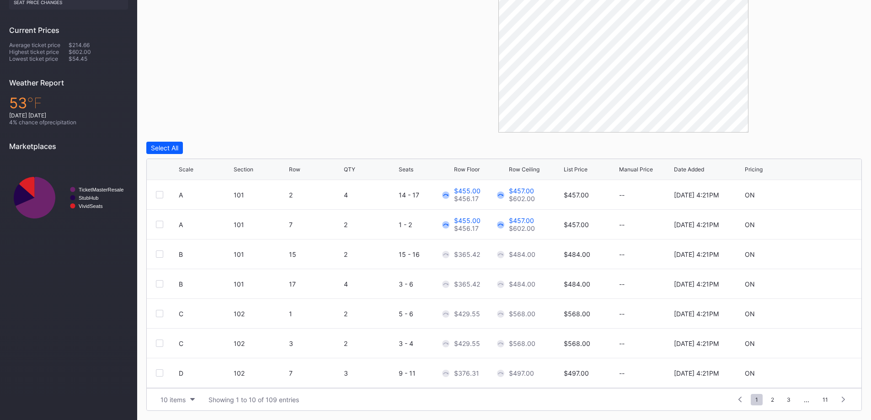
click at [180, 399] on div "10 items" at bounding box center [173, 400] width 25 height 8
click at [184, 376] on div "200 items" at bounding box center [178, 377] width 30 height 8
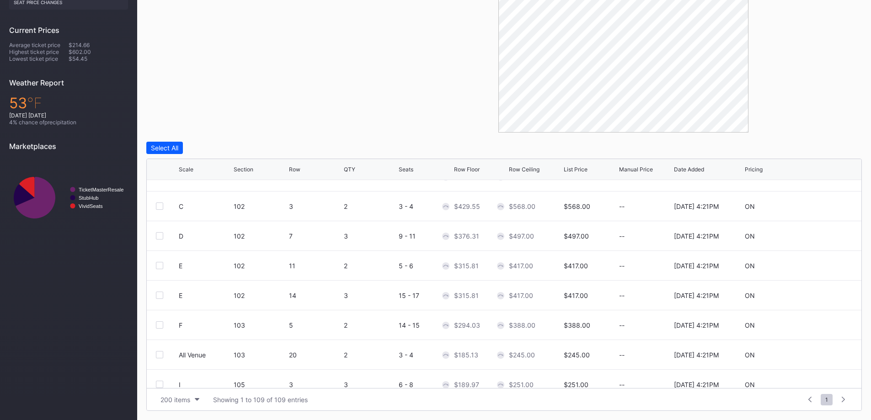
scroll to position [0, 0]
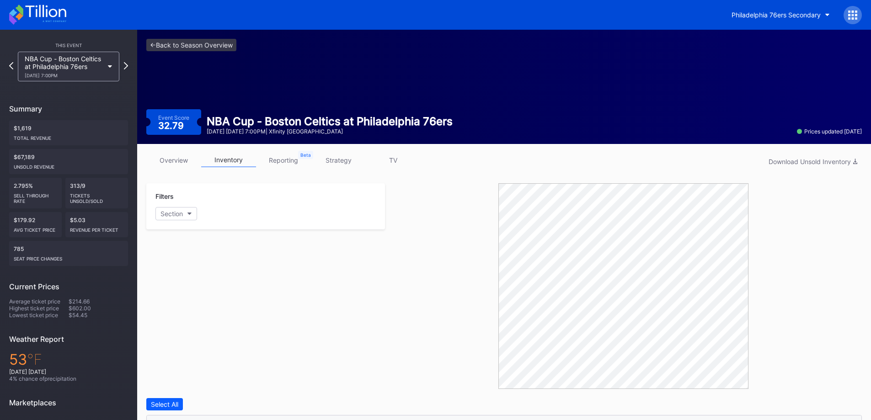
click at [349, 161] on link "strategy" at bounding box center [338, 160] width 55 height 14
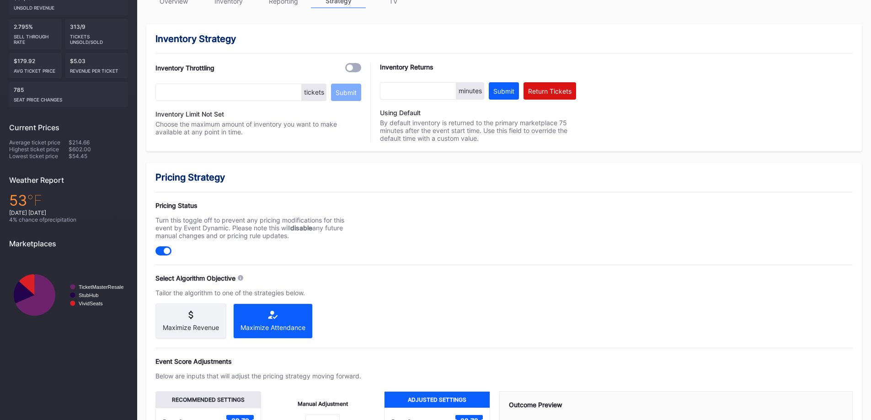
scroll to position [320, 0]
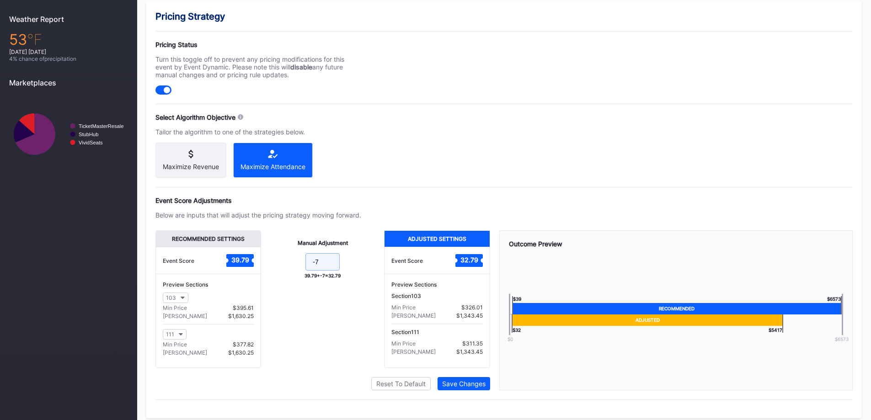
drag, startPoint x: 330, startPoint y: 267, endPoint x: 315, endPoint y: 267, distance: 14.6
click at [315, 267] on input "-7" at bounding box center [323, 261] width 34 height 17
type input "-12"
click at [483, 391] on button "Save Changes" at bounding box center [464, 383] width 53 height 13
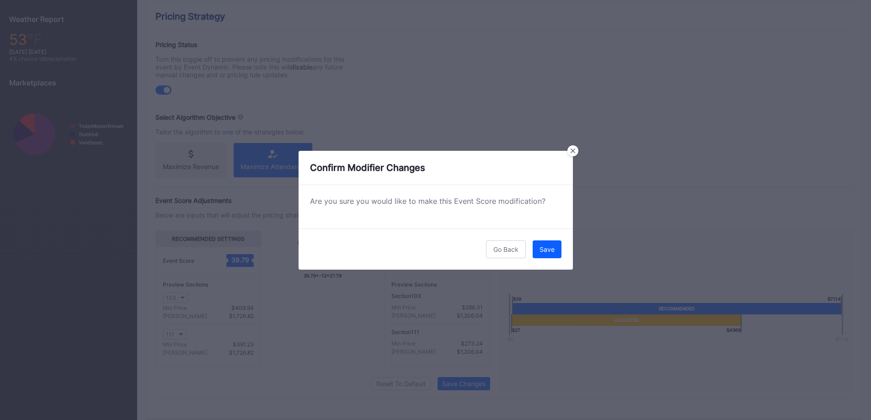
click at [554, 243] on button "Save" at bounding box center [547, 250] width 29 height 18
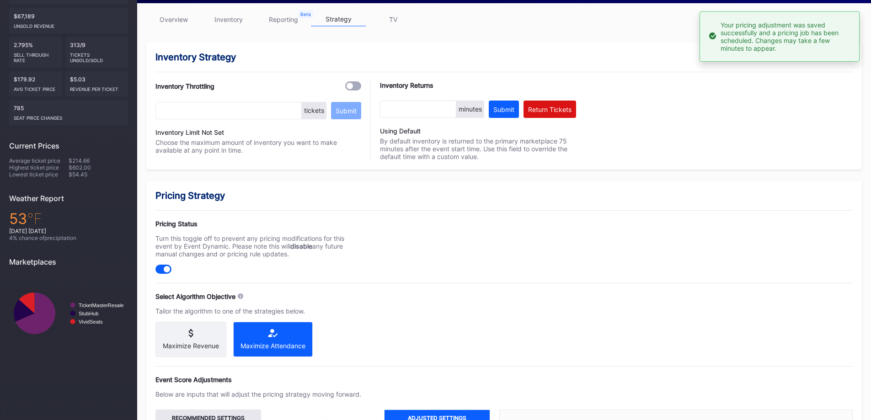
scroll to position [0, 0]
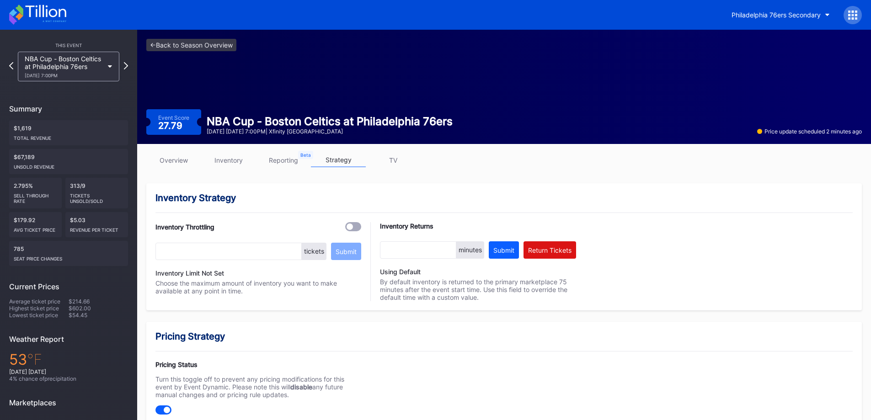
click at [161, 158] on link "overview" at bounding box center [173, 160] width 55 height 14
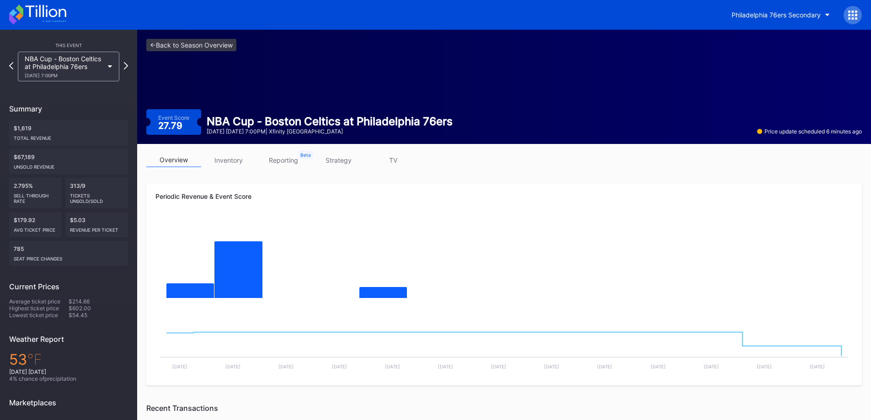
click at [60, 19] on icon at bounding box center [37, 15] width 57 height 20
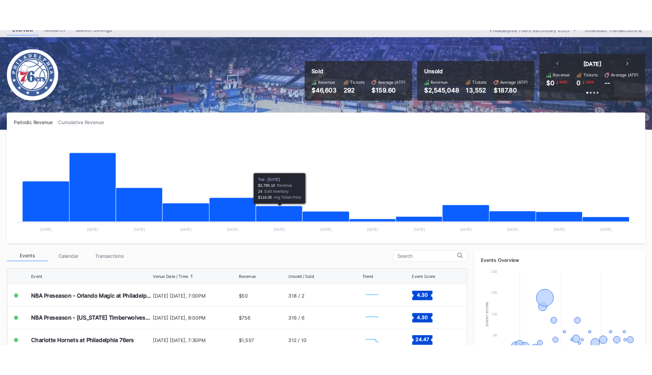
scroll to position [137, 0]
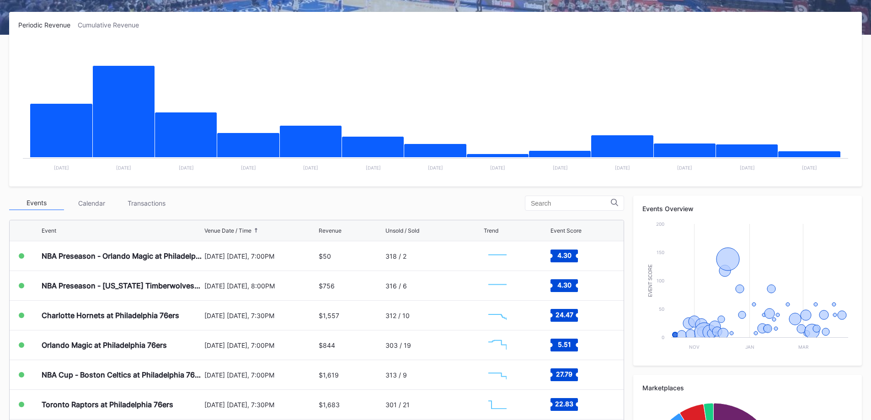
click at [164, 198] on div "Transactions" at bounding box center [146, 203] width 55 height 14
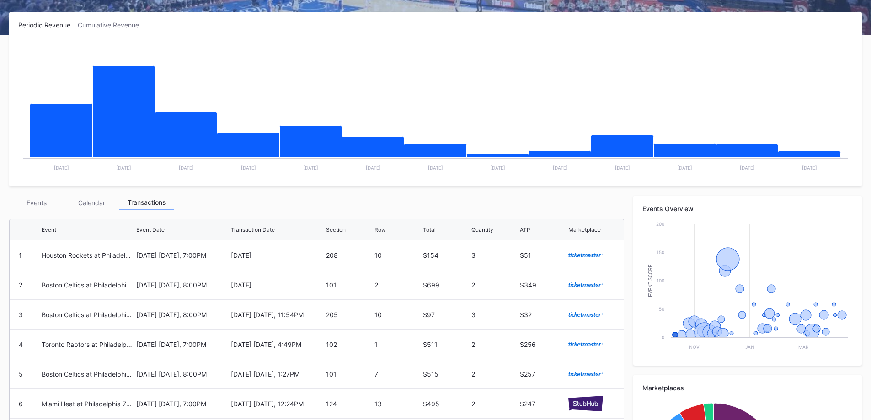
click at [25, 202] on div "Events" at bounding box center [36, 203] width 55 height 14
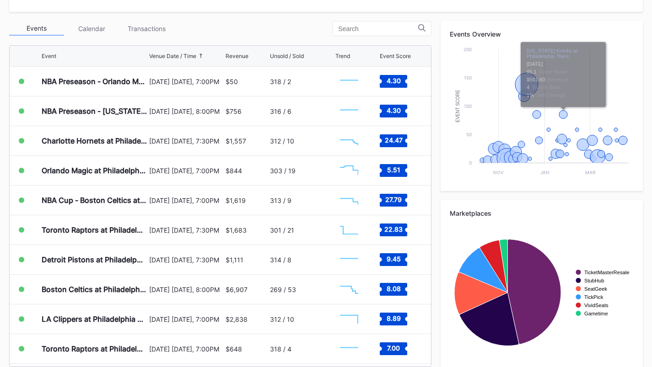
scroll to position [312, 0]
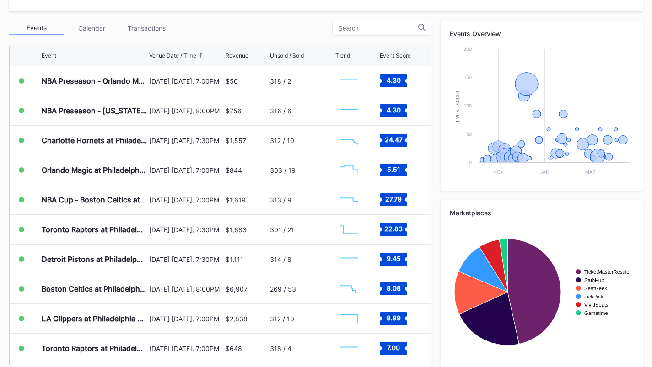
click at [578, 270] on rect "Chart title" at bounding box center [578, 271] width 5 height 5
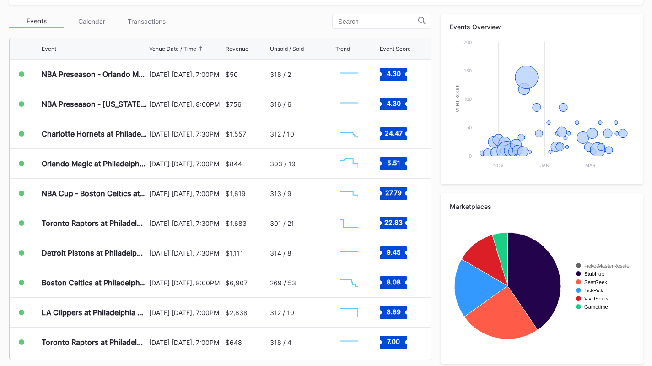
scroll to position [320, 0]
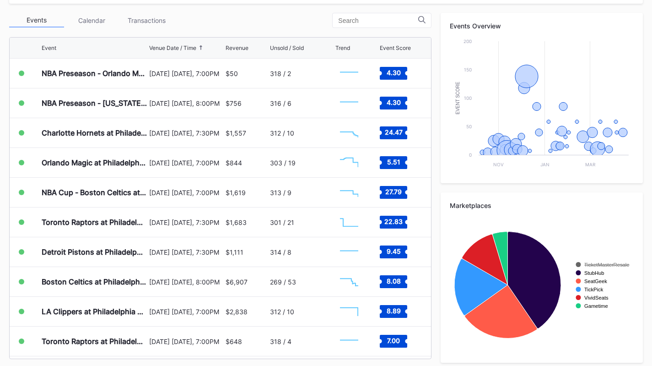
click at [552, 275] on icon "Chart title" at bounding box center [535, 279] width 54 height 97
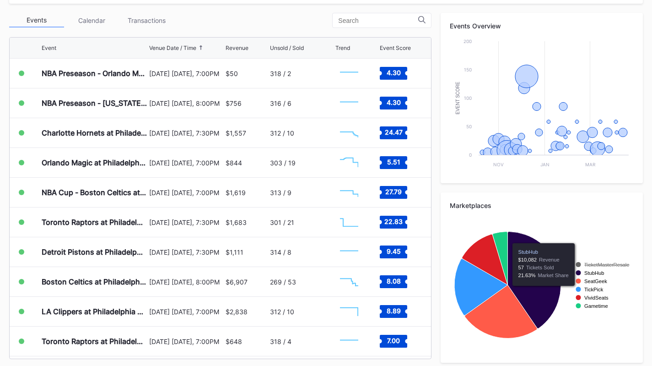
click at [536, 298] on icon "Chart title" at bounding box center [535, 279] width 54 height 97
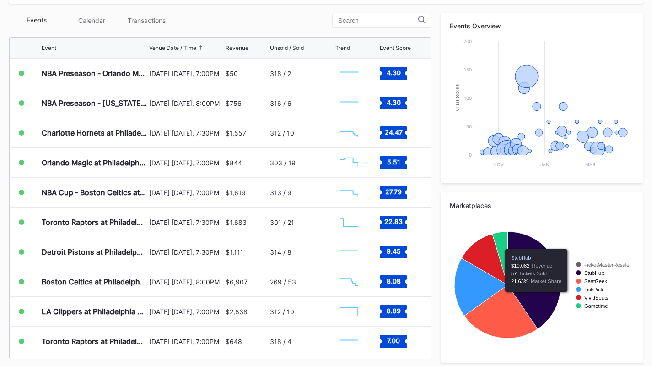
click at [511, 323] on icon "Chart title" at bounding box center [501, 312] width 72 height 54
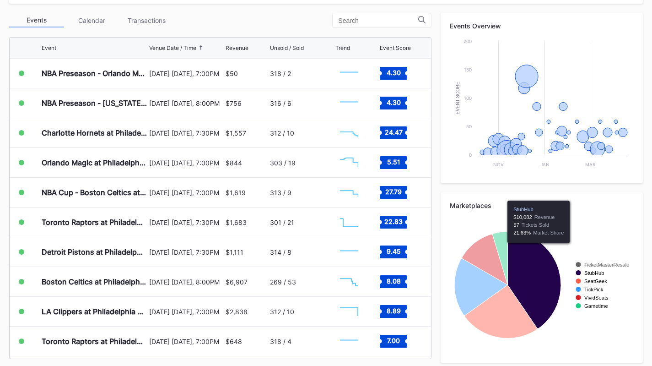
click at [561, 232] on rect "Chart title" at bounding box center [541, 284] width 183 height 137
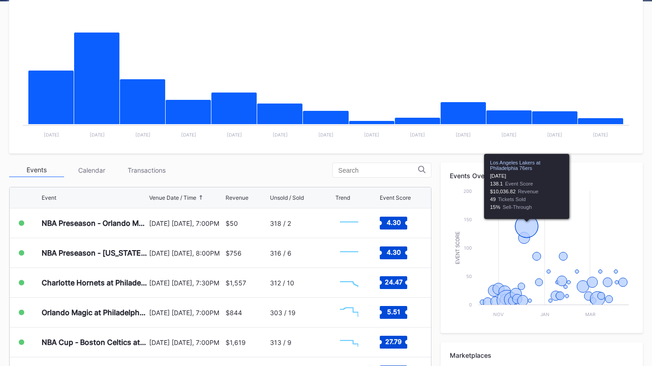
scroll to position [0, 0]
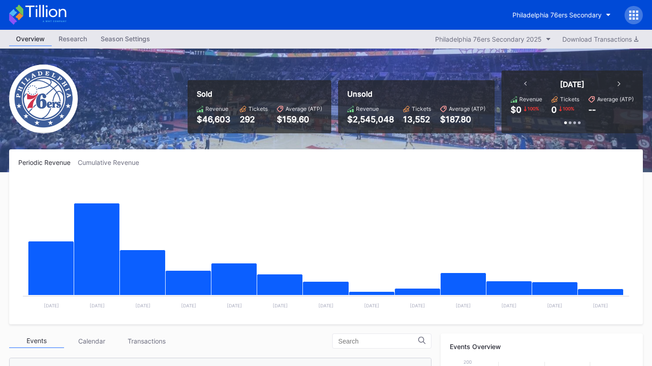
click at [578, 8] on button "Philadelphia 76ers Secondary" at bounding box center [562, 14] width 112 height 17
click at [629, 17] on icon at bounding box center [630, 18] width 2 height 2
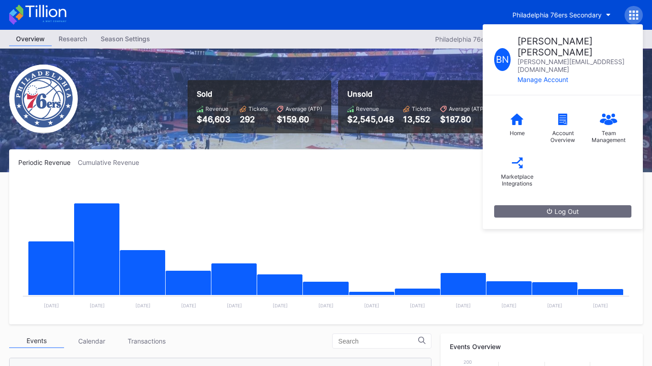
click at [521, 173] on div "Marketplace Integrations" at bounding box center [517, 180] width 37 height 14
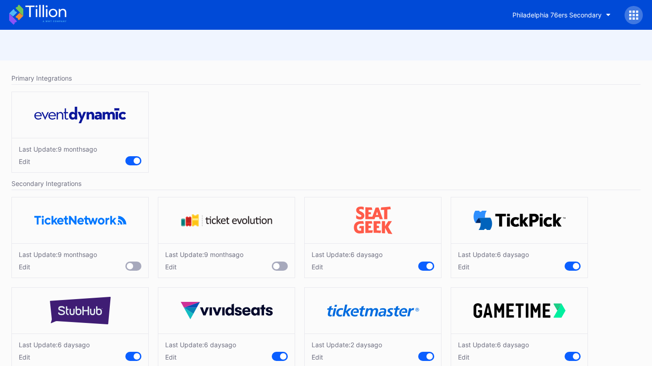
click at [629, 11] on icon at bounding box center [630, 12] width 2 height 2
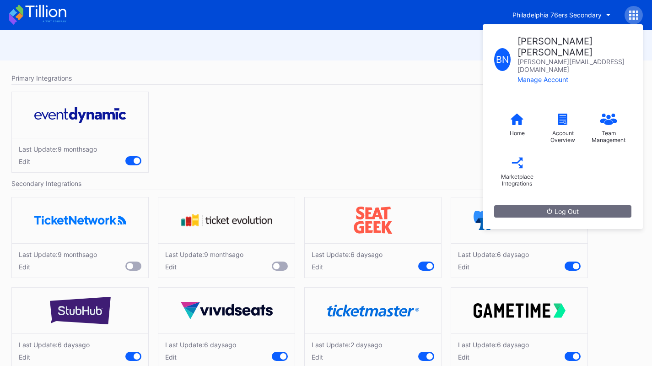
click at [527, 150] on div "Marketplace Integrations" at bounding box center [517, 171] width 46 height 43
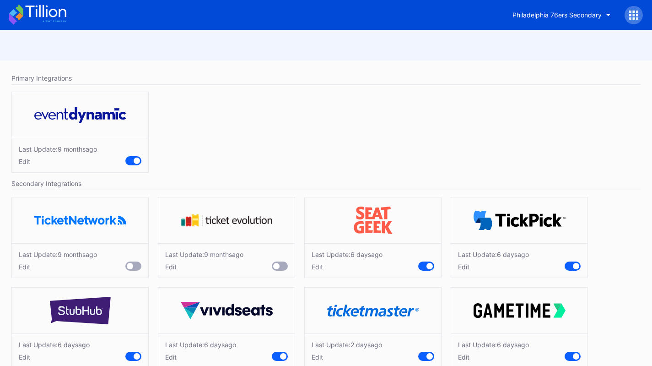
click at [640, 16] on div at bounding box center [633, 15] width 18 height 18
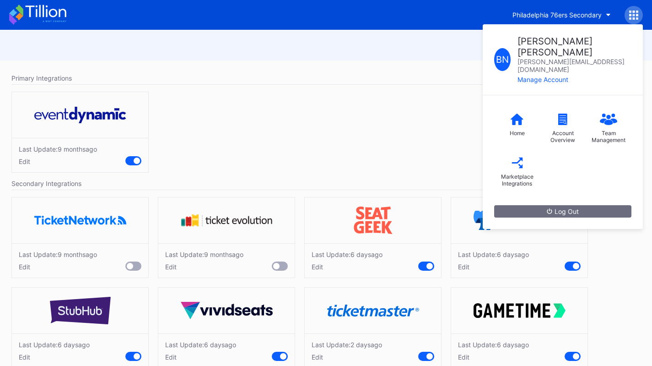
click at [612, 107] on div "Team Management" at bounding box center [609, 128] width 46 height 43
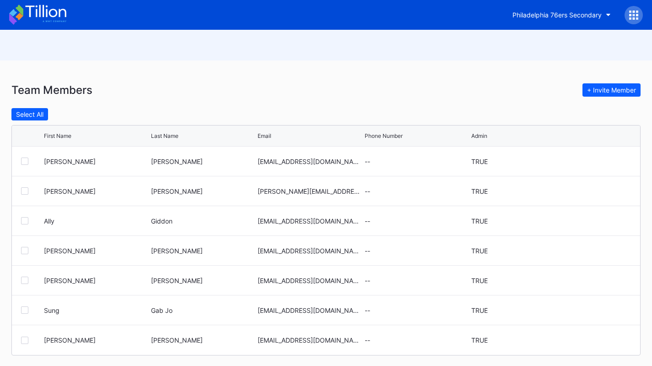
click at [628, 11] on div at bounding box center [633, 15] width 18 height 18
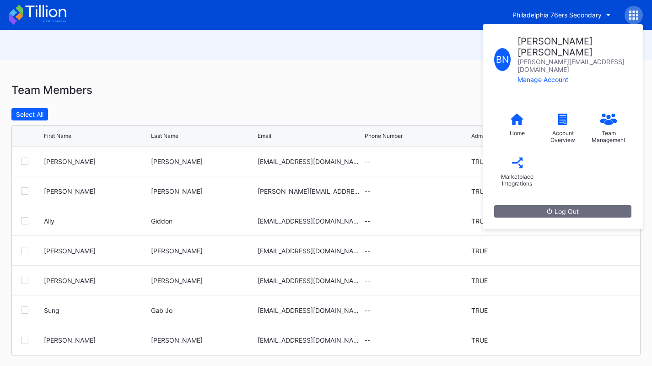
click at [517, 110] on div "Home" at bounding box center [517, 125] width 46 height 37
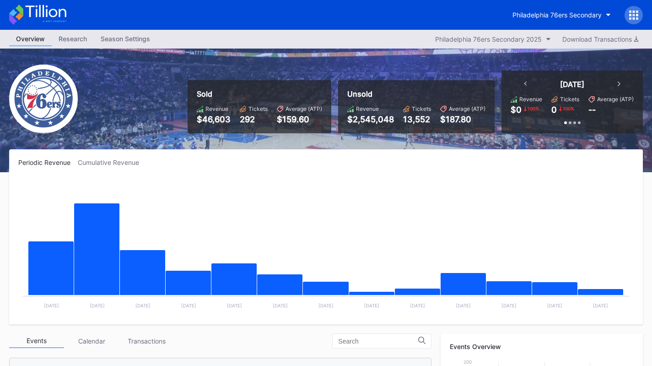
click at [163, 163] on div "Periodic Revenue Cumulative Revenue" at bounding box center [325, 162] width 615 height 8
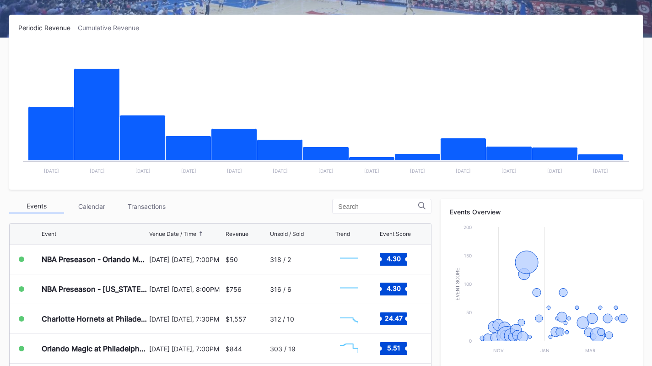
scroll to position [135, 0]
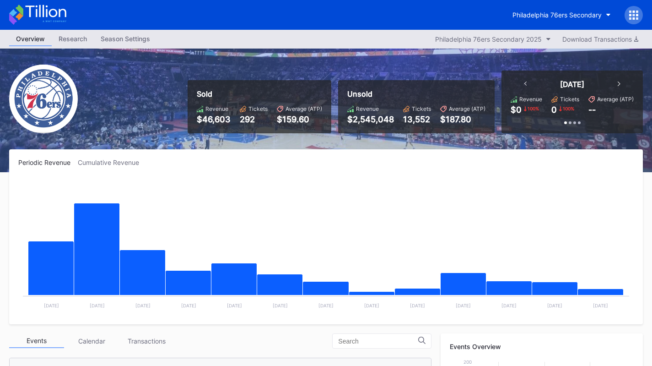
click at [59, 91] on img at bounding box center [43, 99] width 69 height 69
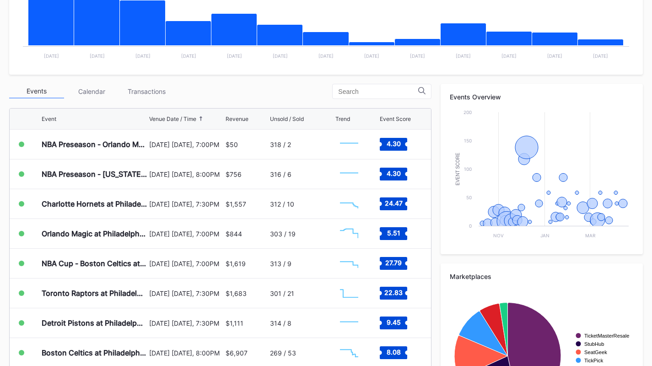
scroll to position [250, 0]
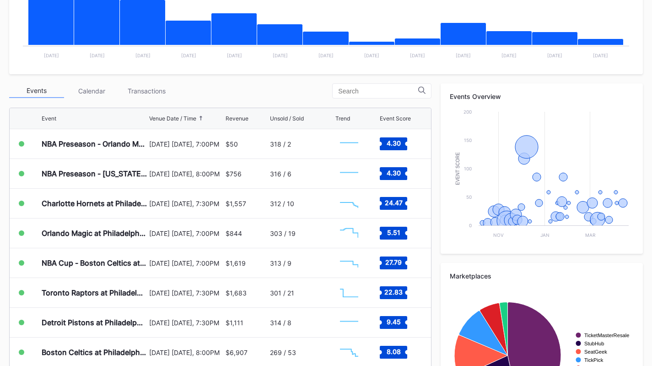
click at [156, 81] on div "Periodic Revenue Cumulative Revenue Created with Highcharts 11.2.0 Chart title …" at bounding box center [326, 170] width 652 height 543
click at [139, 94] on div "Transactions" at bounding box center [146, 91] width 55 height 14
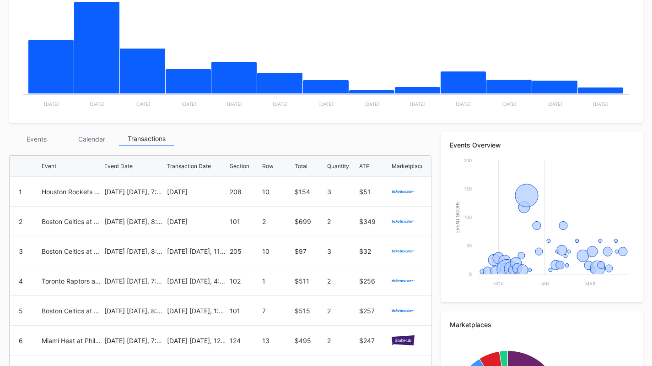
scroll to position [202, 0]
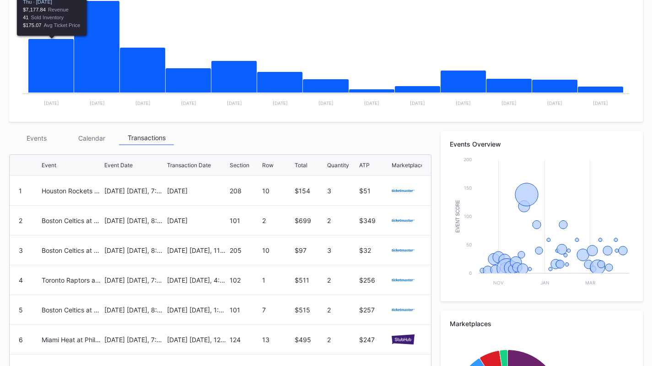
click at [42, 139] on div "Events" at bounding box center [36, 138] width 55 height 14
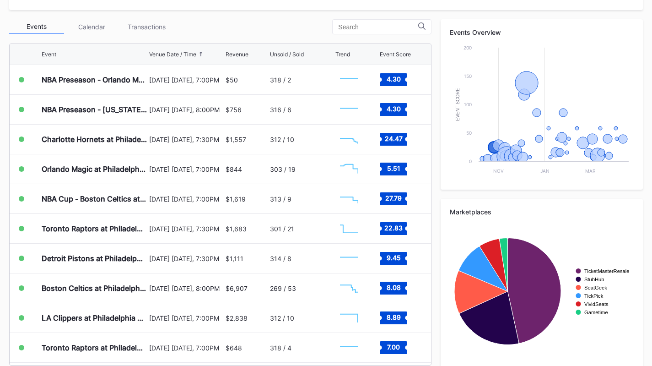
scroll to position [321, 0]
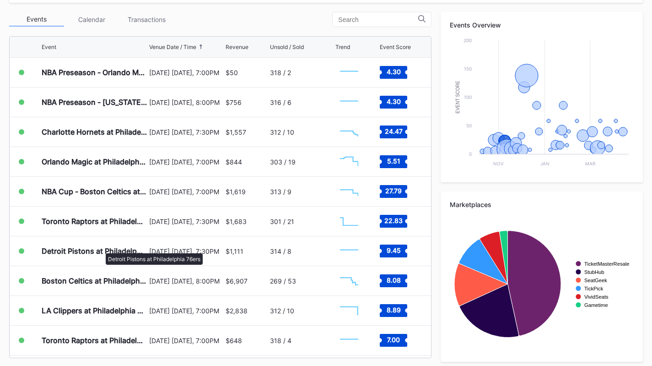
click at [100, 252] on div "Detroit Pistons at Philadelphia 76ers" at bounding box center [94, 250] width 105 height 9
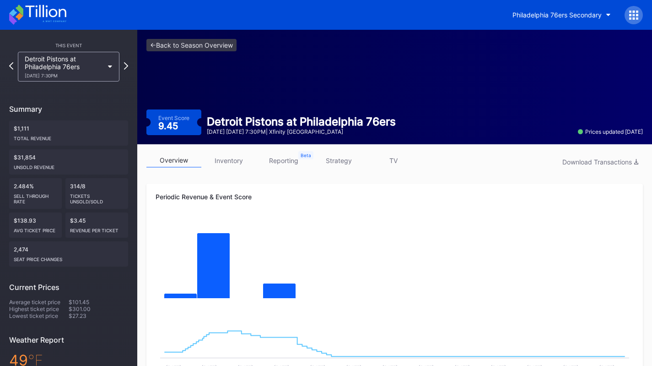
click at [240, 151] on div "overview inventory reporting strategy TV Download Transactions Periodic Revenue…" at bounding box center [394, 369] width 515 height 451
click at [234, 154] on link "inventory" at bounding box center [228, 160] width 55 height 14
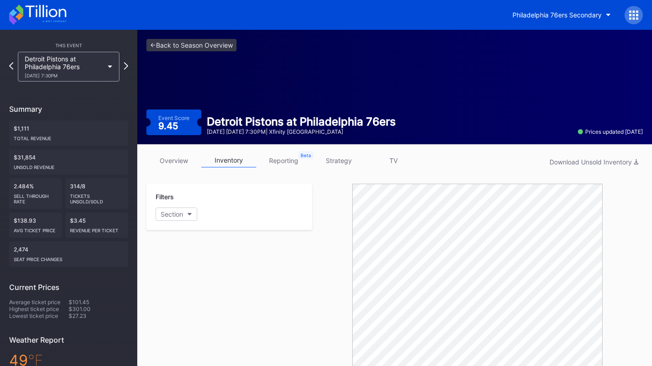
click at [174, 161] on link "overview" at bounding box center [173, 160] width 55 height 14
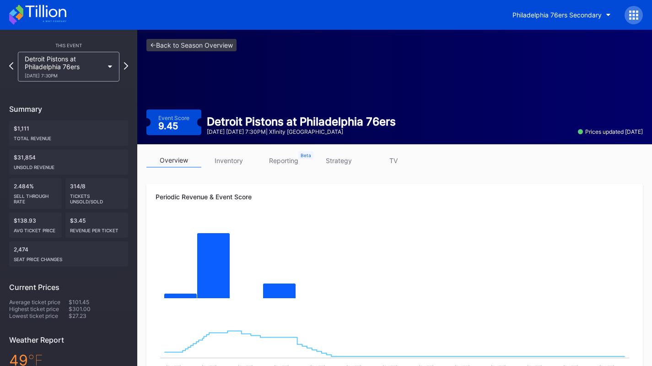
click at [43, 18] on icon at bounding box center [37, 15] width 57 height 20
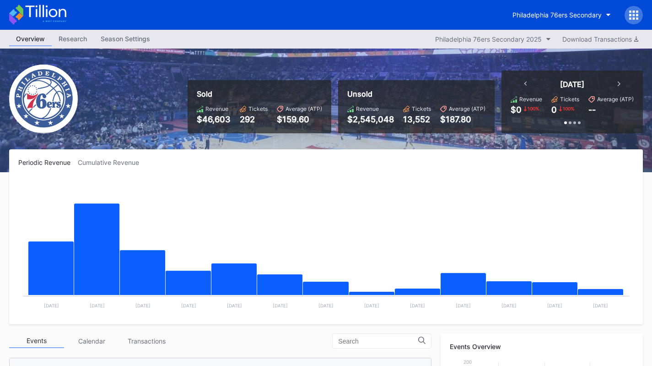
scroll to position [326, 0]
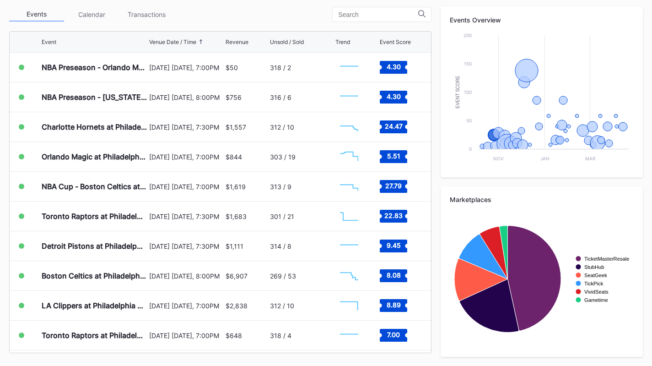
click at [118, 121] on div "Charlotte Hornets at Philadelphia 76ers" at bounding box center [94, 126] width 105 height 29
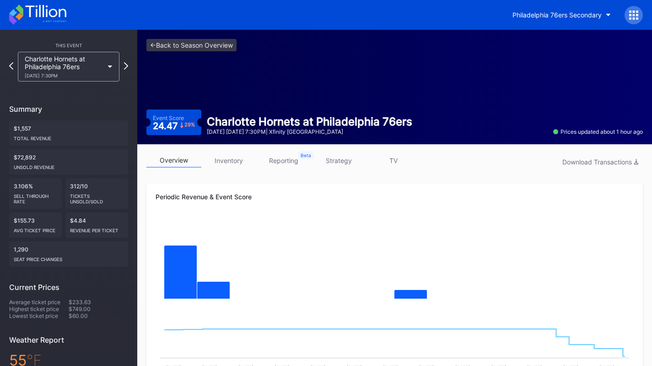
click at [232, 158] on link "inventory" at bounding box center [228, 160] width 55 height 14
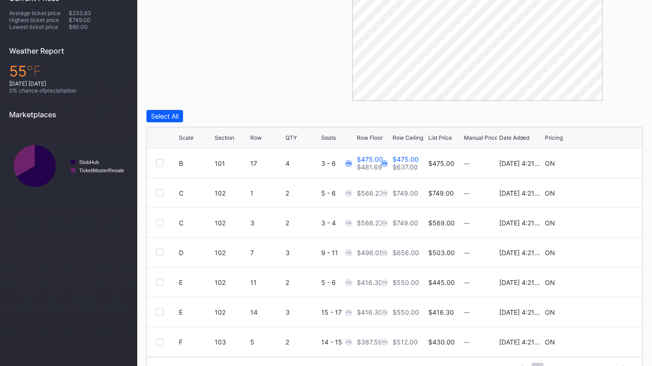
scroll to position [311, 0]
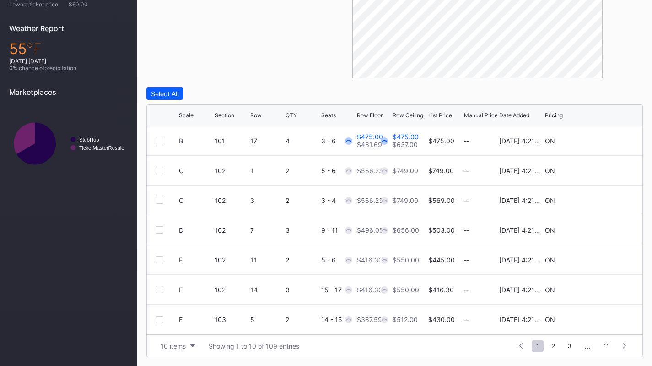
click at [177, 351] on button "10 items" at bounding box center [177, 345] width 43 height 12
click at [183, 327] on div "200 items" at bounding box center [177, 322] width 43 height 17
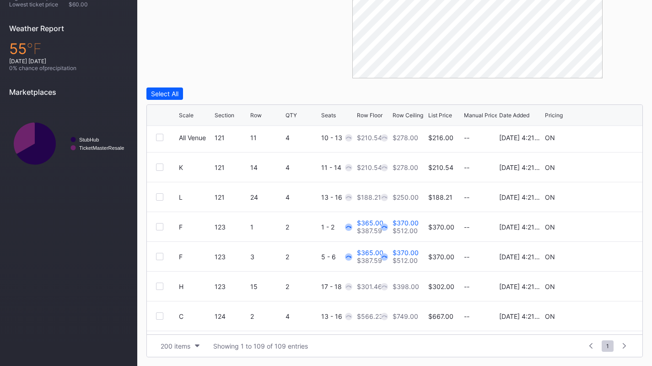
scroll to position [0, 0]
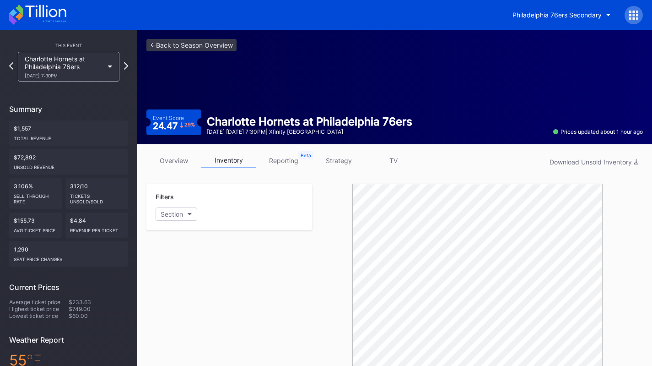
click at [331, 162] on link "strategy" at bounding box center [338, 160] width 55 height 14
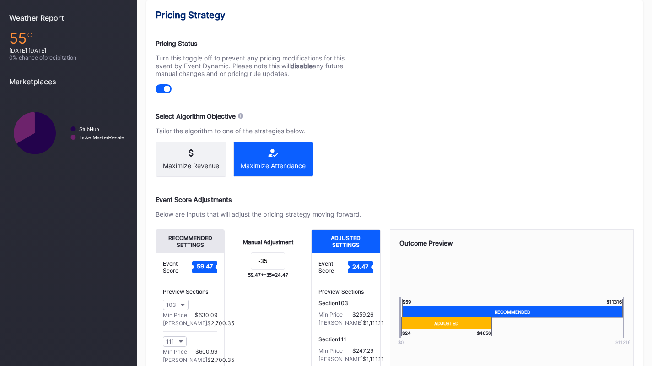
scroll to position [335, 0]
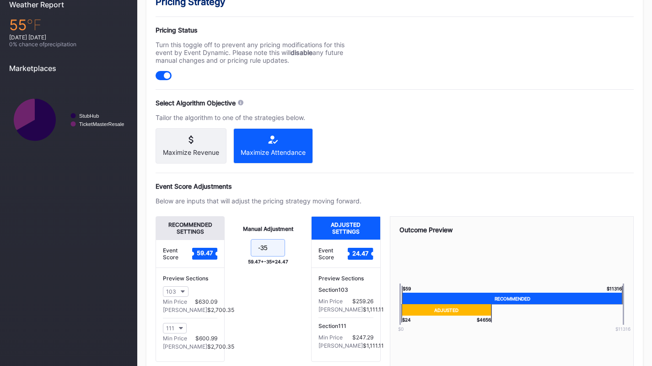
drag, startPoint x: 271, startPoint y: 253, endPoint x: 261, endPoint y: 255, distance: 9.9
click at [261, 255] on input "-35" at bounding box center [268, 247] width 34 height 17
type input "-40"
click at [345, 204] on div "Below are inputs that will adjust the pricing strategy moving forward." at bounding box center [259, 201] width 206 height 8
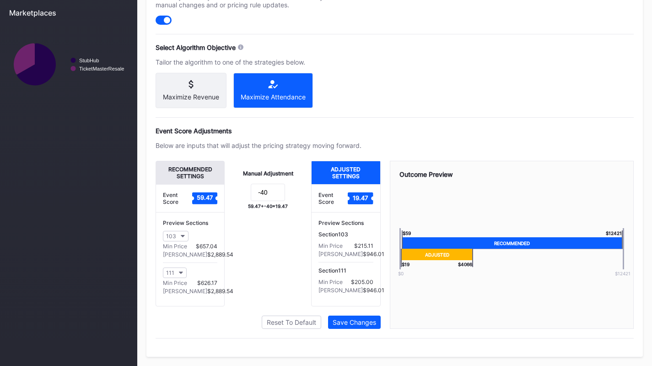
click at [363, 322] on div "Save Changes" at bounding box center [354, 322] width 43 height 8
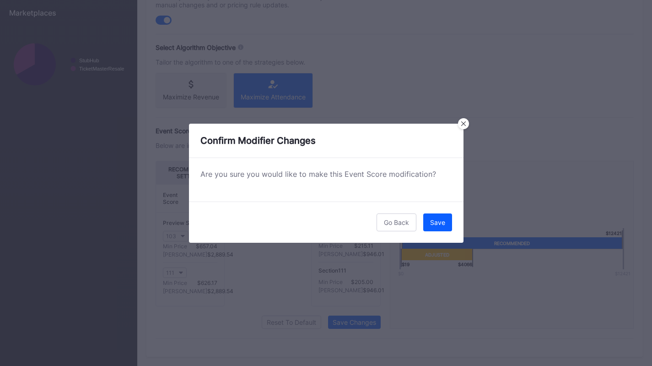
click at [435, 227] on button "Save" at bounding box center [437, 222] width 29 height 18
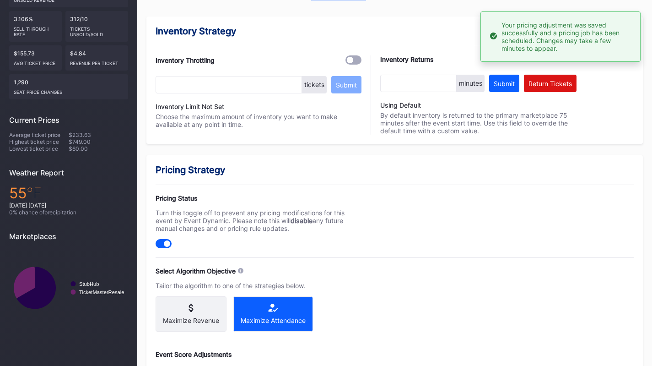
scroll to position [0, 0]
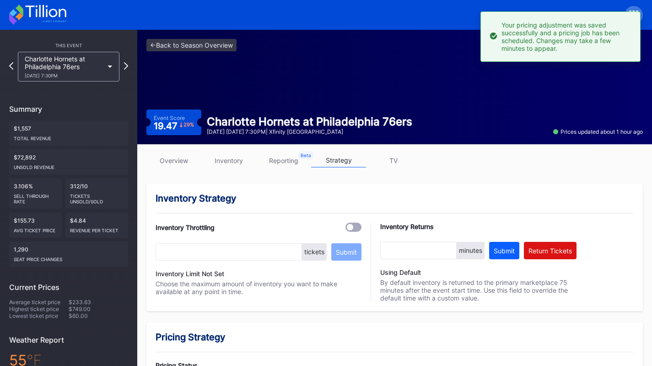
click at [57, 26] on div "Philadelphia 76ers Secondary" at bounding box center [326, 15] width 652 height 30
click at [47, 22] on icon at bounding box center [55, 21] width 24 height 1
